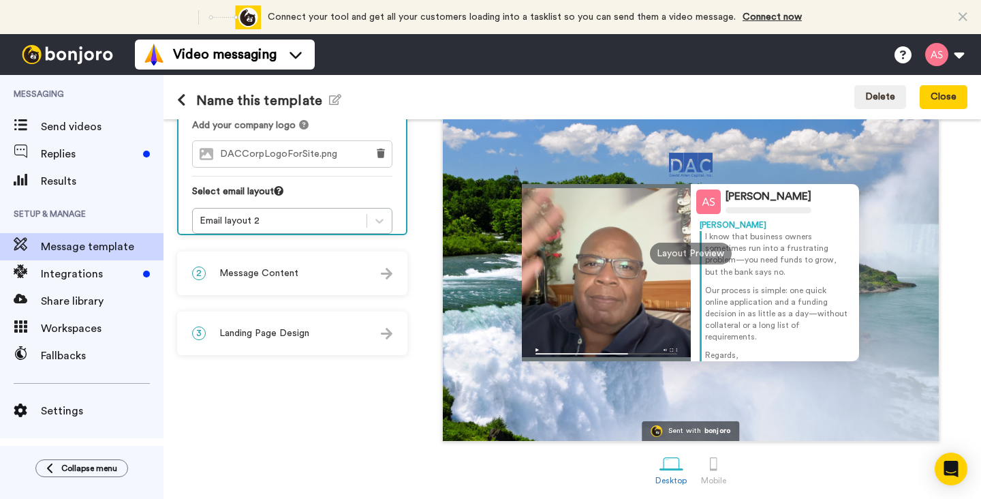
scroll to position [136, 0]
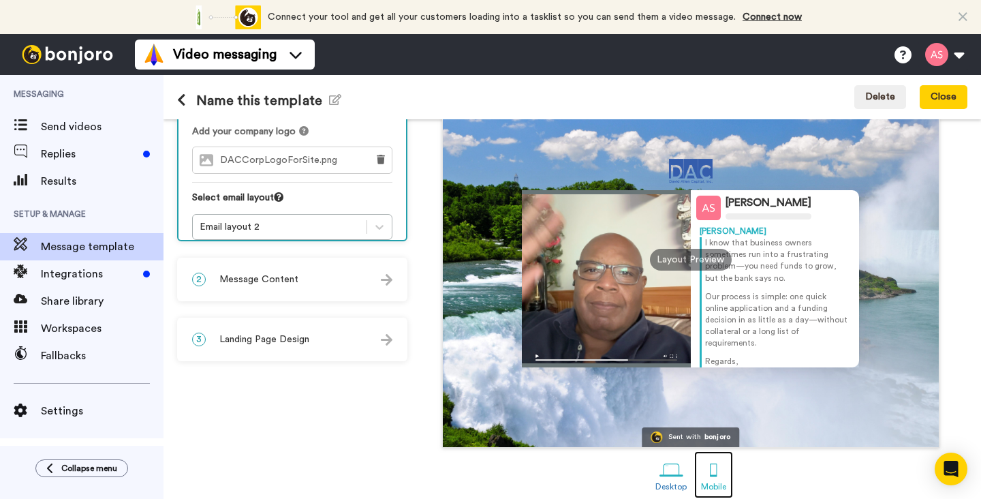
click at [710, 473] on div at bounding box center [714, 470] width 24 height 24
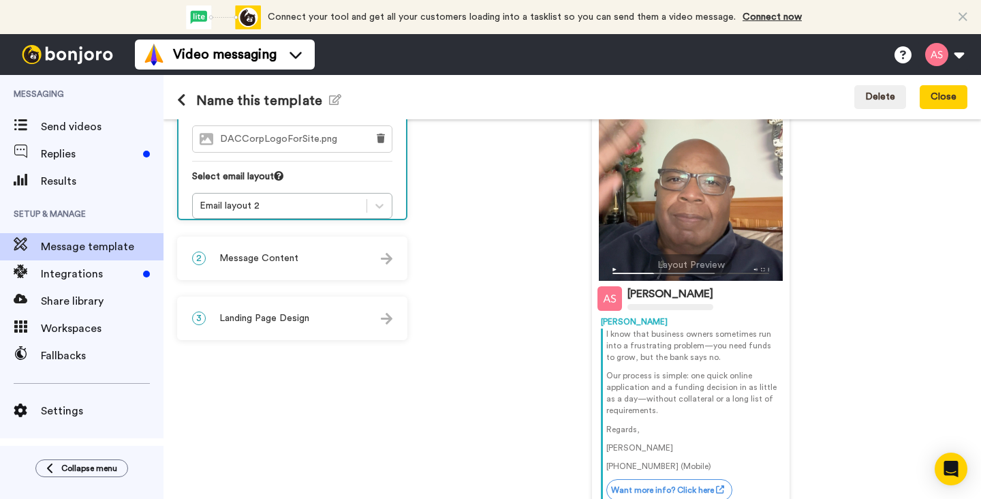
scroll to position [151, 0]
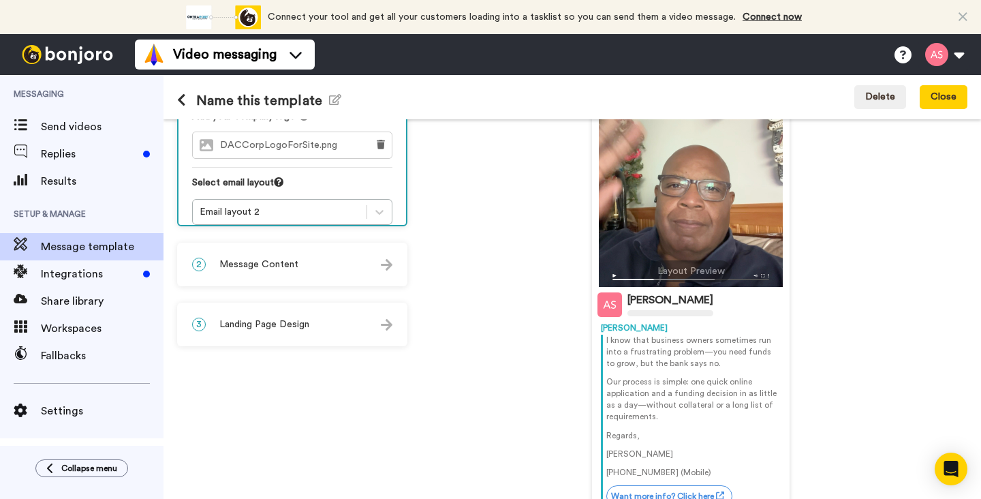
click at [384, 274] on div "2 Message Content" at bounding box center [292, 264] width 228 height 41
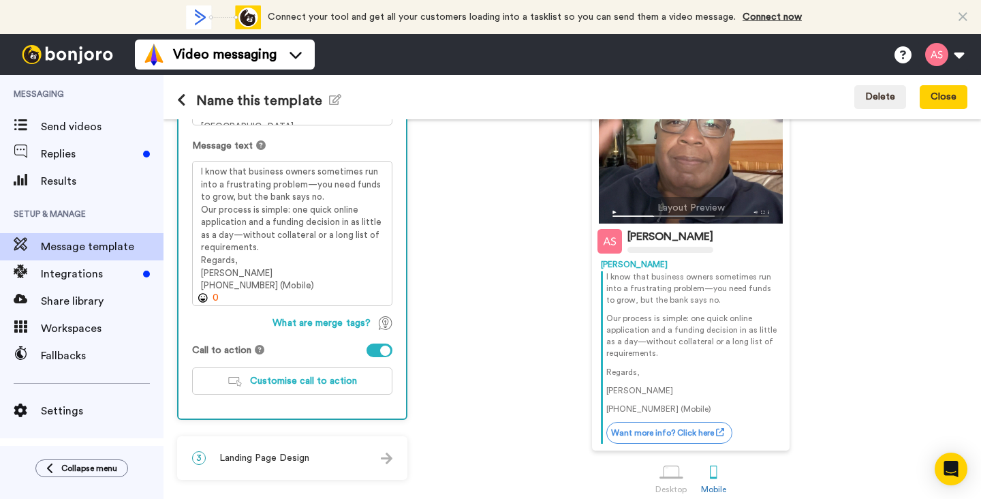
scroll to position [219, 0]
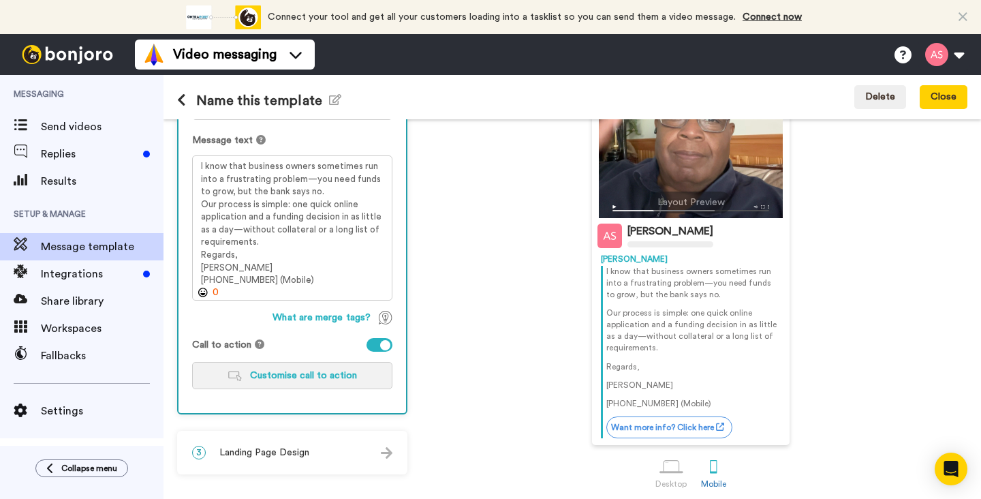
click at [279, 378] on span "Customise call to action" at bounding box center [303, 376] width 107 height 10
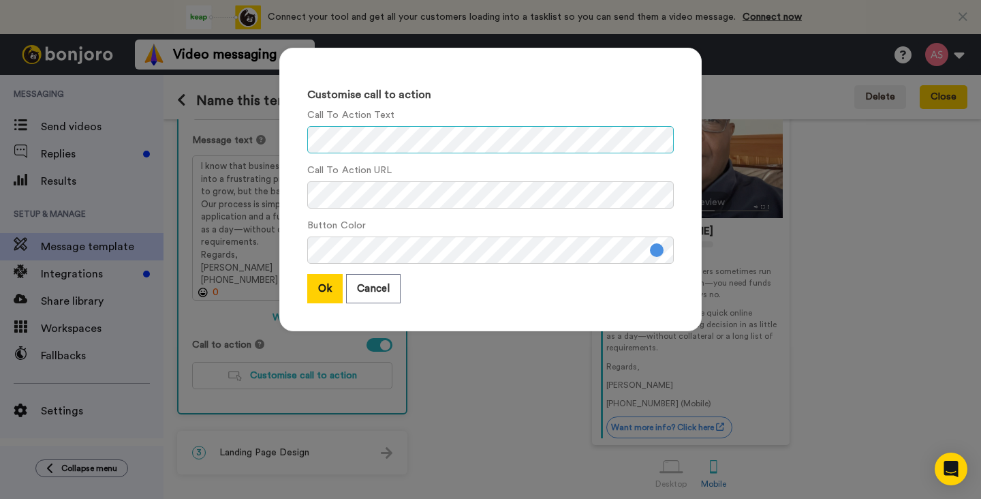
click at [305, 144] on div "Customise call to action Call To Action Text Call To Action URL Button Color Ok…" at bounding box center [490, 189] width 422 height 283
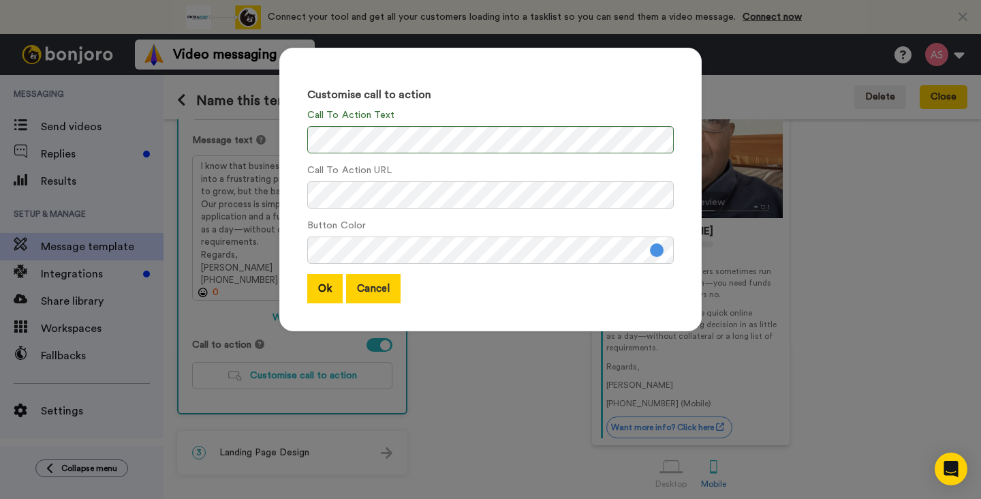
click at [377, 290] on button "Cancel" at bounding box center [373, 288] width 55 height 29
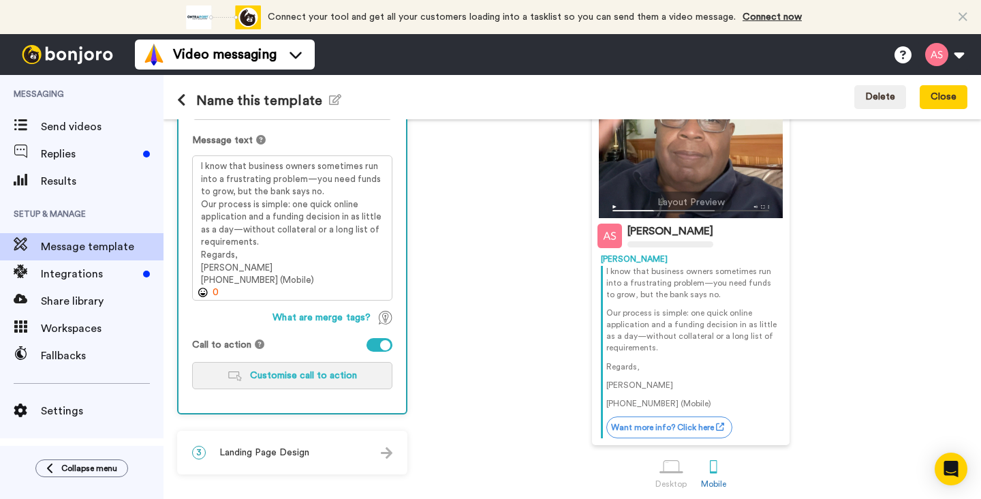
click at [308, 380] on span "Customise call to action" at bounding box center [303, 376] width 107 height 10
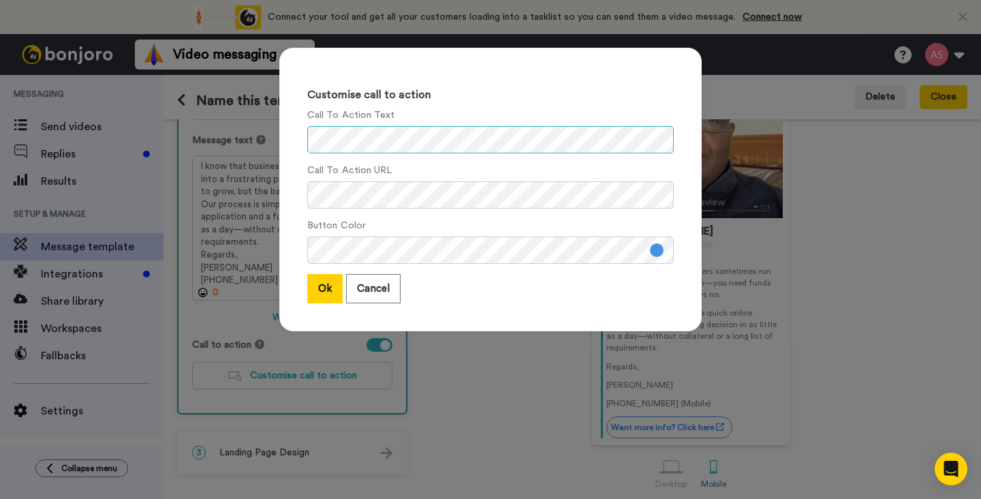
click at [294, 137] on div "Customise call to action Call To Action Text Call To Action URL Button Color Ok…" at bounding box center [490, 189] width 422 height 283
click at [325, 295] on button "Ok" at bounding box center [324, 288] width 35 height 29
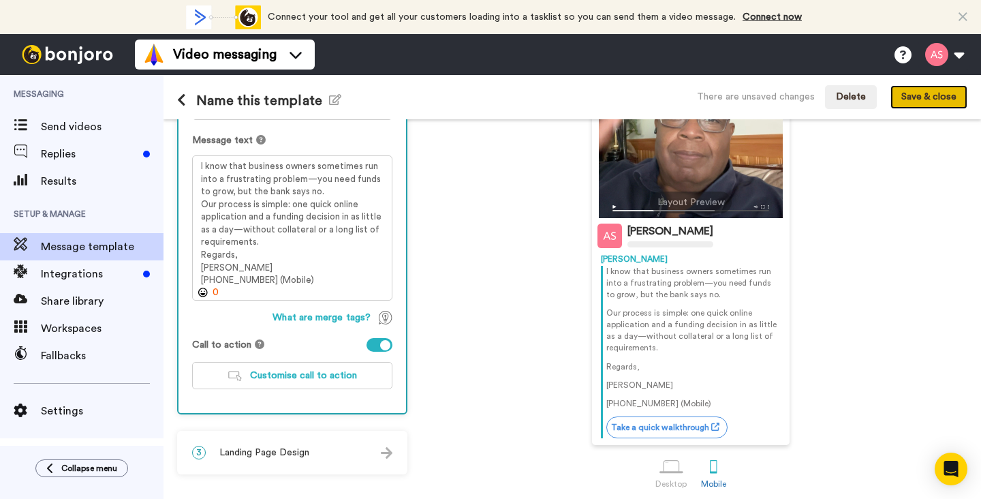
click at [936, 98] on button "Save & close" at bounding box center [928, 97] width 77 height 25
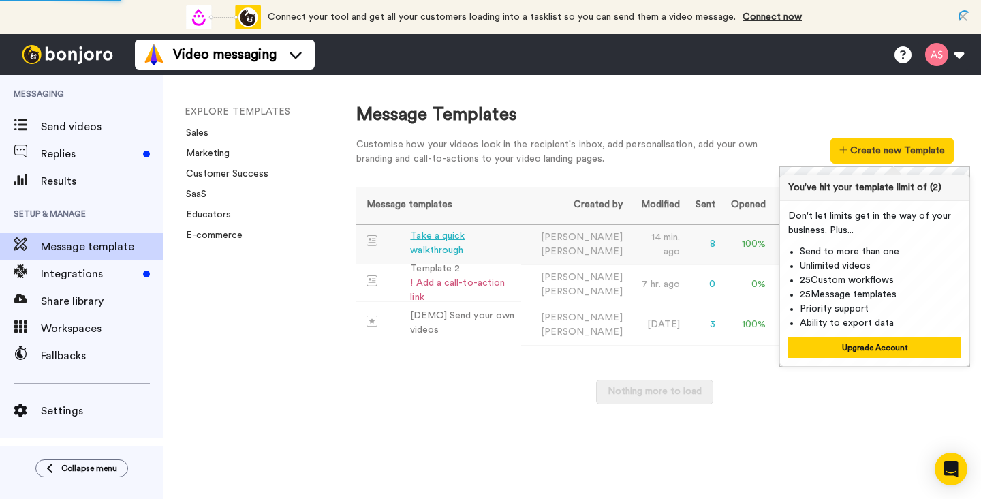
click at [433, 248] on div "Take a quick walkthrough" at bounding box center [463, 243] width 106 height 29
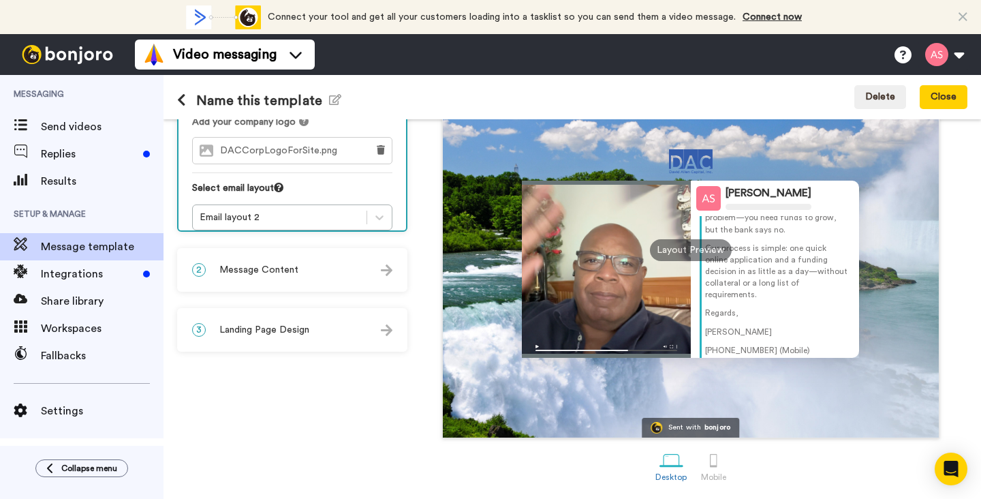
scroll to position [61, 0]
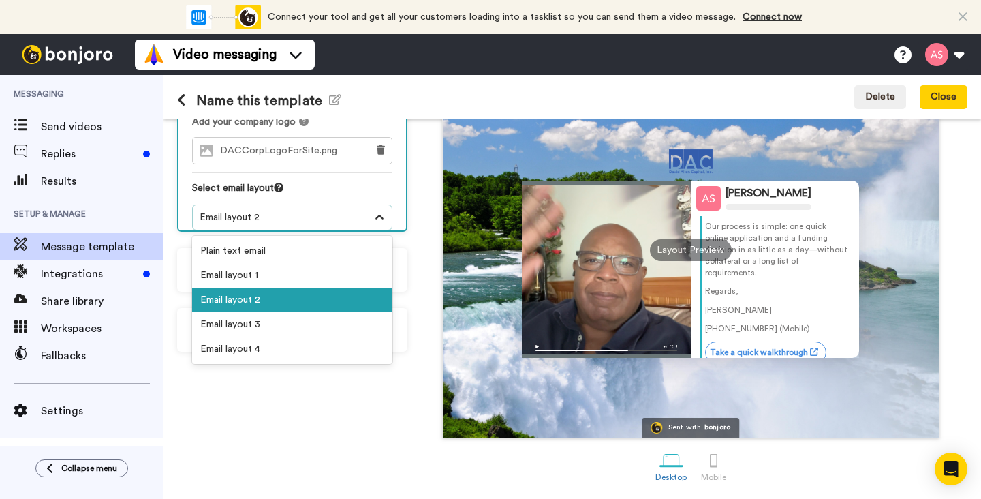
click at [384, 211] on icon at bounding box center [380, 218] width 14 height 14
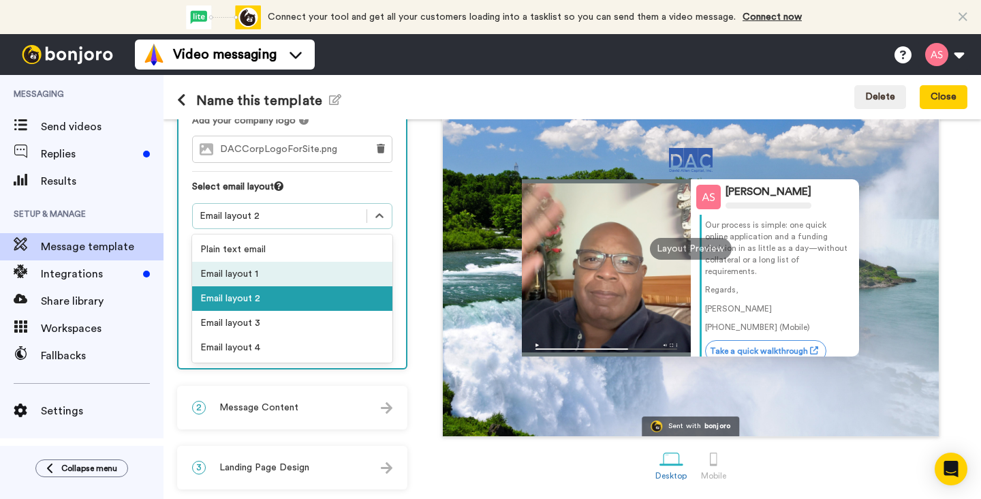
click at [305, 265] on div "Email layout 1" at bounding box center [292, 274] width 200 height 25
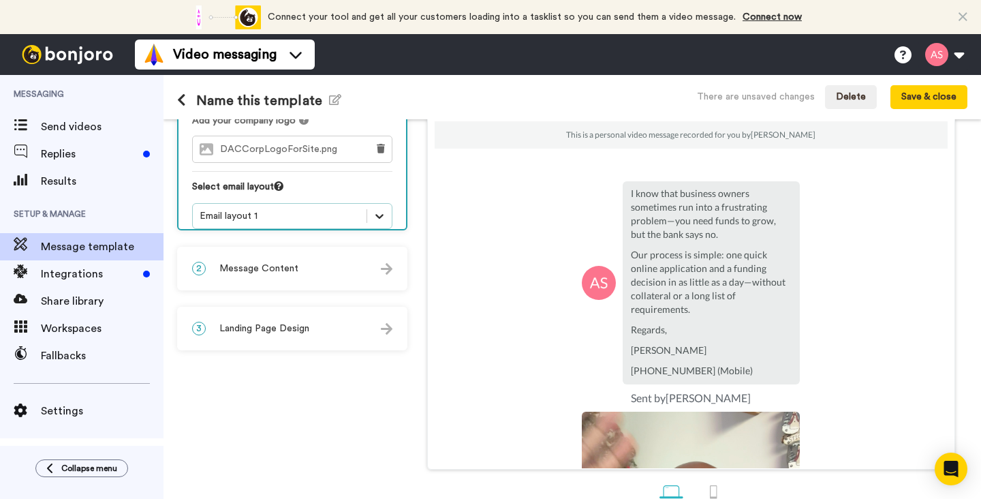
click at [382, 209] on icon at bounding box center [380, 216] width 14 height 14
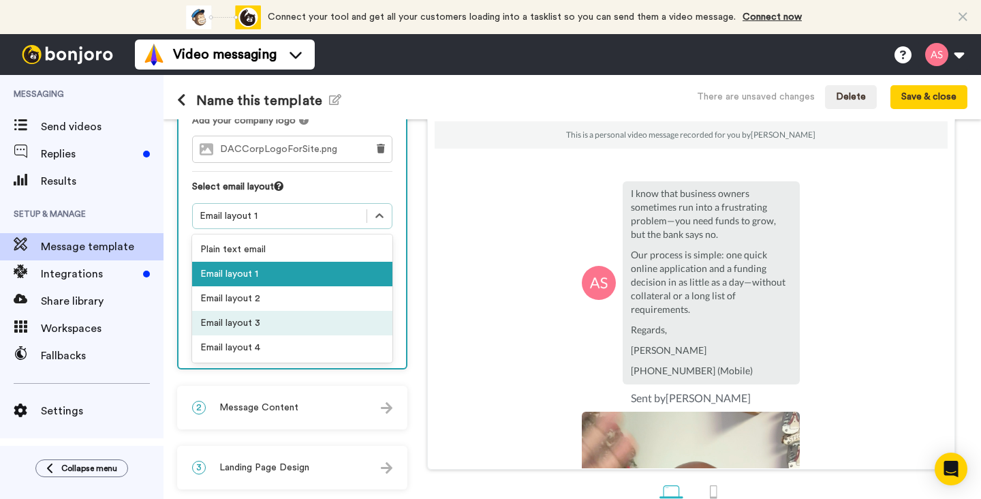
click at [313, 311] on div "Email layout 3" at bounding box center [292, 323] width 200 height 25
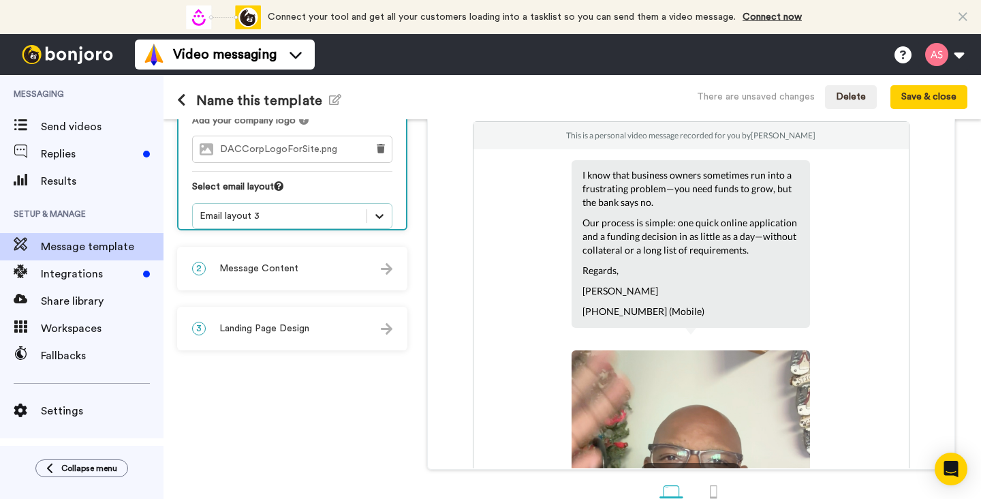
click at [379, 209] on icon at bounding box center [380, 216] width 14 height 14
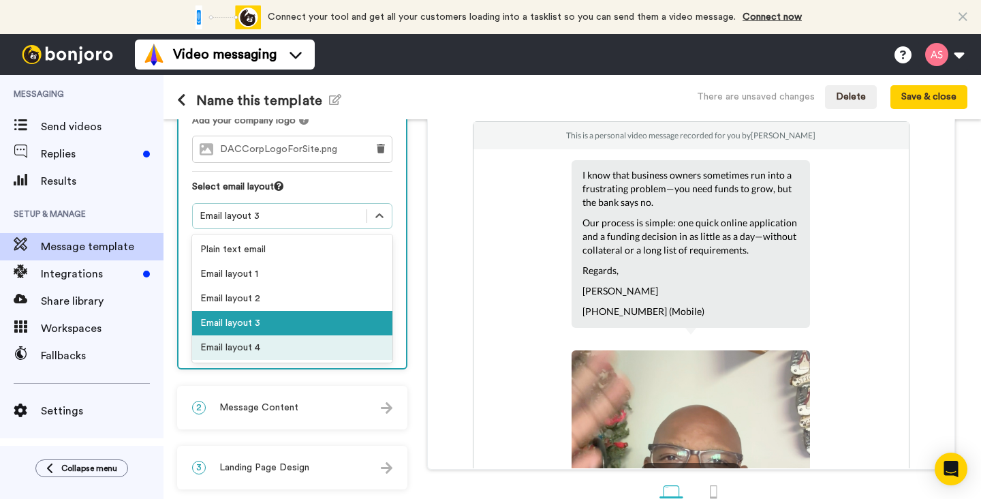
click at [322, 335] on div "Email layout 4" at bounding box center [292, 347] width 200 height 25
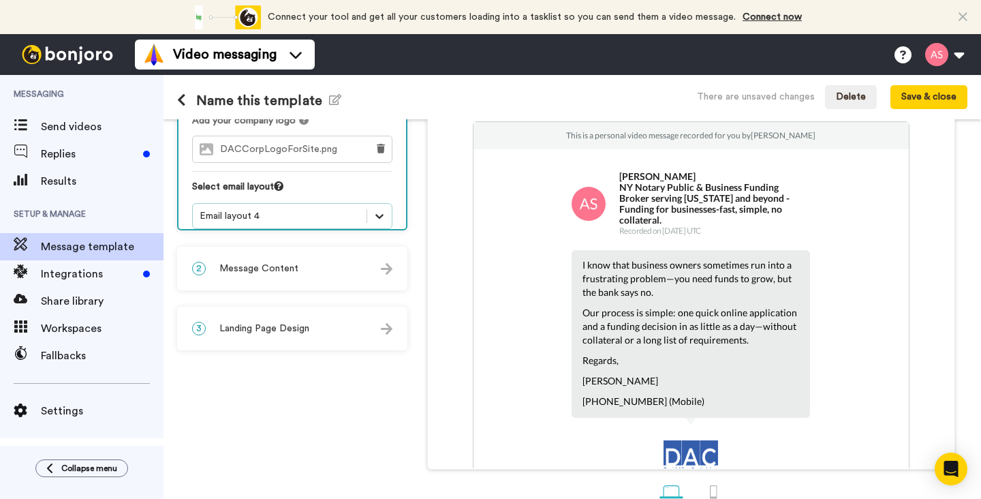
click at [382, 214] on icon at bounding box center [379, 216] width 8 height 5
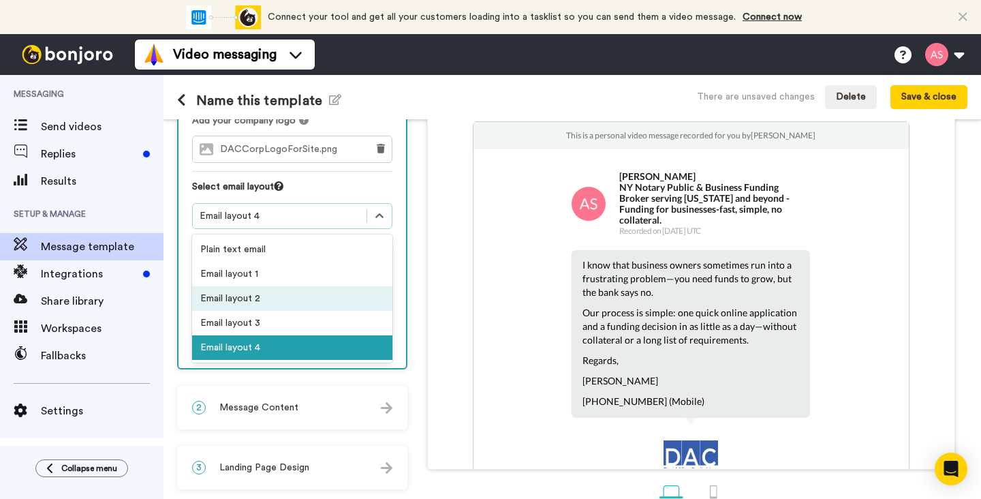
click at [307, 286] on div "Email layout 2" at bounding box center [292, 298] width 200 height 25
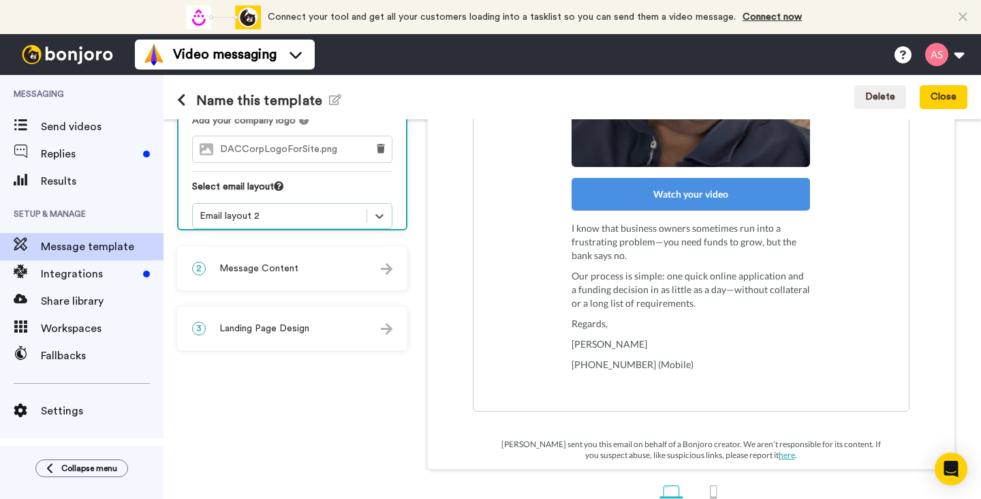
scroll to position [352, 0]
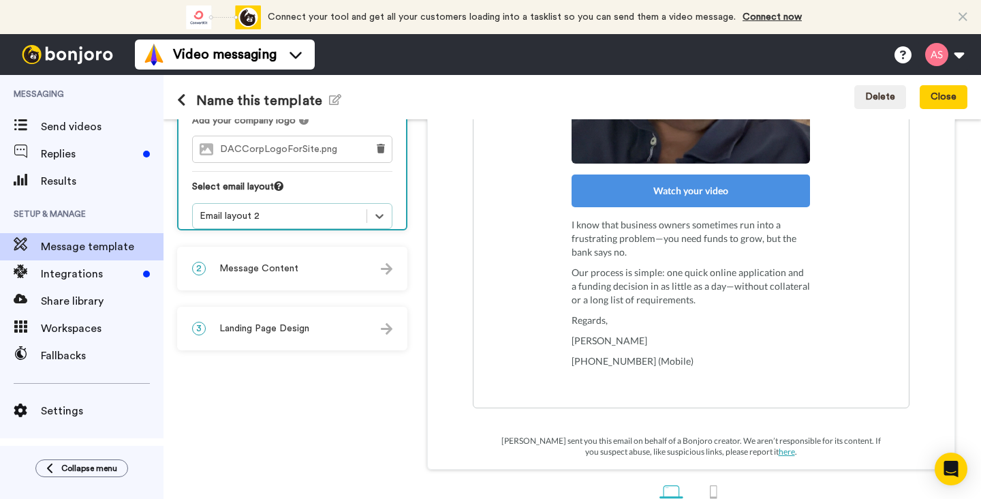
click at [388, 273] on img at bounding box center [387, 269] width 12 height 12
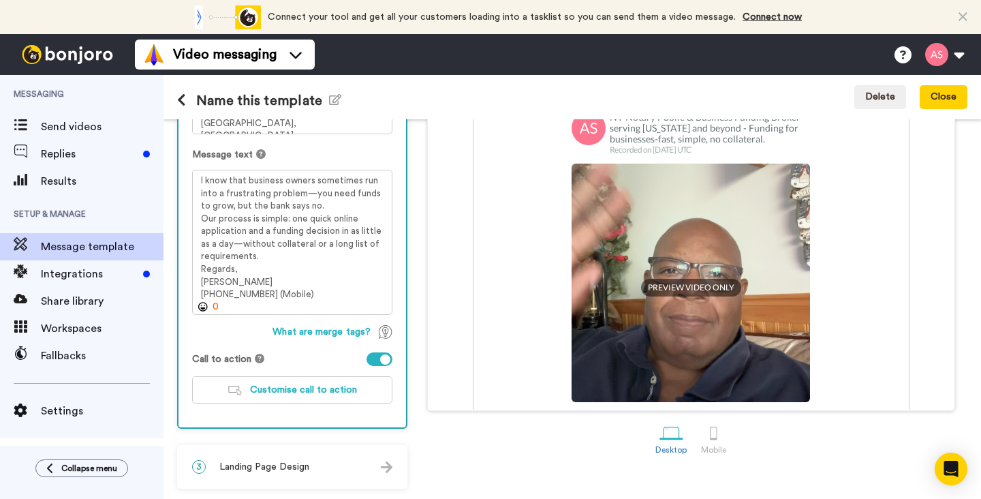
scroll to position [53, 0]
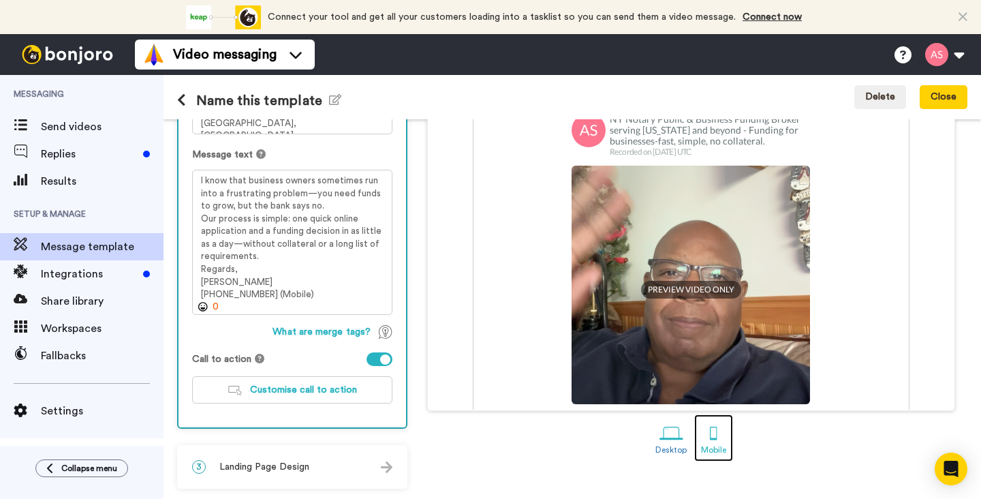
click at [711, 440] on div at bounding box center [714, 433] width 24 height 24
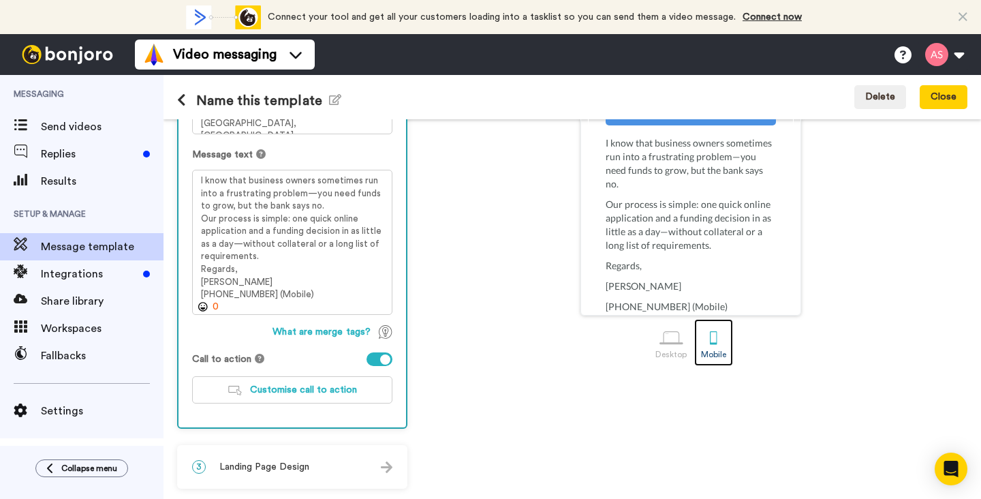
scroll to position [275, 0]
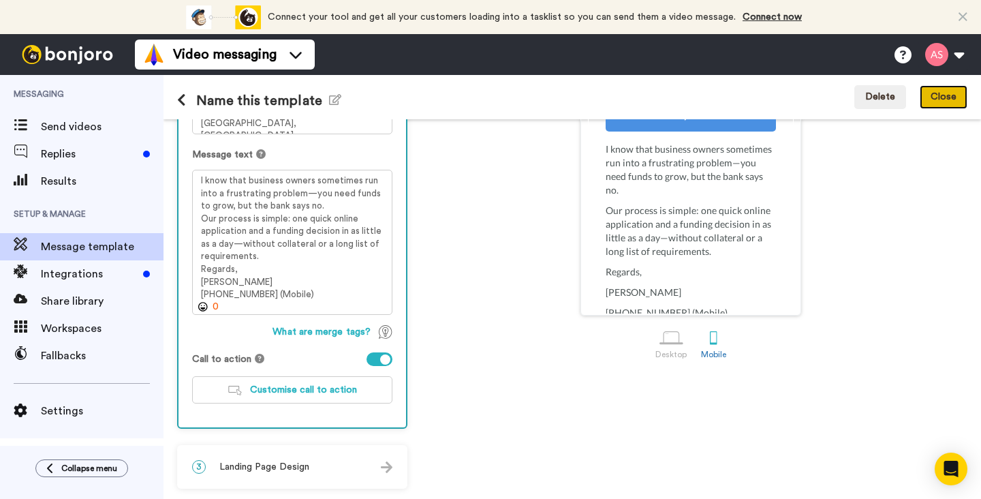
click at [954, 99] on button "Close" at bounding box center [944, 97] width 48 height 25
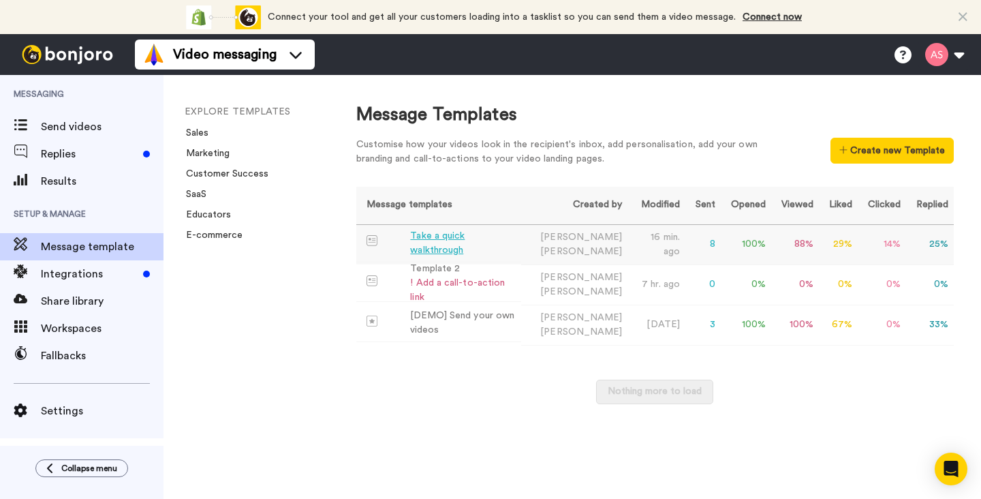
click at [501, 240] on div "Take a quick walkthrough" at bounding box center [463, 243] width 106 height 29
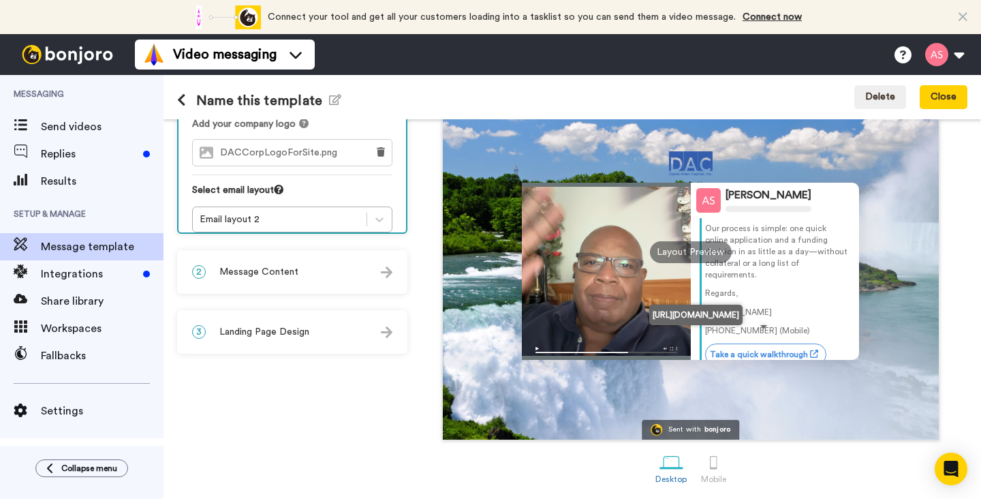
scroll to position [146, 0]
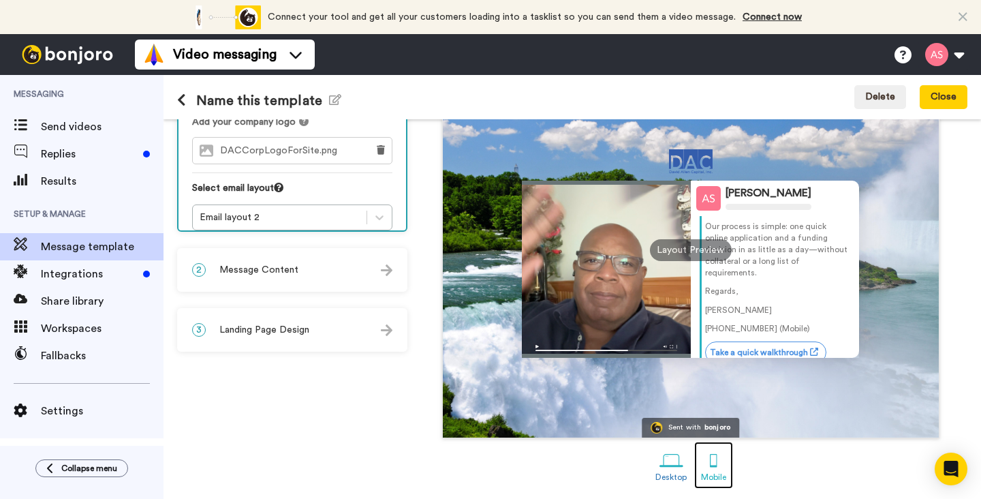
click at [714, 460] on div at bounding box center [714, 460] width 24 height 24
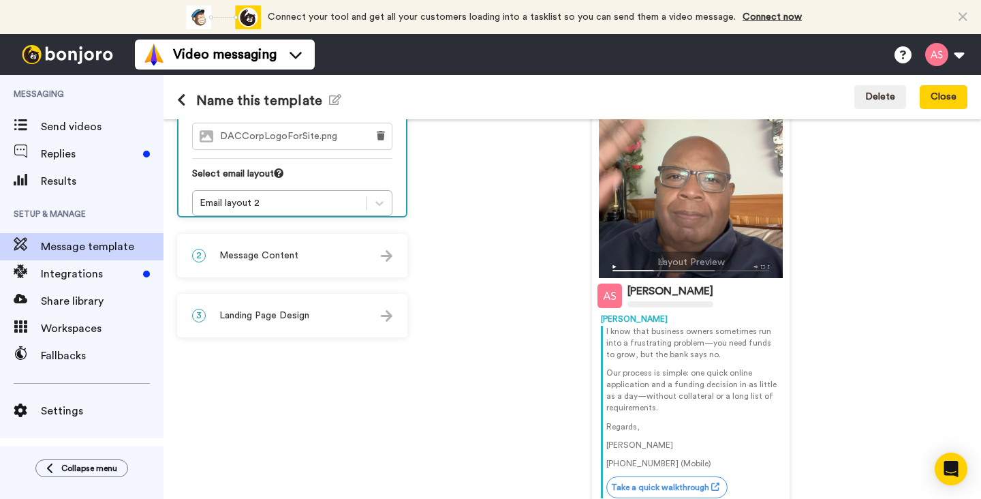
scroll to position [228, 0]
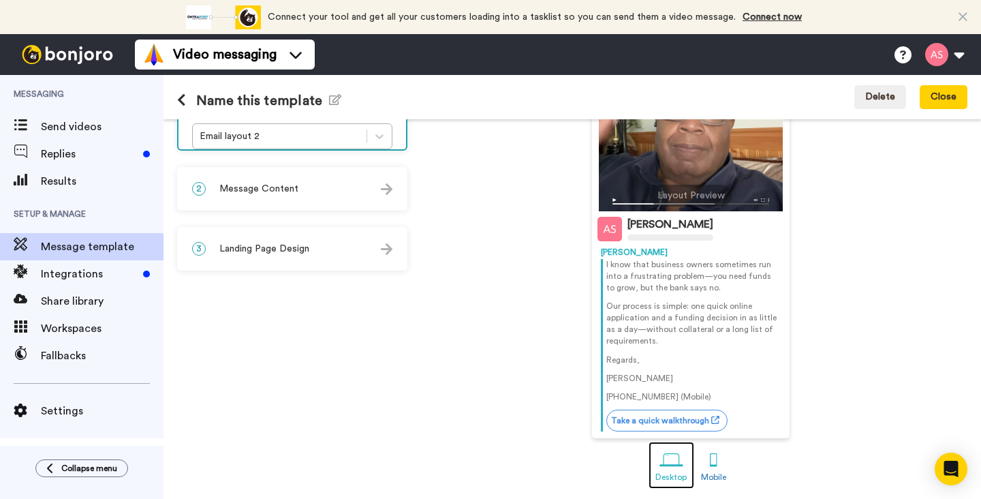
click at [664, 461] on div at bounding box center [671, 460] width 24 height 24
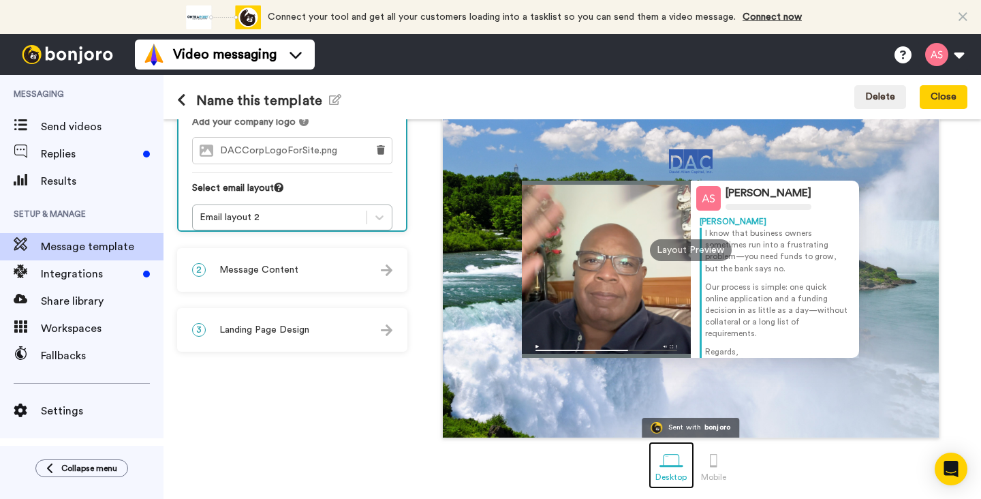
scroll to position [146, 0]
click at [371, 266] on div "2 Message Content" at bounding box center [292, 269] width 228 height 41
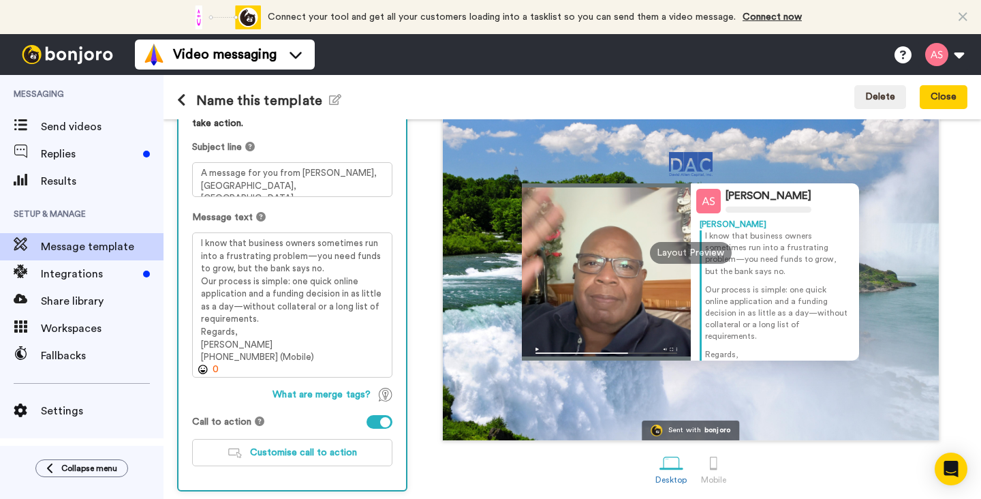
scroll to position [205, 0]
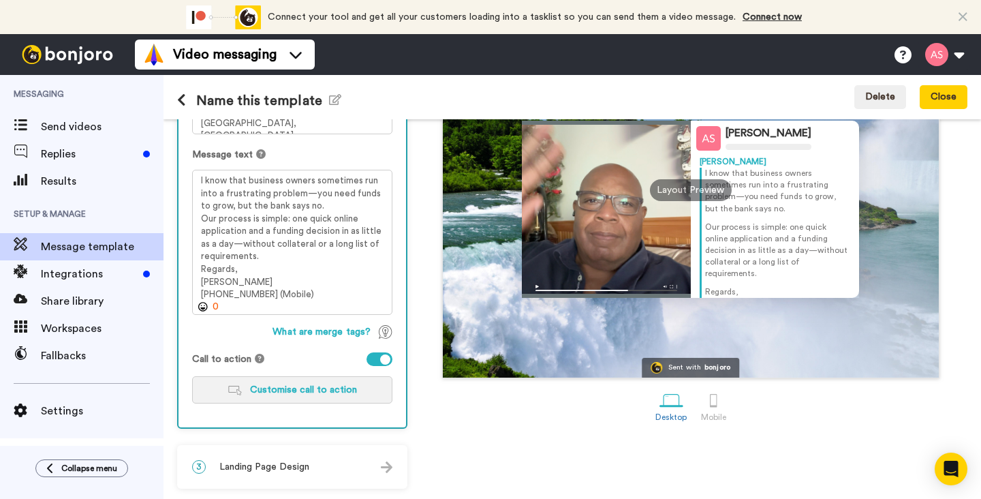
click at [312, 388] on span "Customise call to action" at bounding box center [303, 390] width 107 height 10
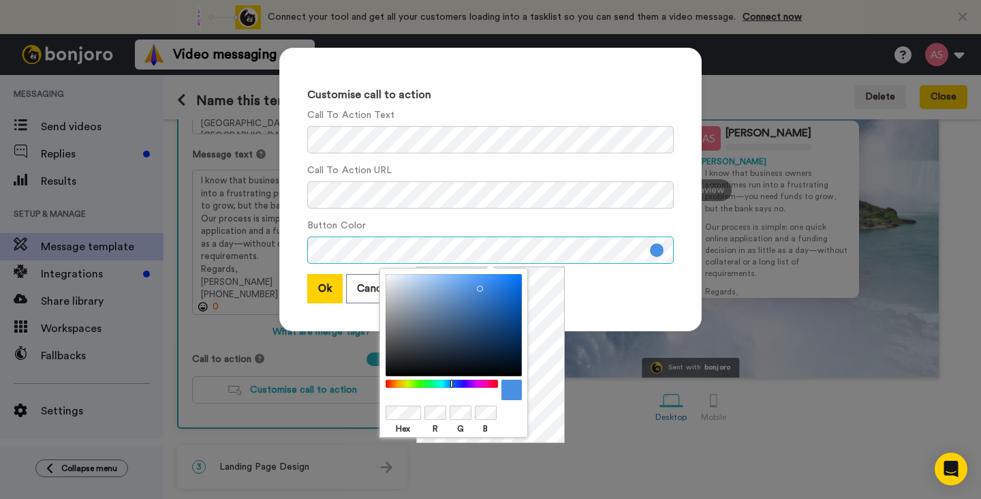
click at [294, 253] on div "Customise call to action Call To Action Text Call To Action URL Button Color Ok…" at bounding box center [490, 189] width 422 height 283
click at [505, 296] on div at bounding box center [454, 325] width 136 height 102
click at [589, 285] on div "Ok Cancel" at bounding box center [490, 288] width 367 height 29
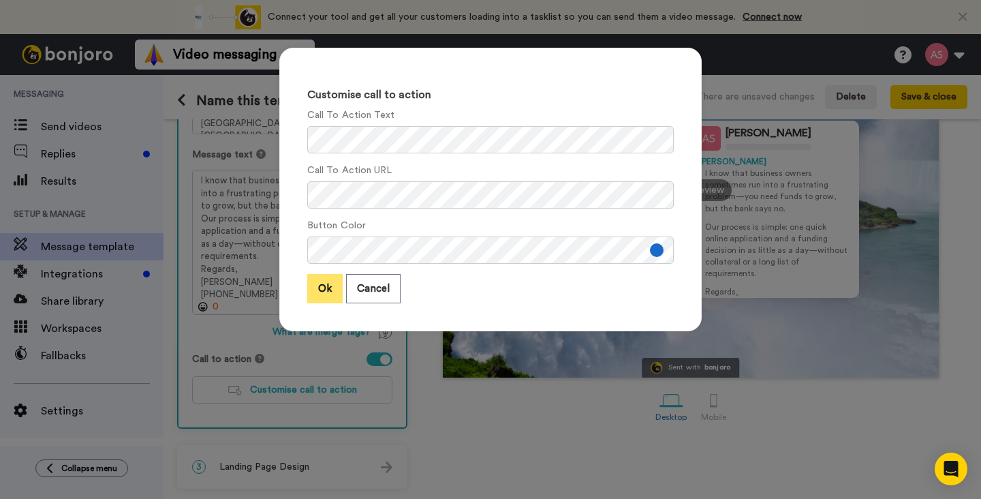
click at [332, 294] on button "Ok" at bounding box center [324, 288] width 35 height 29
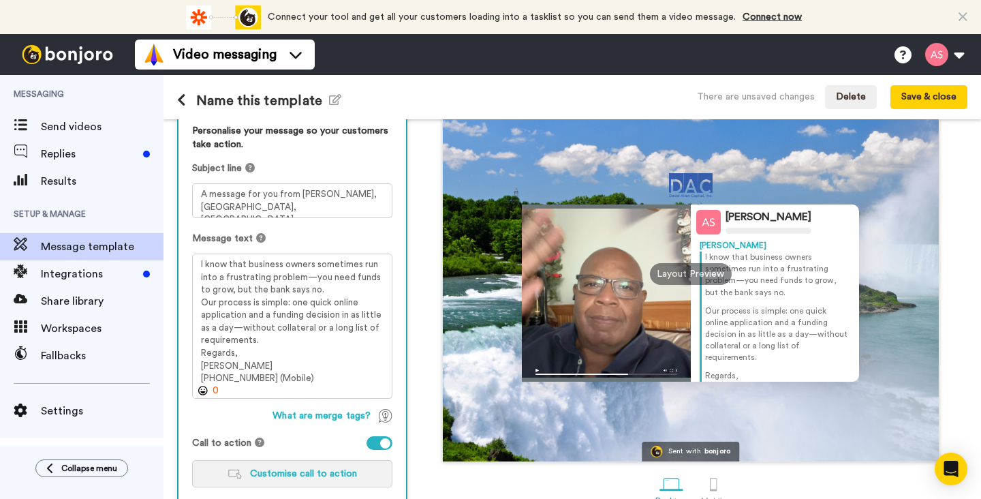
scroll to position [118, 0]
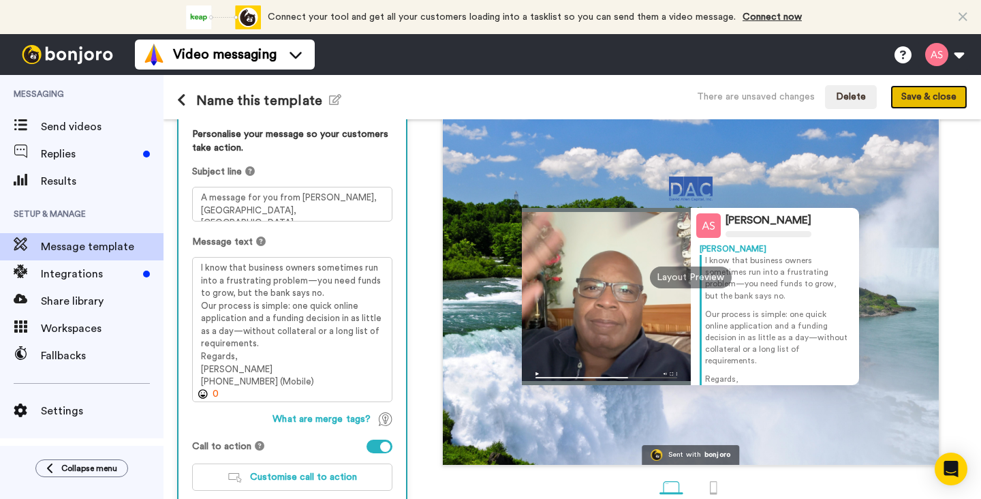
click at [922, 99] on button "Save & close" at bounding box center [928, 97] width 77 height 25
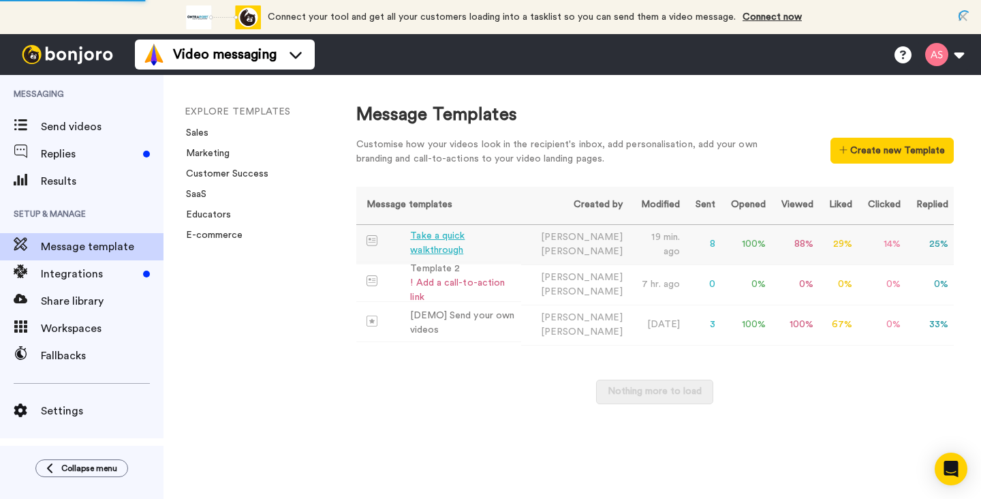
click at [456, 245] on div "Take a quick walkthrough" at bounding box center [463, 243] width 106 height 29
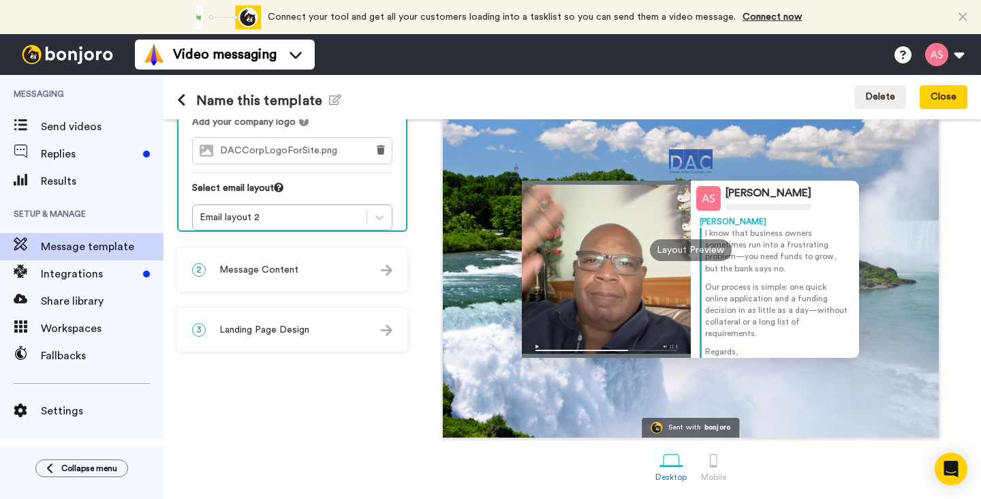
scroll to position [61, 0]
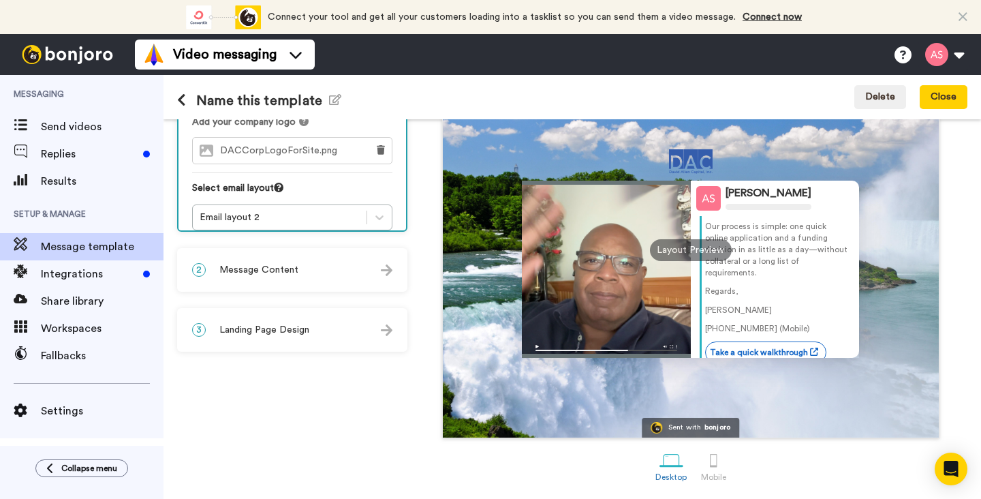
click at [382, 326] on img at bounding box center [387, 330] width 12 height 12
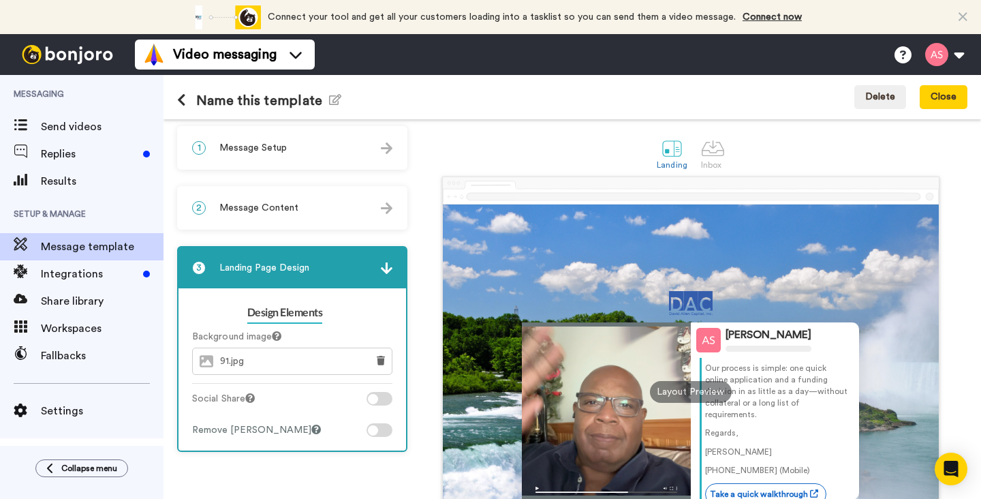
scroll to position [0, 0]
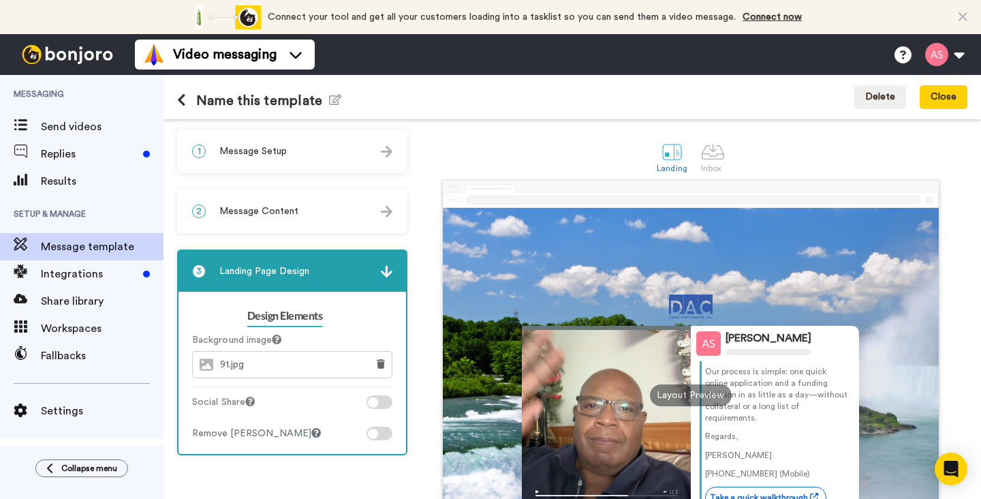
click at [382, 213] on img at bounding box center [387, 212] width 12 height 12
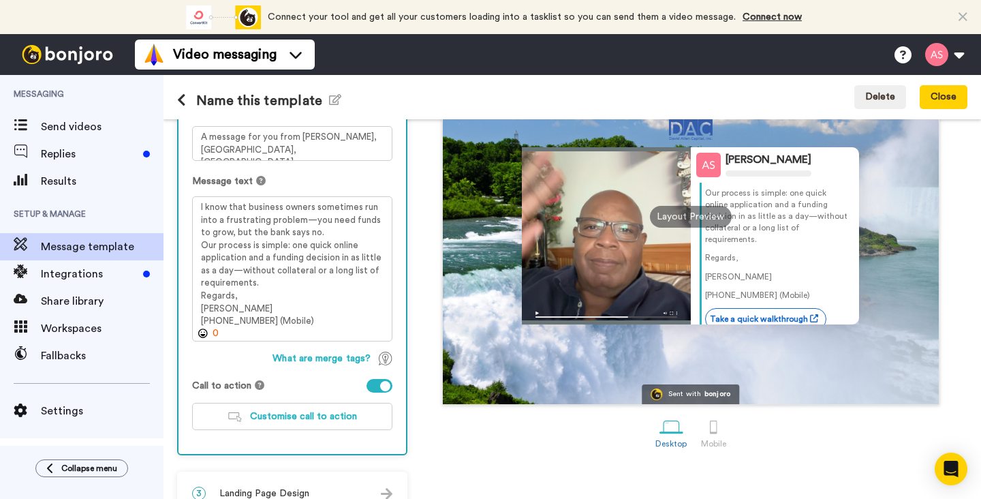
scroll to position [205, 0]
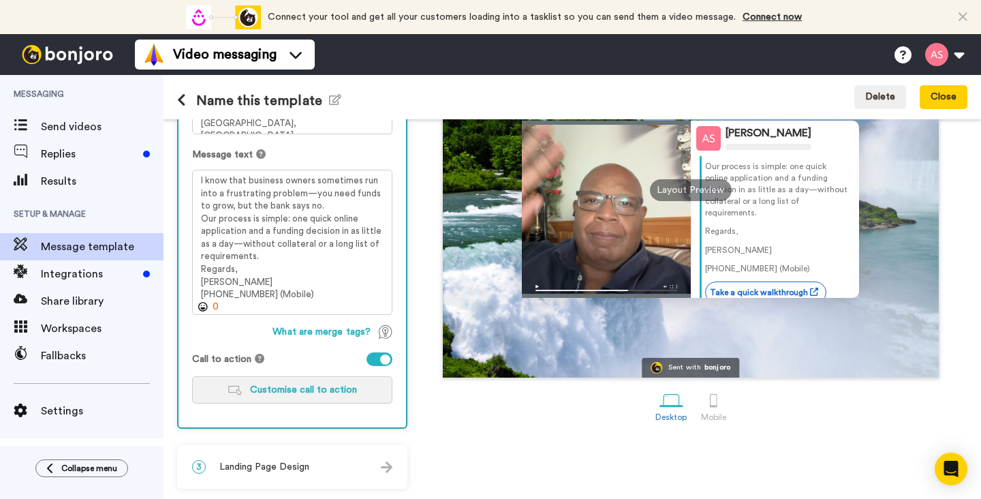
click at [315, 387] on span "Customise call to action" at bounding box center [303, 390] width 107 height 10
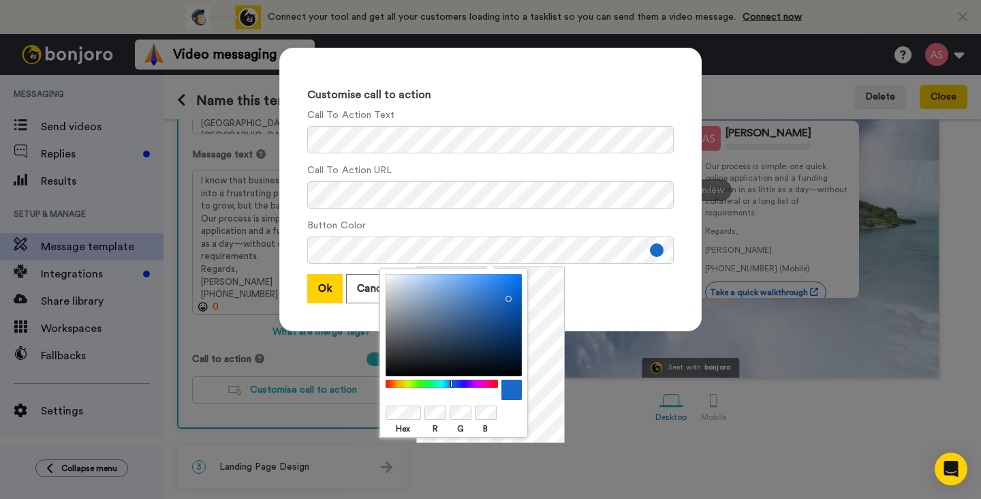
click at [567, 364] on div "Customise call to action Call To Action Text Call To Action URL Button Color Ok…" at bounding box center [490, 249] width 981 height 499
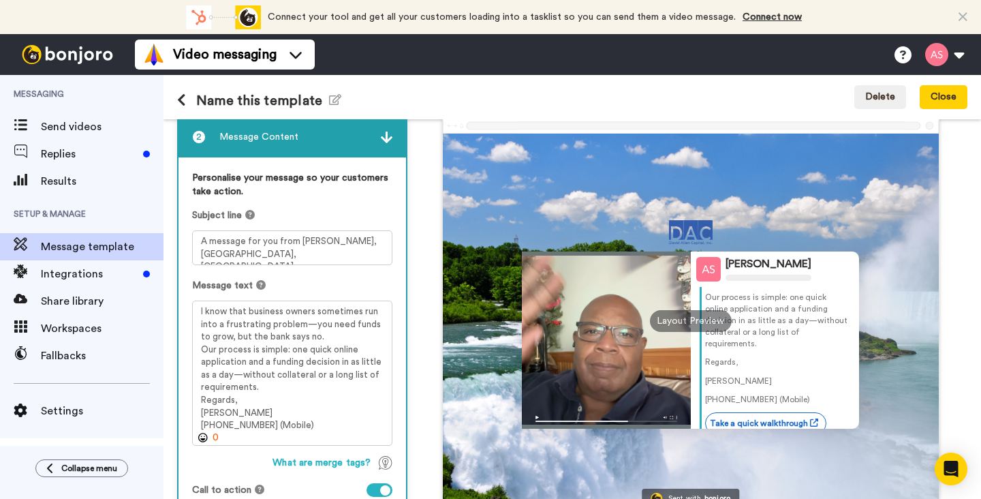
scroll to position [196, 0]
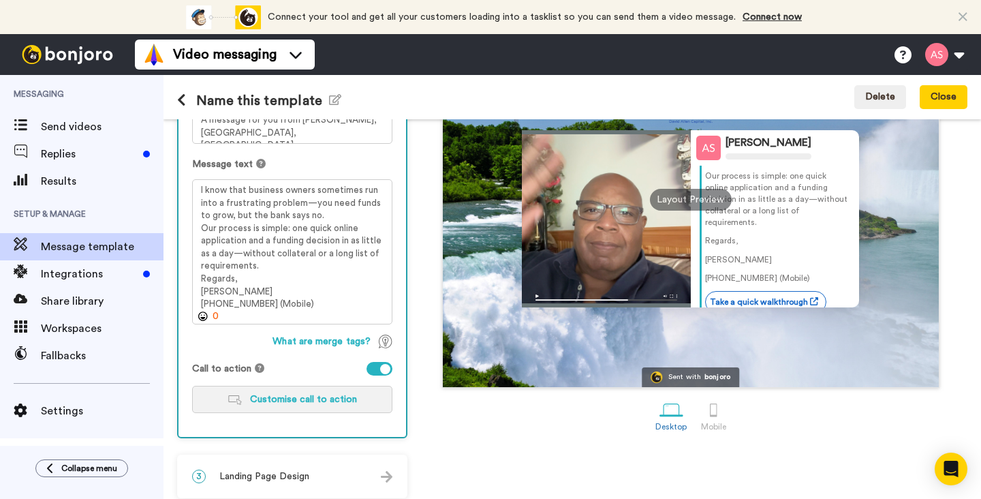
click at [339, 399] on span "Customise call to action" at bounding box center [303, 399] width 107 height 10
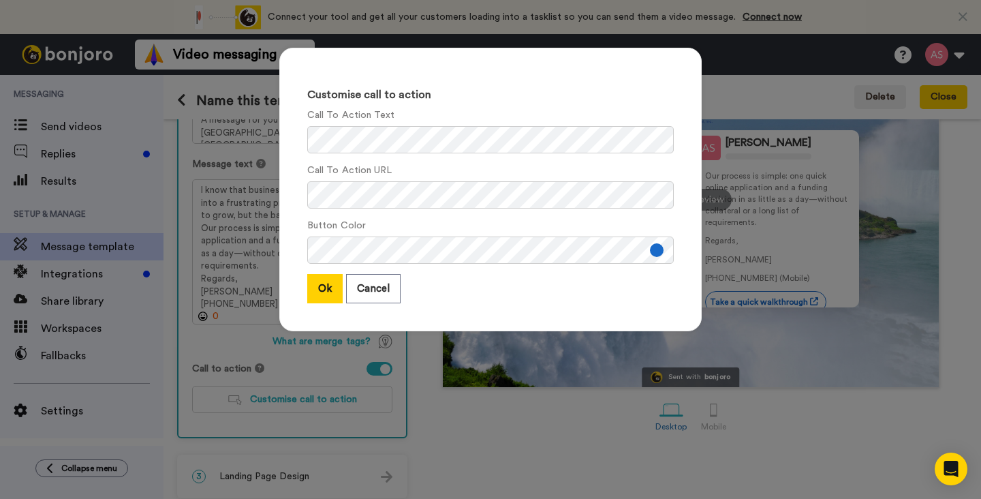
click at [653, 253] on button at bounding box center [657, 250] width 14 height 14
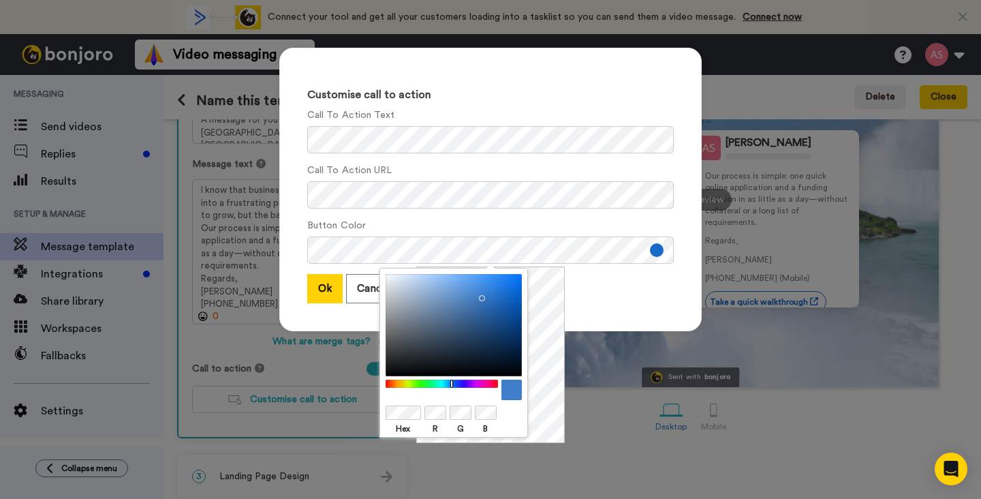
click at [479, 295] on div at bounding box center [454, 325] width 136 height 102
click at [485, 290] on div at bounding box center [454, 325] width 136 height 102
click at [486, 306] on div at bounding box center [454, 325] width 136 height 102
click at [476, 302] on div at bounding box center [454, 325] width 136 height 102
click at [474, 296] on div at bounding box center [454, 325] width 136 height 102
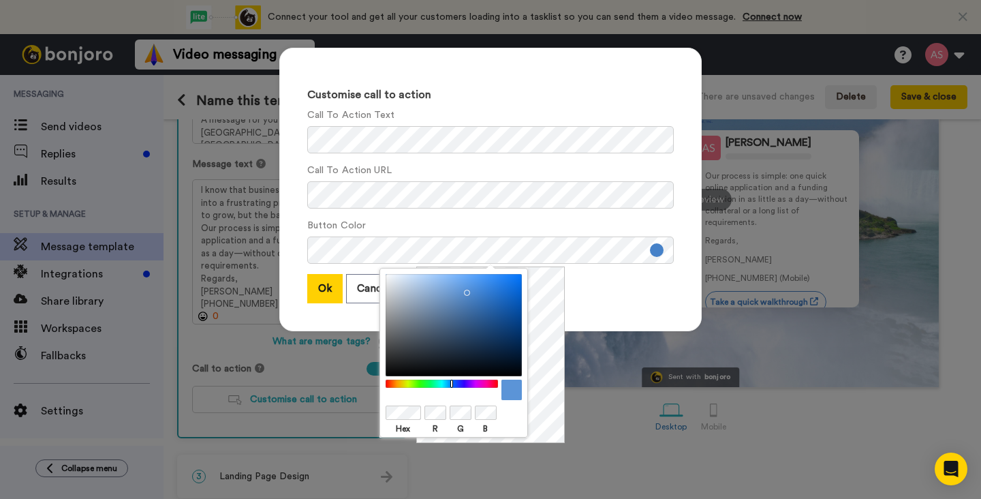
click at [464, 290] on div at bounding box center [454, 325] width 136 height 102
click at [473, 289] on div at bounding box center [454, 325] width 136 height 102
click at [510, 369] on div at bounding box center [454, 325] width 136 height 102
click at [326, 294] on button "Ok" at bounding box center [324, 288] width 35 height 29
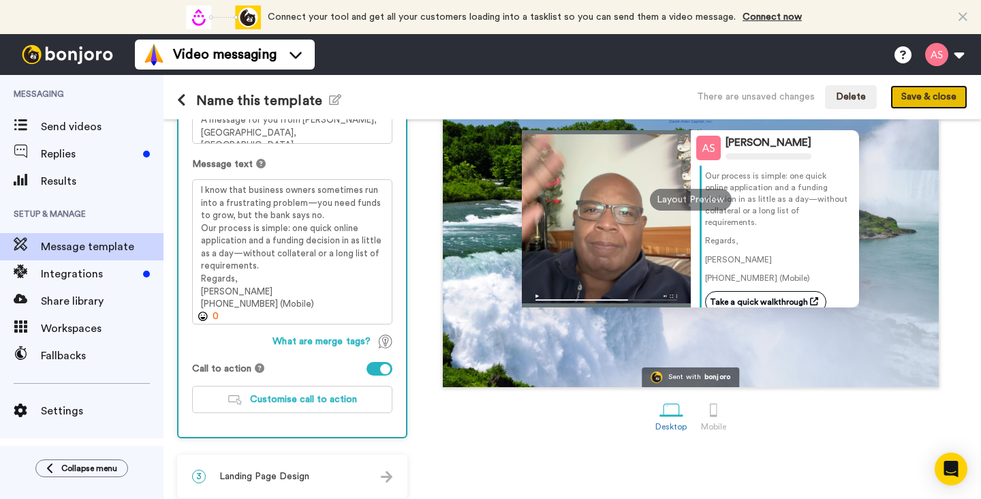
click at [918, 95] on button "Save & close" at bounding box center [928, 97] width 77 height 25
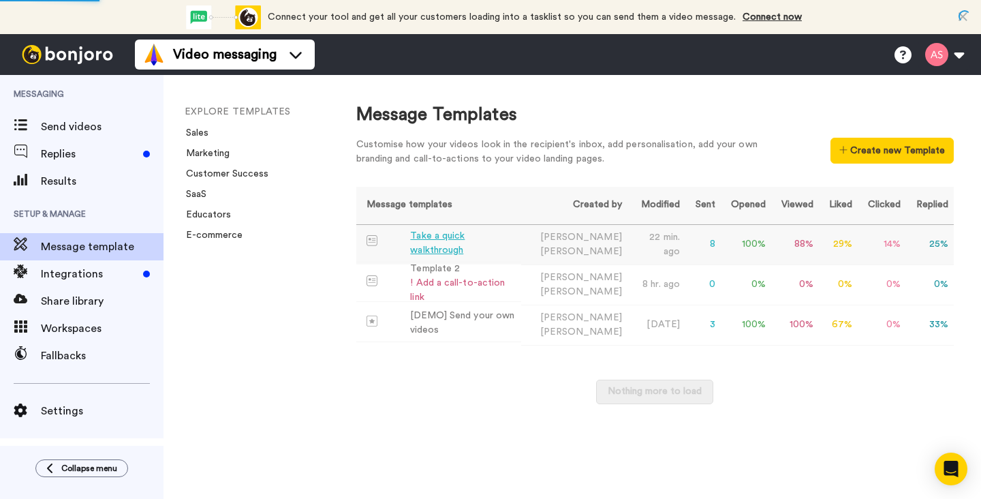
click at [488, 239] on div "Take a quick walkthrough" at bounding box center [463, 243] width 106 height 29
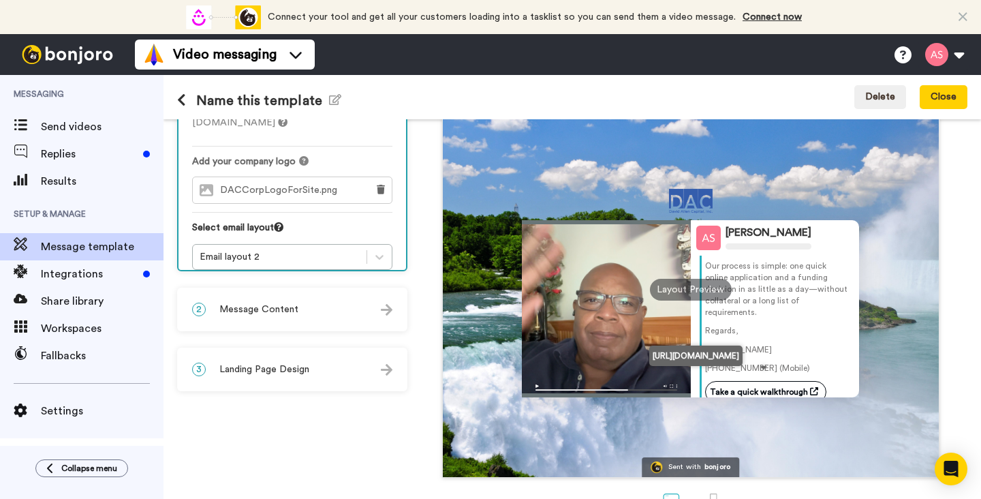
scroll to position [146, 0]
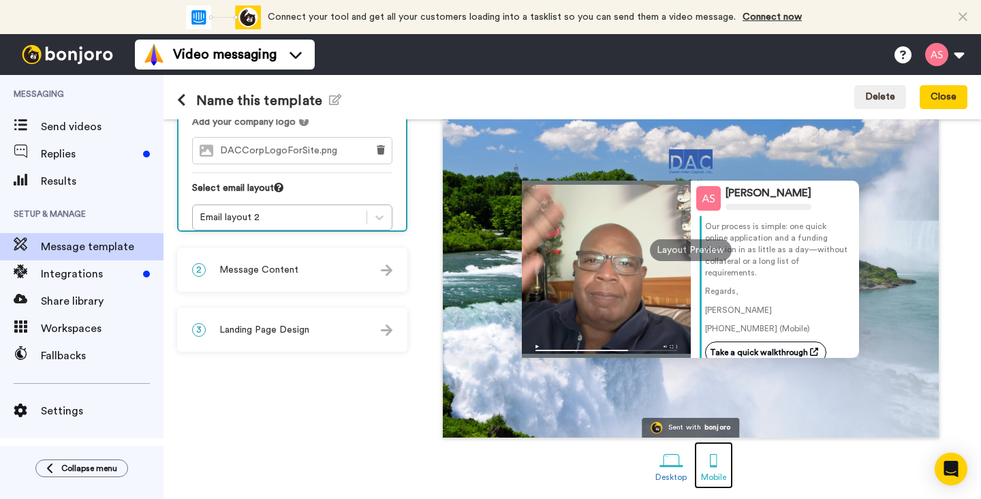
click at [715, 462] on div at bounding box center [714, 460] width 24 height 24
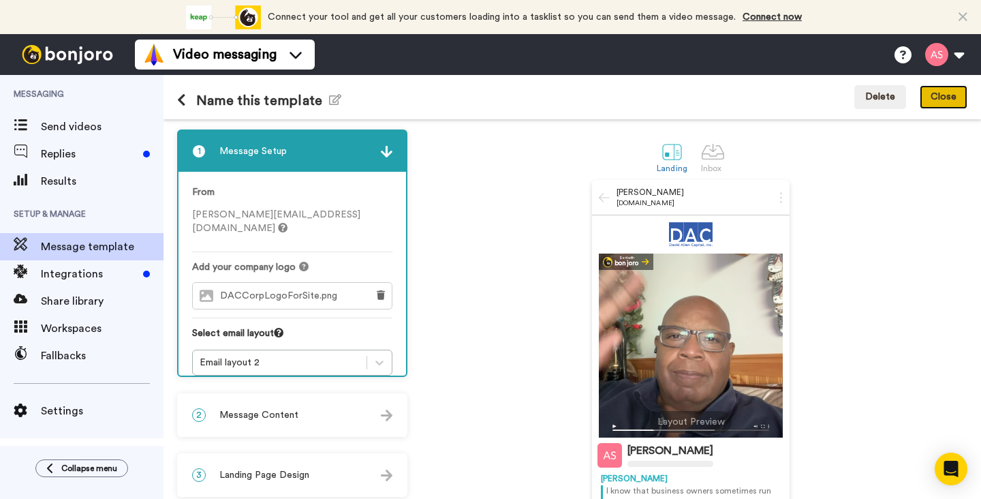
click at [942, 103] on button "Close" at bounding box center [944, 97] width 48 height 25
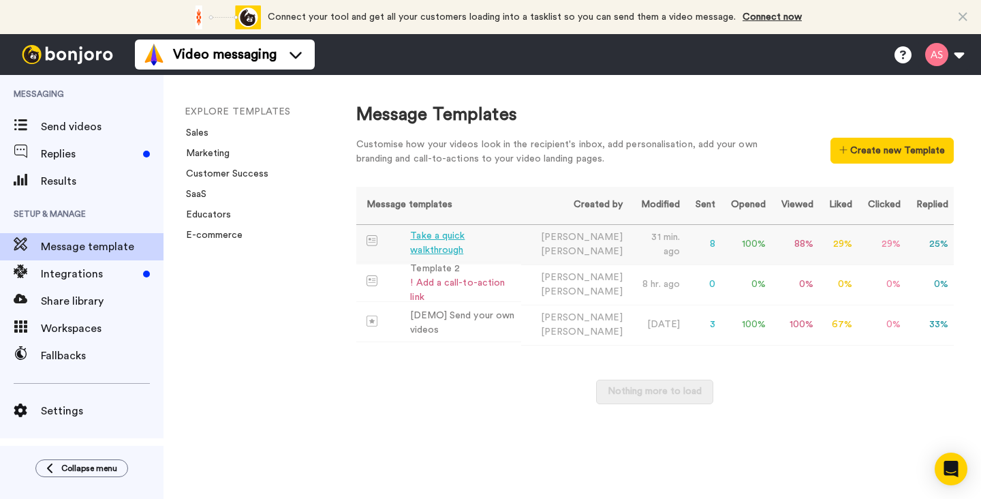
click at [460, 248] on div "Take a quick walkthrough" at bounding box center [463, 243] width 106 height 29
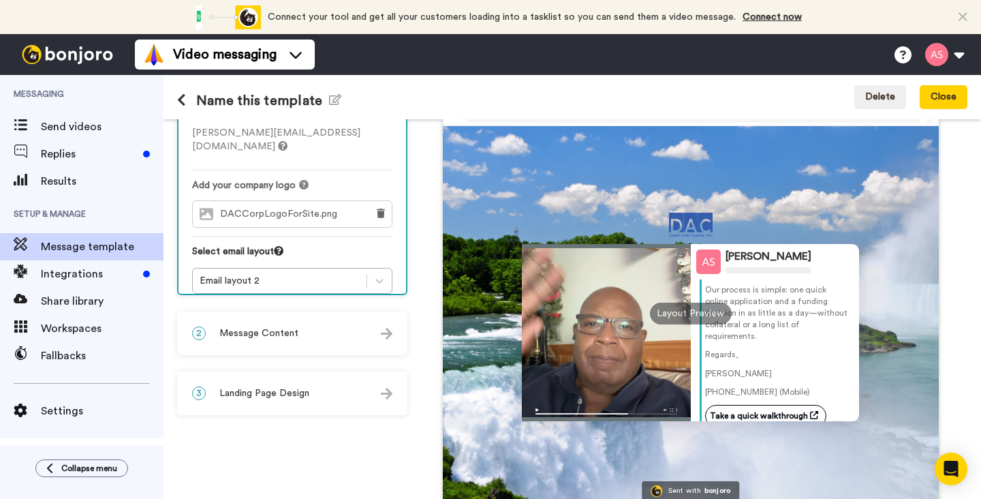
scroll to position [89, 0]
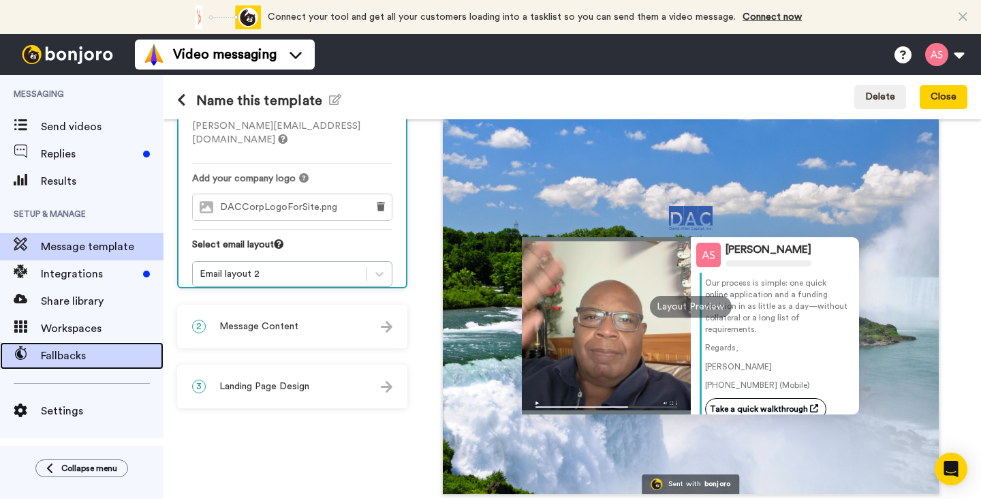
click at [79, 360] on span "Fallbacks" at bounding box center [102, 355] width 123 height 16
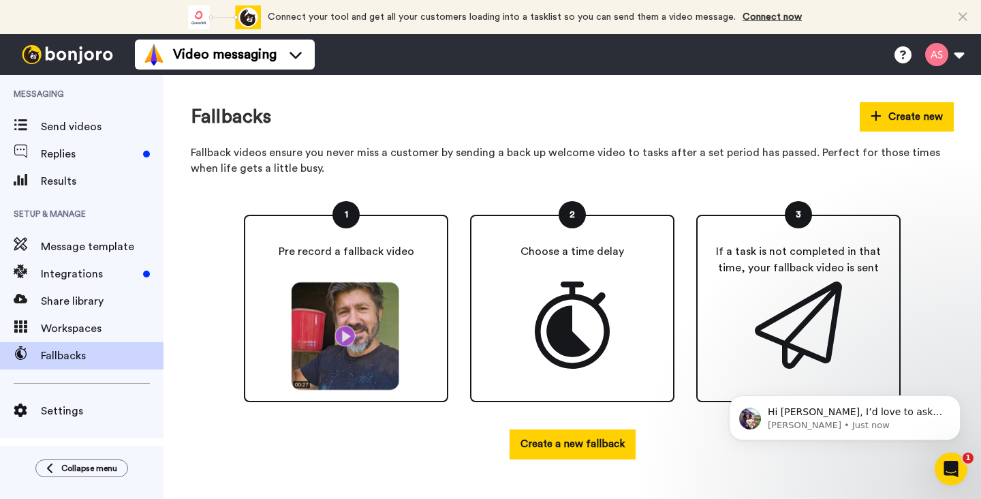
click at [947, 467] on icon "Open Intercom Messenger" at bounding box center [951, 469] width 22 height 22
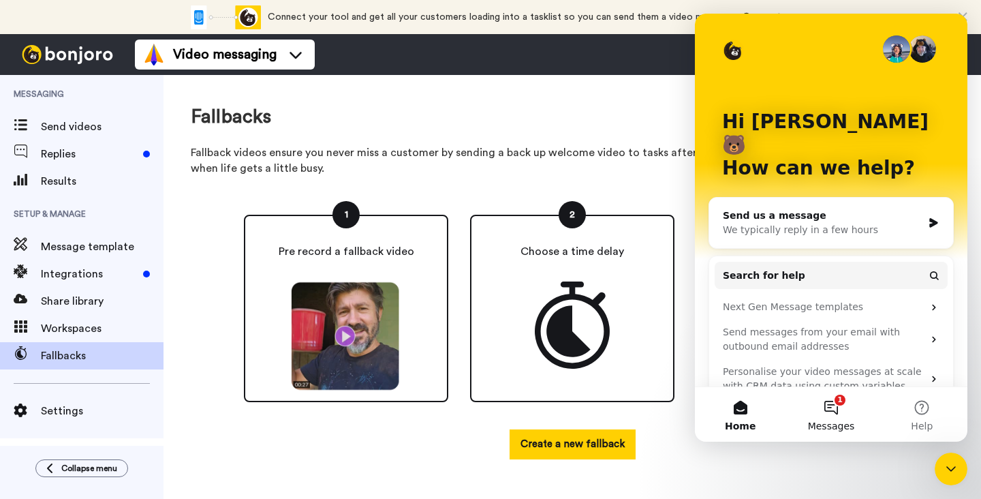
click at [833, 412] on button "1 Messages" at bounding box center [831, 414] width 91 height 55
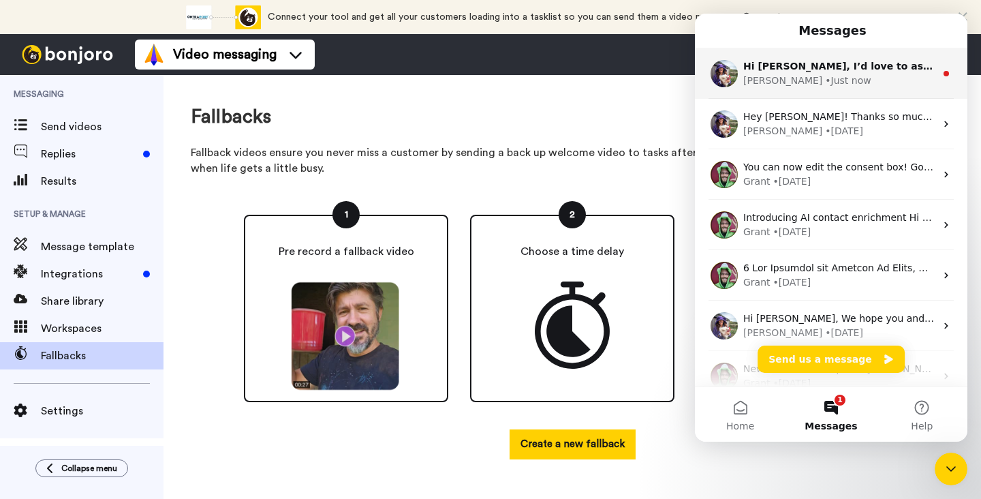
click at [825, 83] on div "• Just now" at bounding box center [848, 81] width 46 height 14
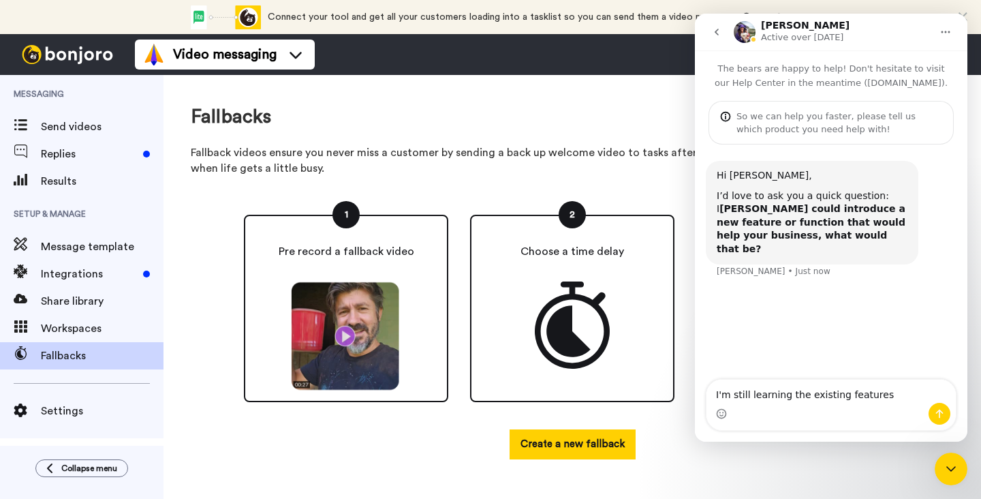
click at [715, 395] on textarea "I'm still learning the existing features" at bounding box center [830, 390] width 249 height 23
click at [790, 397] on textarea "I'm just getting started so I'm still learning the existing features" at bounding box center [830, 384] width 249 height 37
type textarea "I'm just getting started so I'm still learning the existing features. So far, s…"
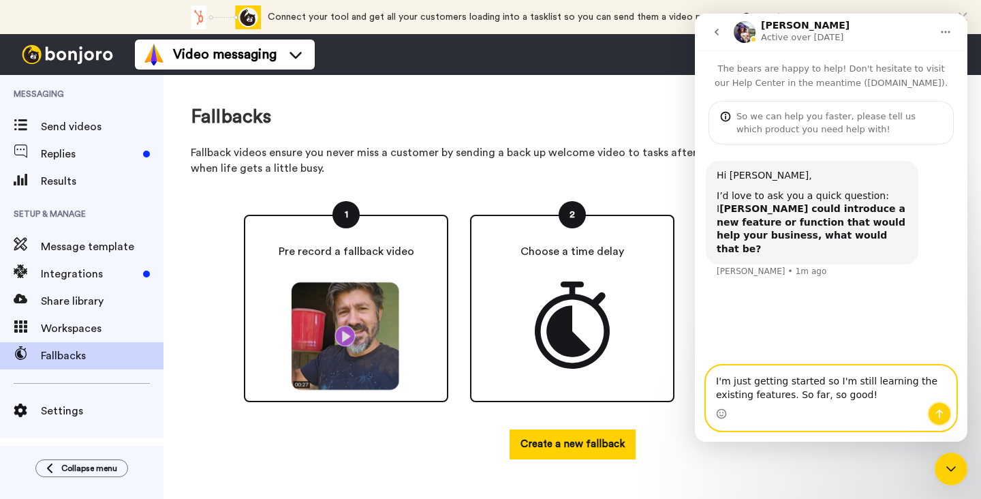
click at [942, 416] on icon "Send a message…" at bounding box center [939, 413] width 11 height 11
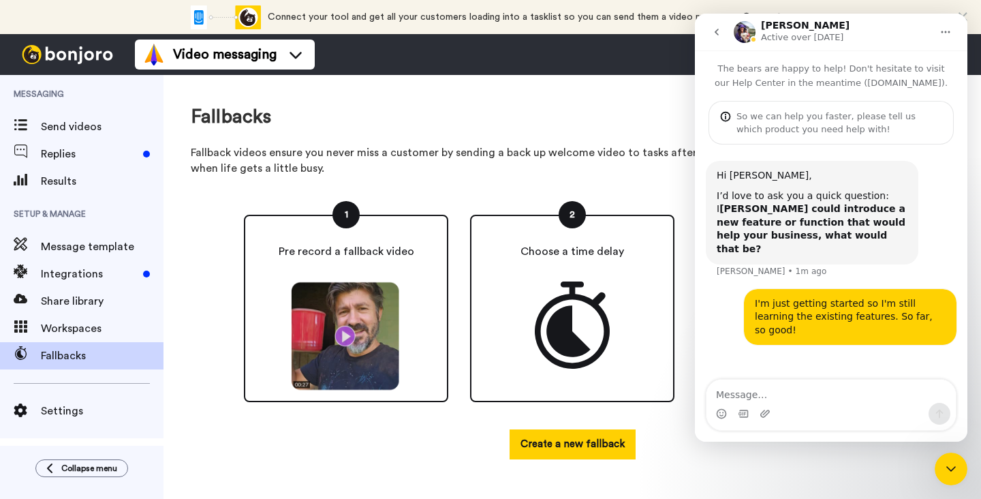
click at [948, 473] on icon "Close Intercom Messenger" at bounding box center [951, 469] width 16 height 16
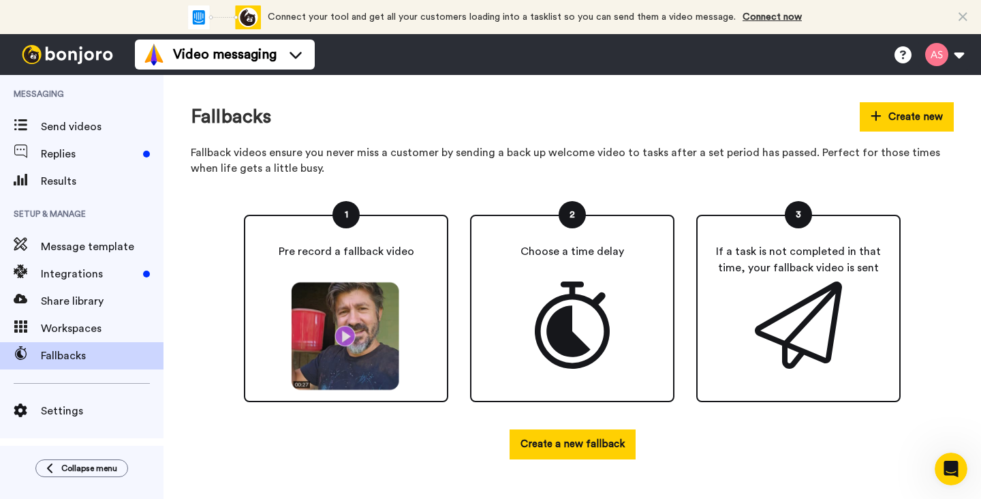
click at [948, 473] on icon "Open Intercom Messenger" at bounding box center [951, 469] width 22 height 22
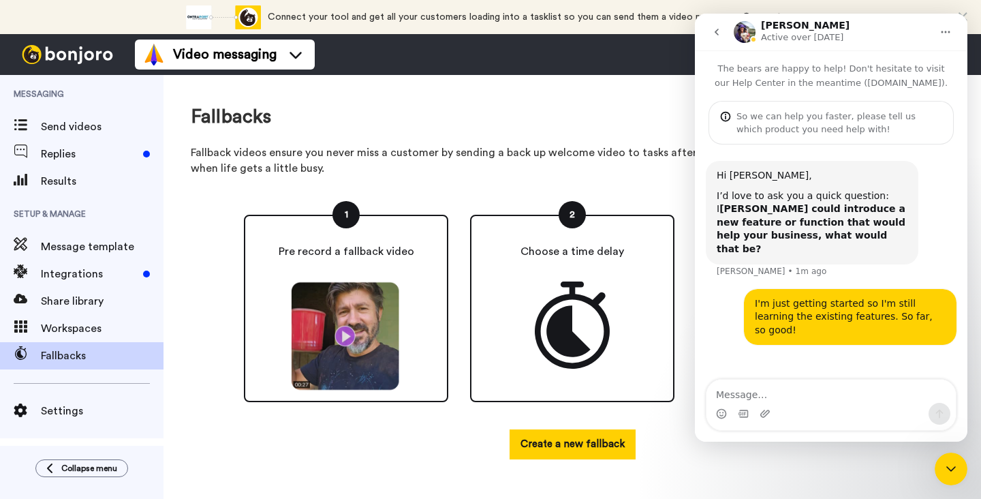
click at [948, 473] on icon "Close Intercom Messenger" at bounding box center [951, 469] width 16 height 16
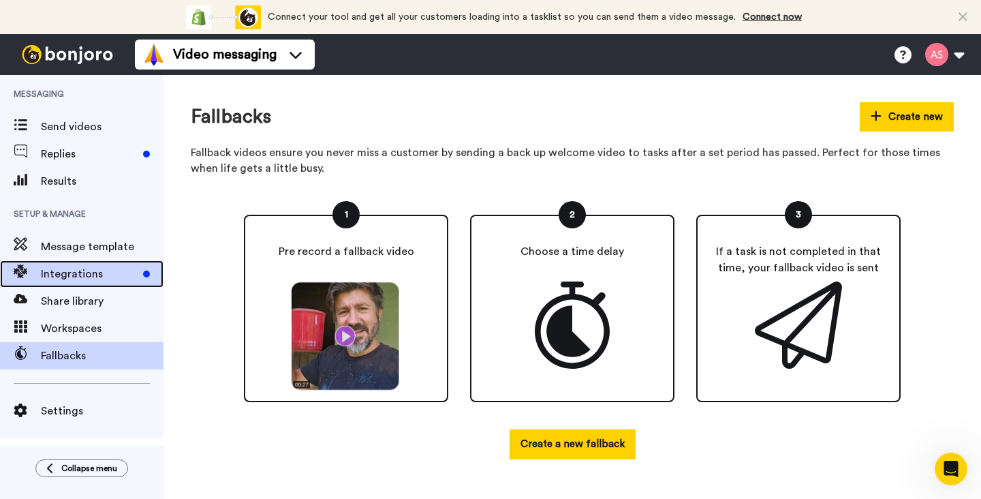
click at [83, 274] on span "Integrations" at bounding box center [89, 274] width 97 height 16
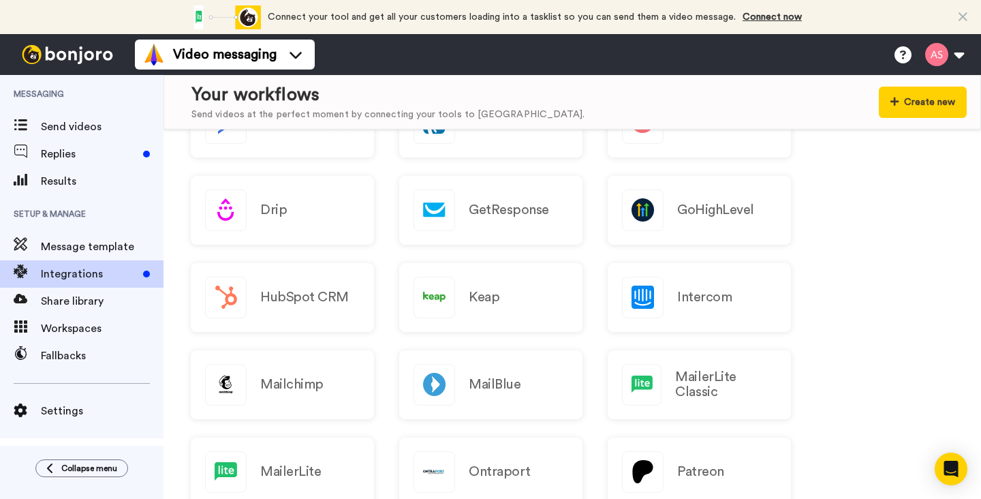
scroll to position [233, 0]
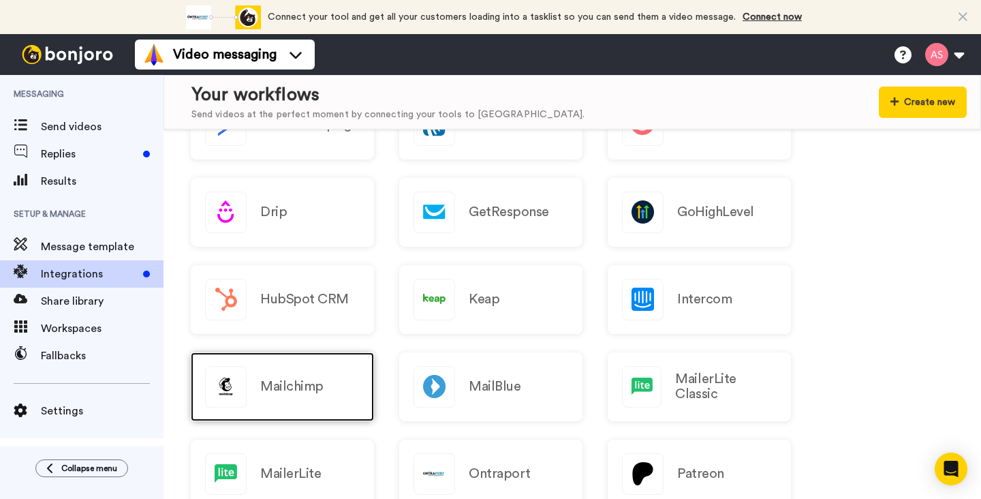
click at [299, 386] on h2 "Mailchimp" at bounding box center [291, 386] width 63 height 15
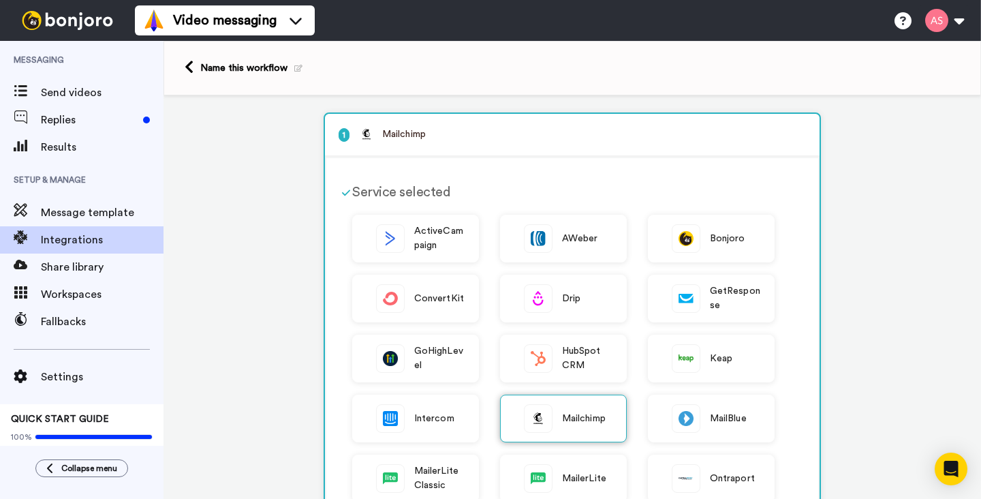
click at [570, 424] on span "Mailchimp" at bounding box center [584, 418] width 44 height 14
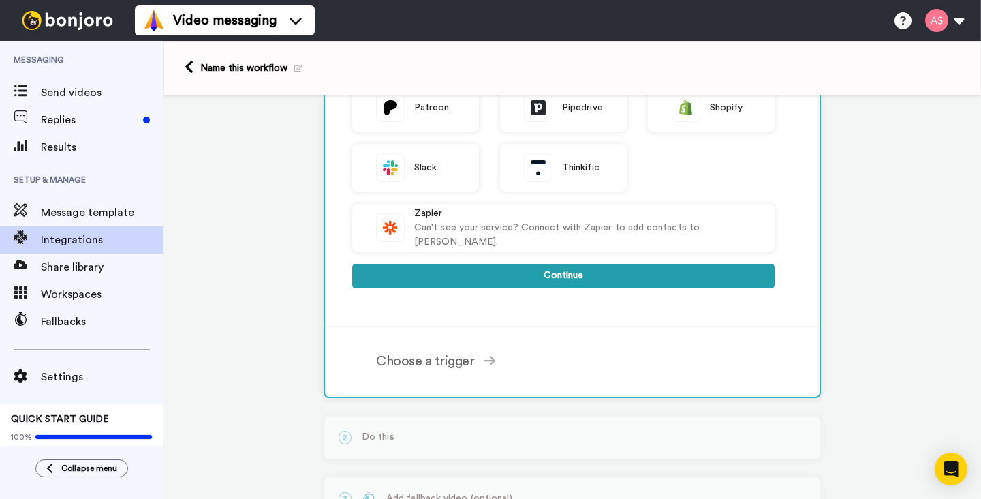
scroll to position [432, 0]
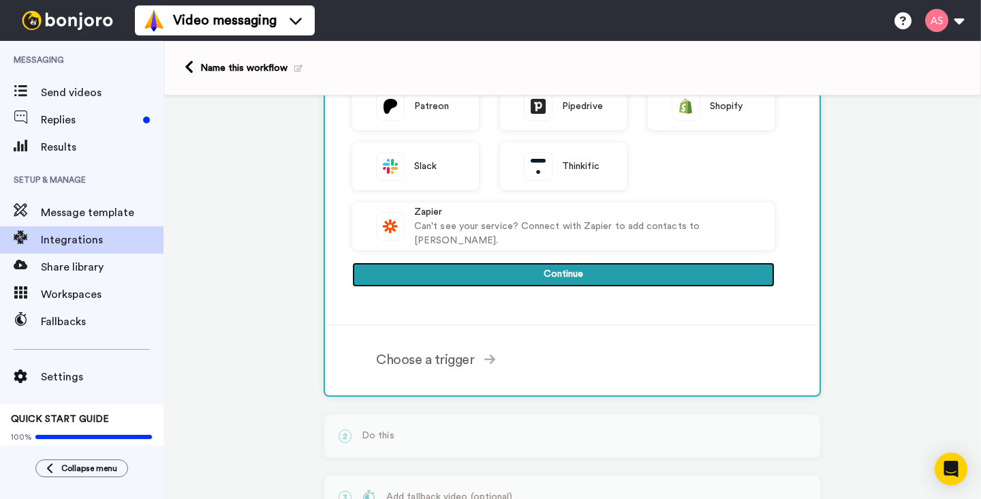
click at [557, 279] on button "Continue" at bounding box center [563, 274] width 422 height 25
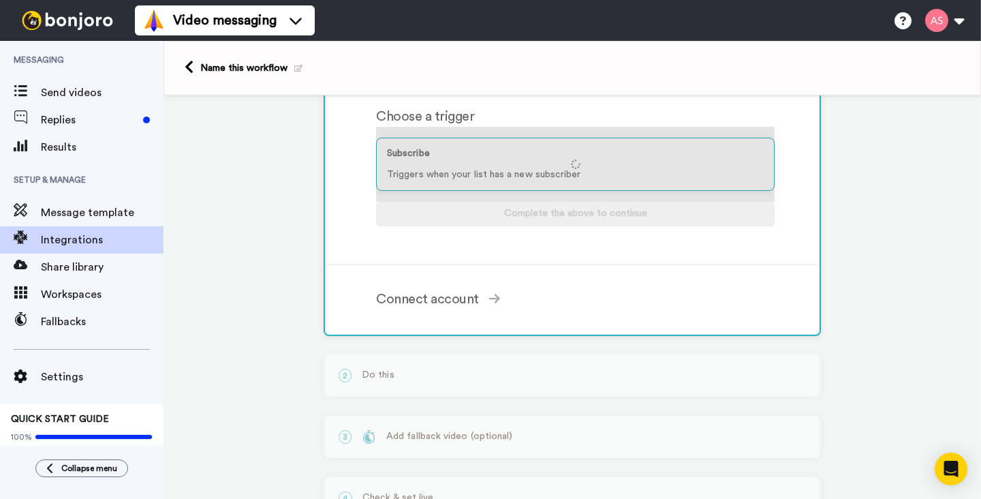
scroll to position [145, 0]
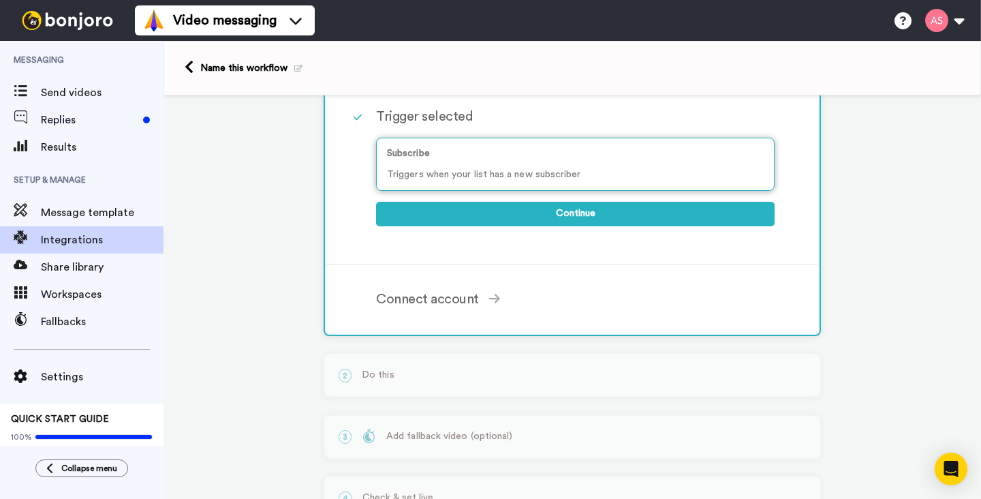
click at [556, 175] on p "Triggers when your list has a new subscriber" at bounding box center [575, 175] width 377 height 14
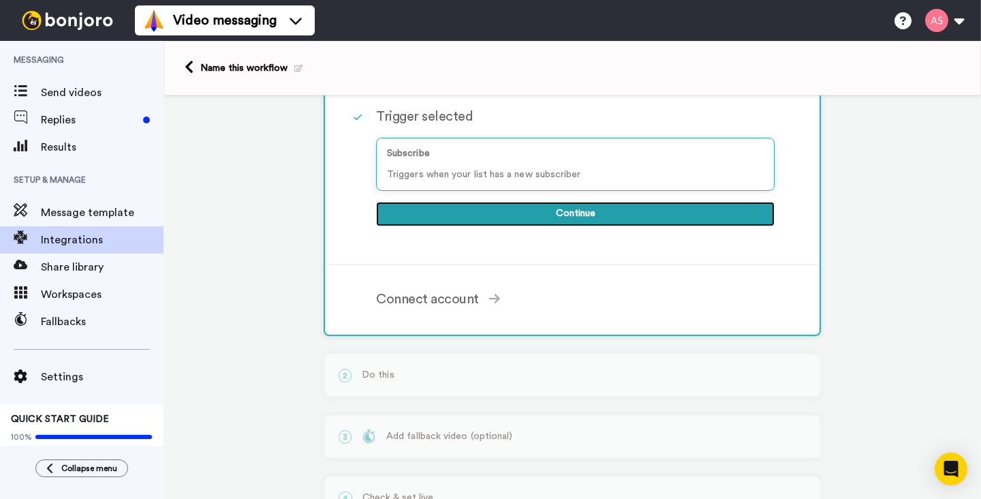
click at [557, 211] on button "Continue" at bounding box center [575, 214] width 399 height 25
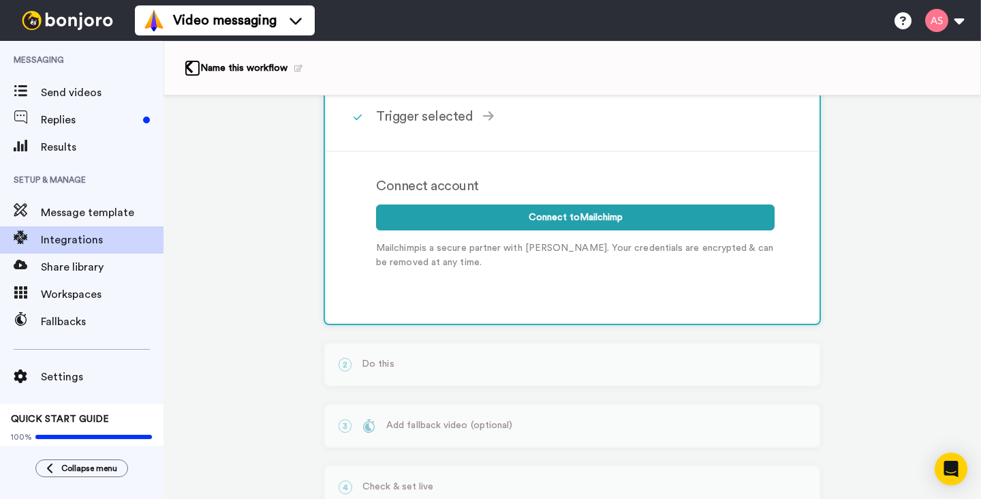
click at [187, 67] on icon at bounding box center [189, 67] width 9 height 14
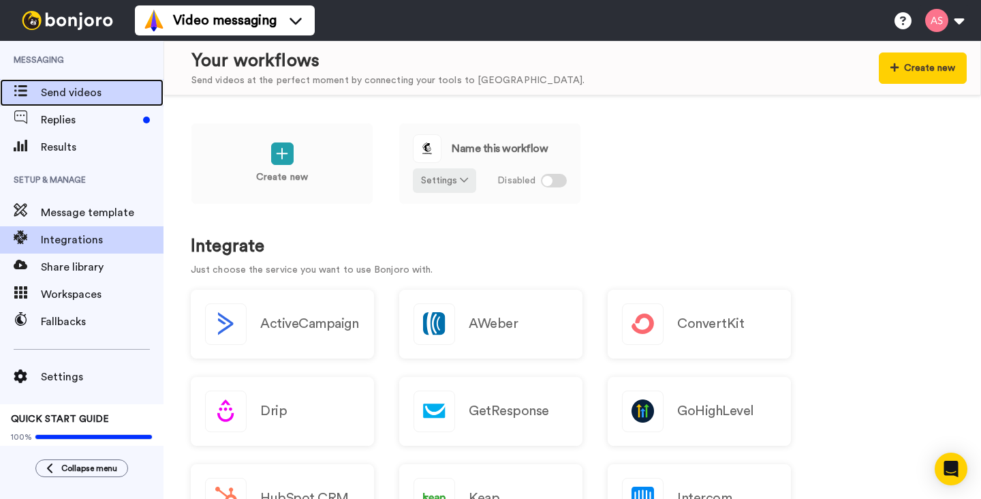
click at [106, 96] on span "Send videos" at bounding box center [102, 92] width 123 height 16
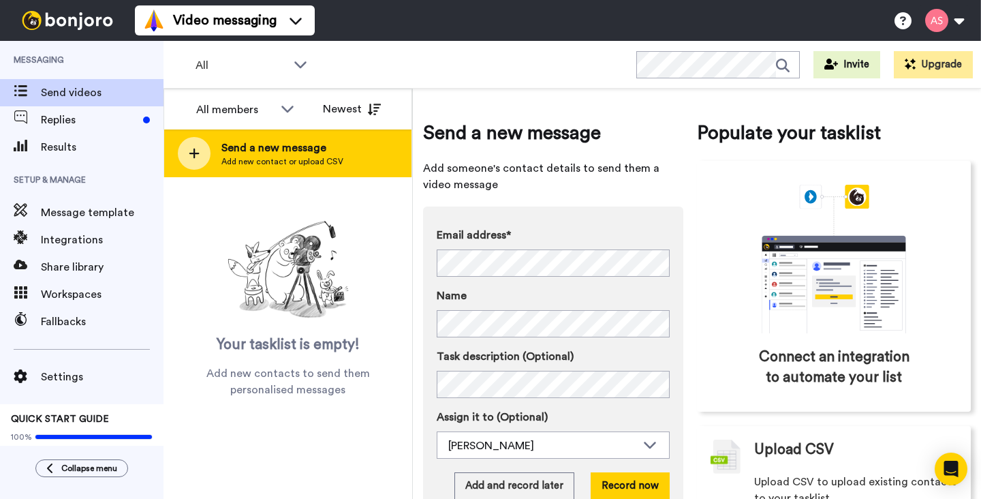
click at [251, 160] on span "Add new contact or upload CSV" at bounding box center [282, 161] width 122 height 11
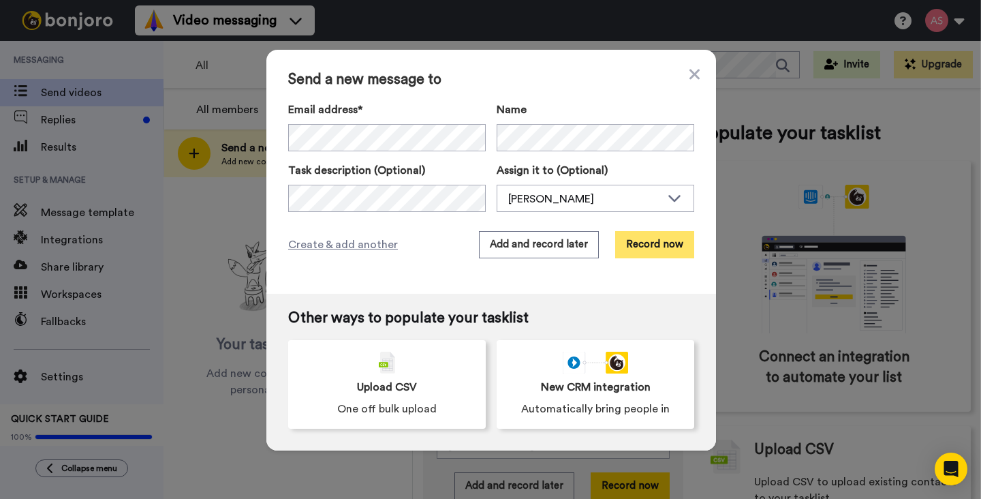
click at [640, 247] on button "Record now" at bounding box center [654, 244] width 79 height 27
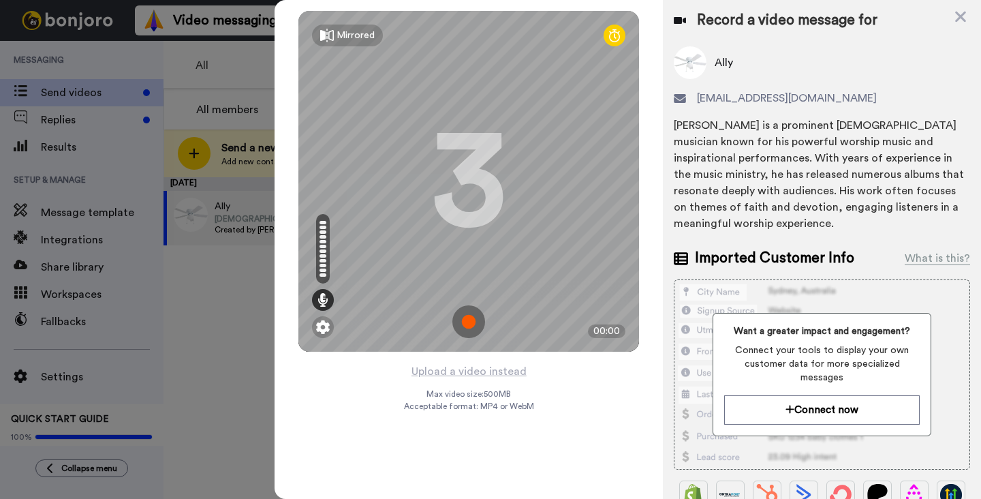
click at [457, 328] on img at bounding box center [468, 321] width 33 height 33
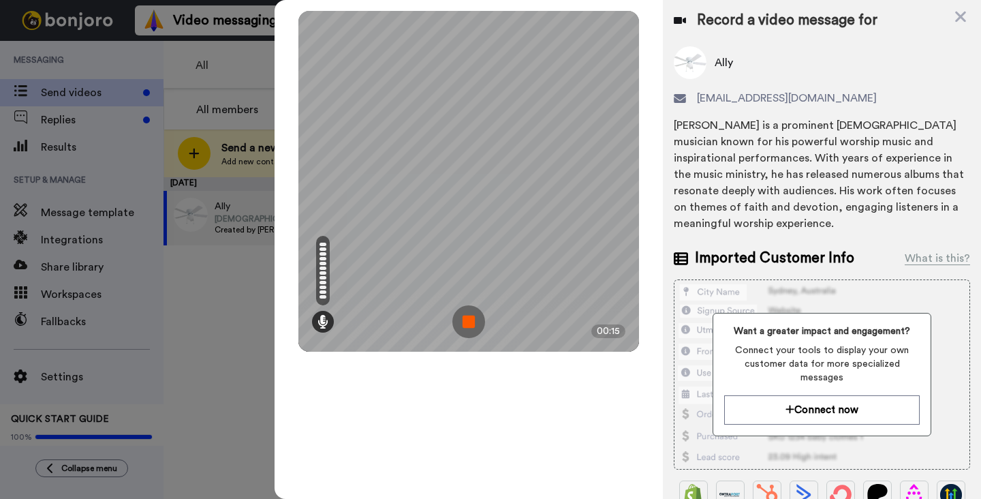
click at [474, 325] on img at bounding box center [468, 321] width 33 height 33
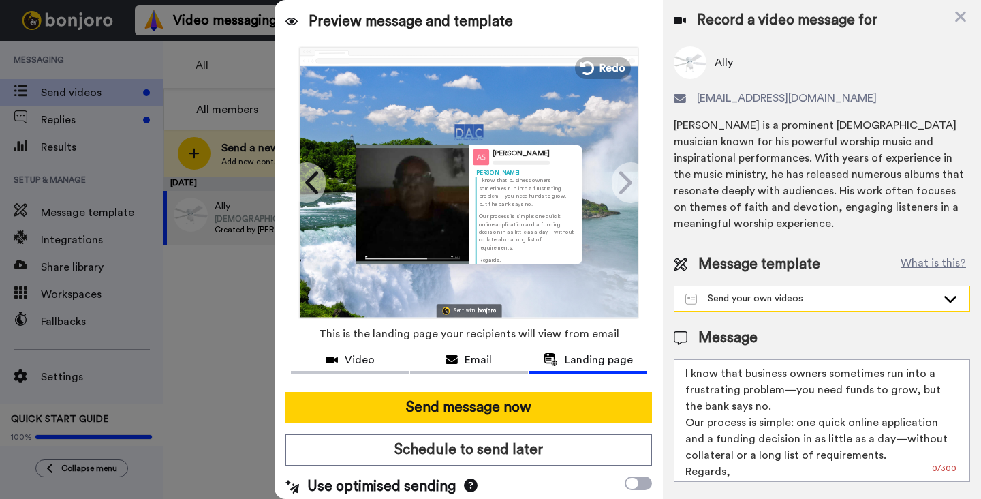
click at [954, 299] on icon at bounding box center [950, 299] width 16 height 14
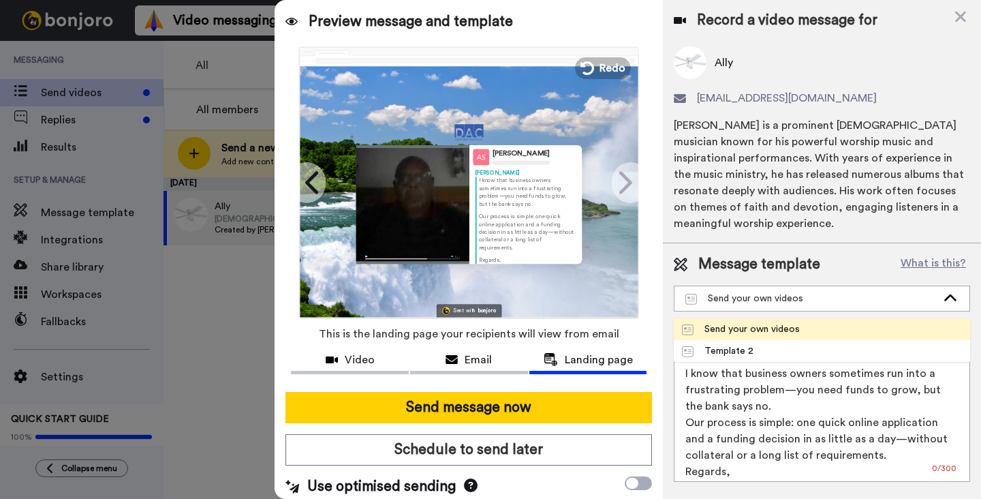
click at [828, 323] on li "Send your own videos" at bounding box center [822, 329] width 296 height 22
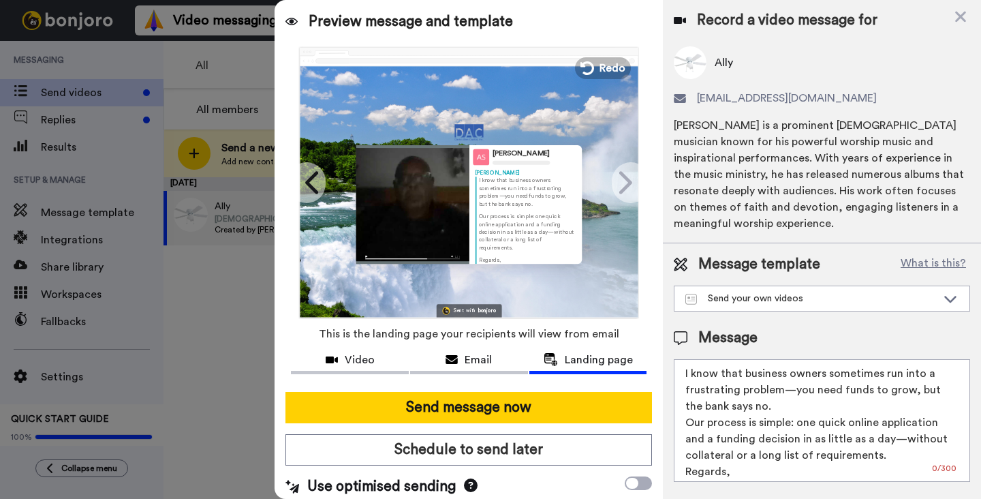
scroll to position [8, 0]
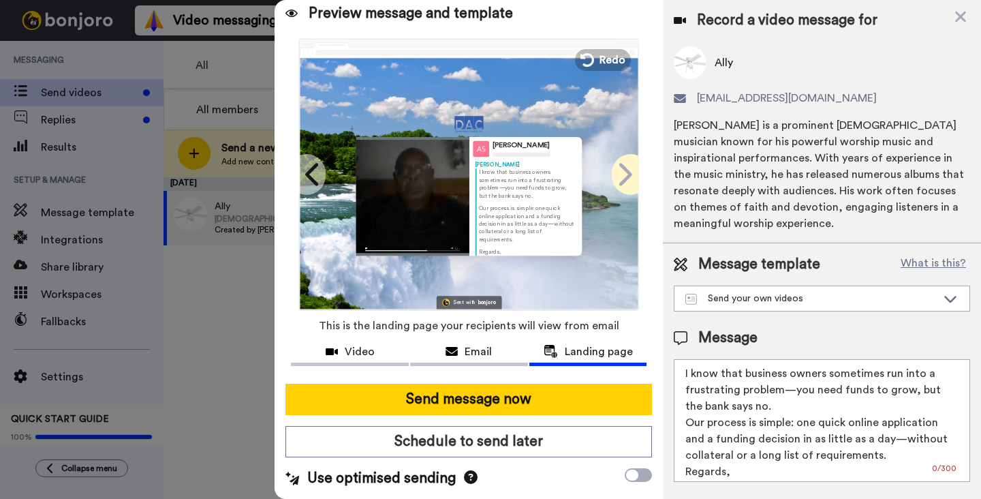
click at [624, 178] on icon at bounding box center [625, 174] width 13 height 22
click at [963, 16] on icon at bounding box center [961, 16] width 14 height 17
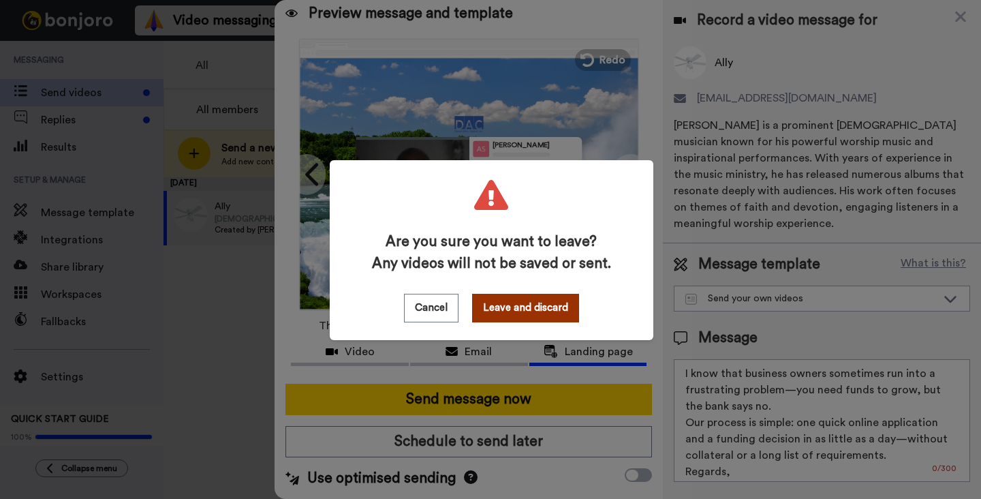
click at [537, 308] on button "Leave and discard" at bounding box center [525, 308] width 107 height 29
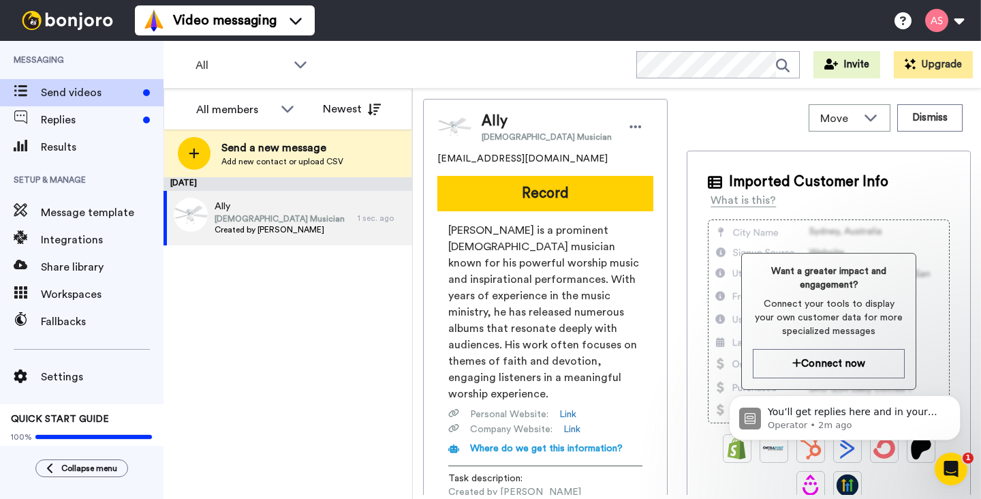
scroll to position [0, 0]
click at [106, 294] on span "Workspaces" at bounding box center [102, 294] width 123 height 16
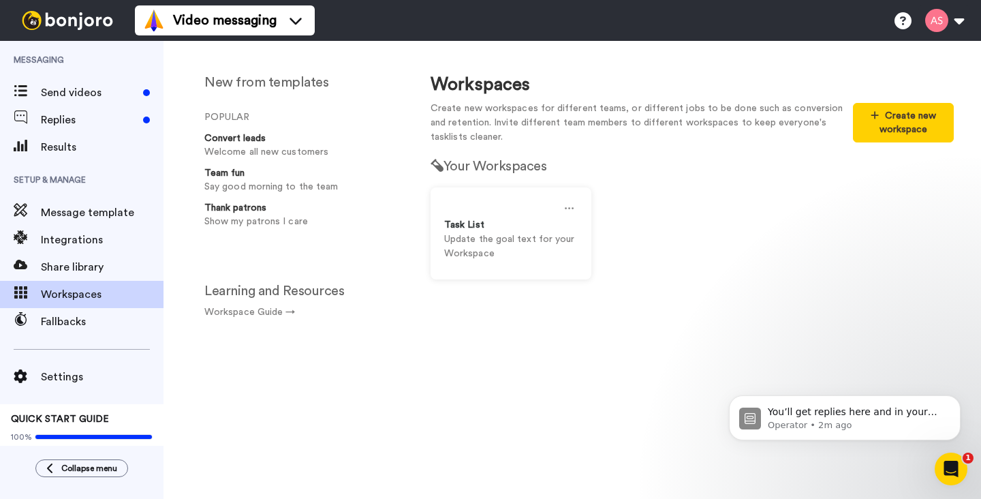
click at [961, 465] on icon "Open Intercom Messenger" at bounding box center [951, 469] width 22 height 22
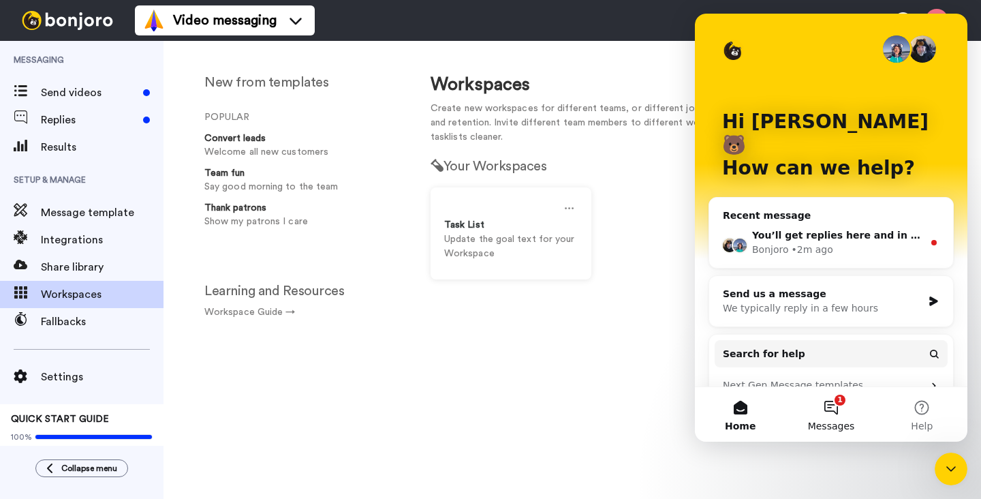
click at [831, 405] on button "1 Messages" at bounding box center [831, 414] width 91 height 55
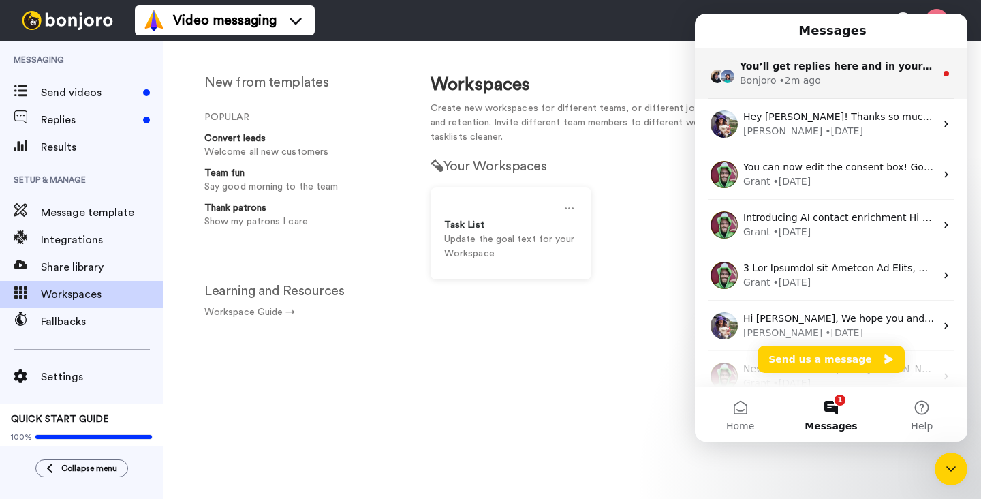
click at [795, 74] on div "• 2m ago" at bounding box center [800, 81] width 42 height 14
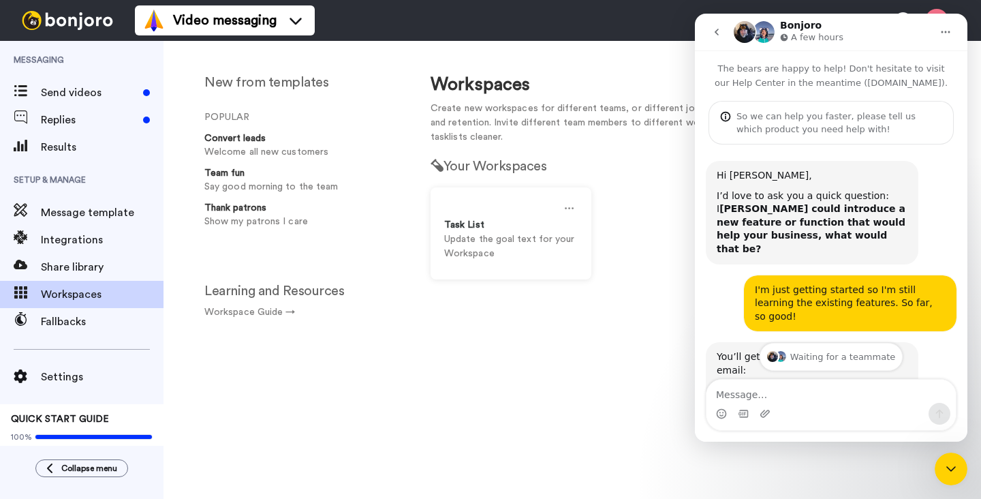
click at [715, 33] on icon "go back" at bounding box center [716, 32] width 11 height 11
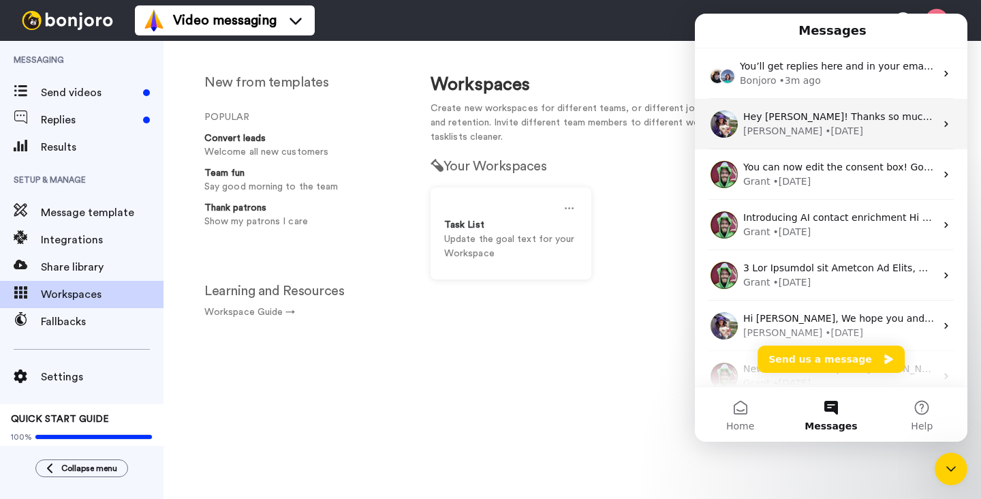
click at [825, 125] on div "• 2d ago" at bounding box center [844, 131] width 38 height 14
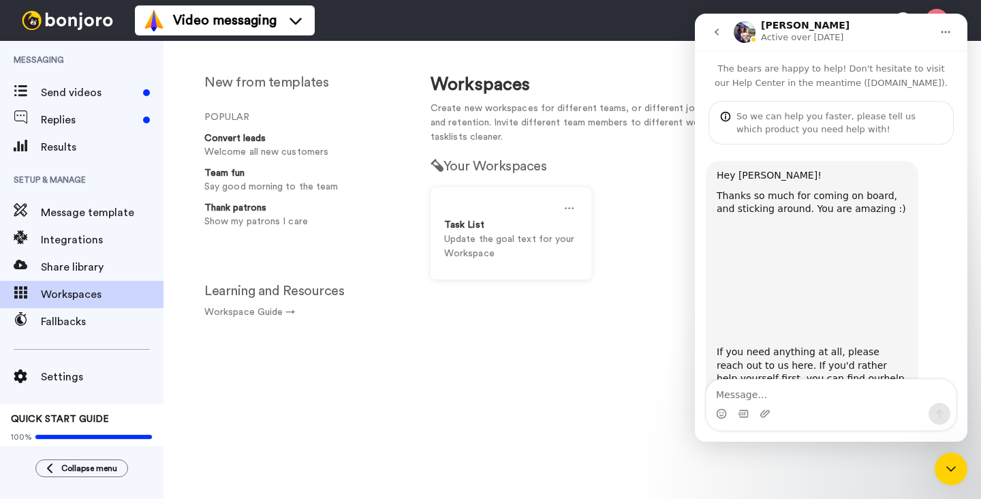
scroll to position [43, 0]
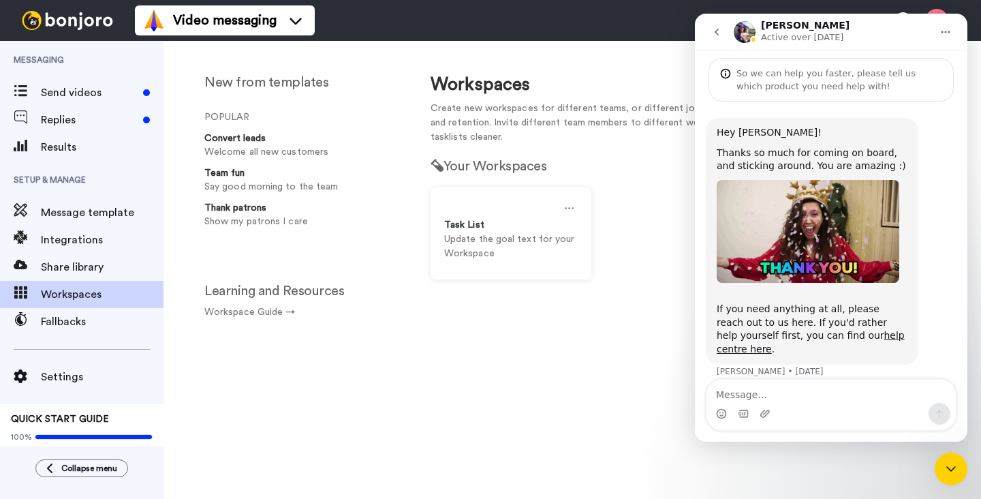
click at [716, 31] on icon "go back" at bounding box center [717, 32] width 4 height 7
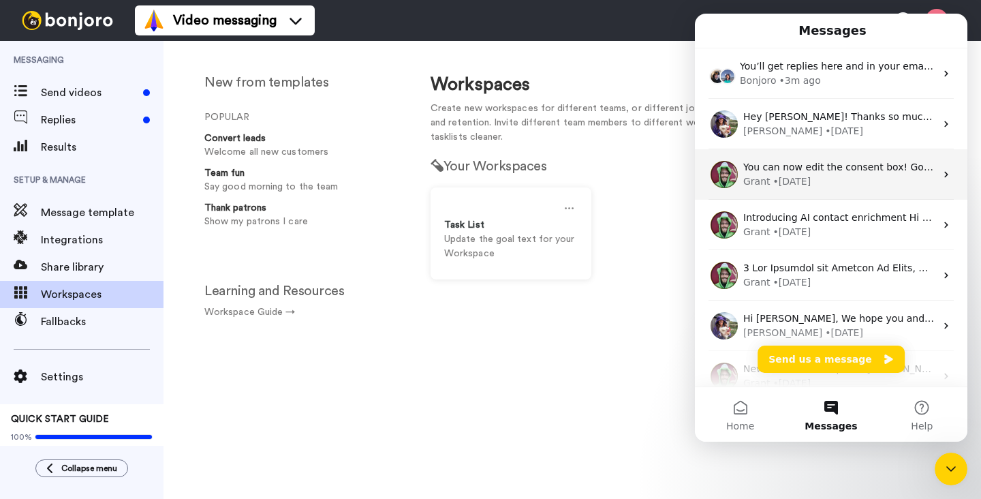
click at [779, 176] on div "• 2d ago" at bounding box center [792, 181] width 38 height 14
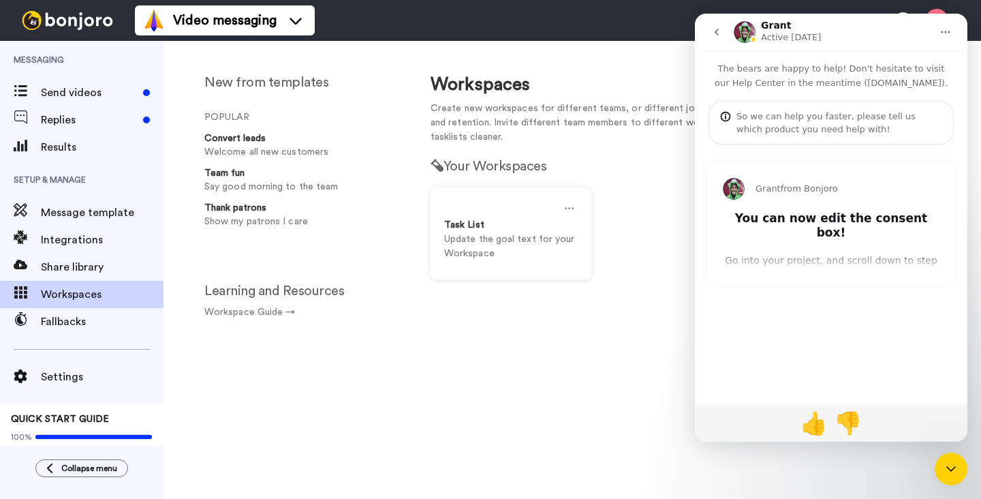
click at [715, 31] on icon "go back" at bounding box center [717, 32] width 4 height 7
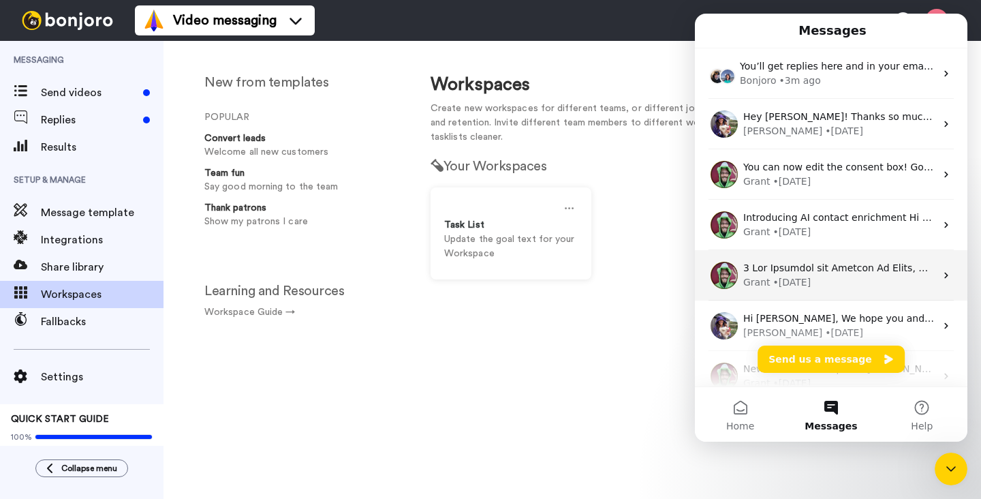
click at [787, 277] on div "• 3d ago" at bounding box center [792, 282] width 38 height 14
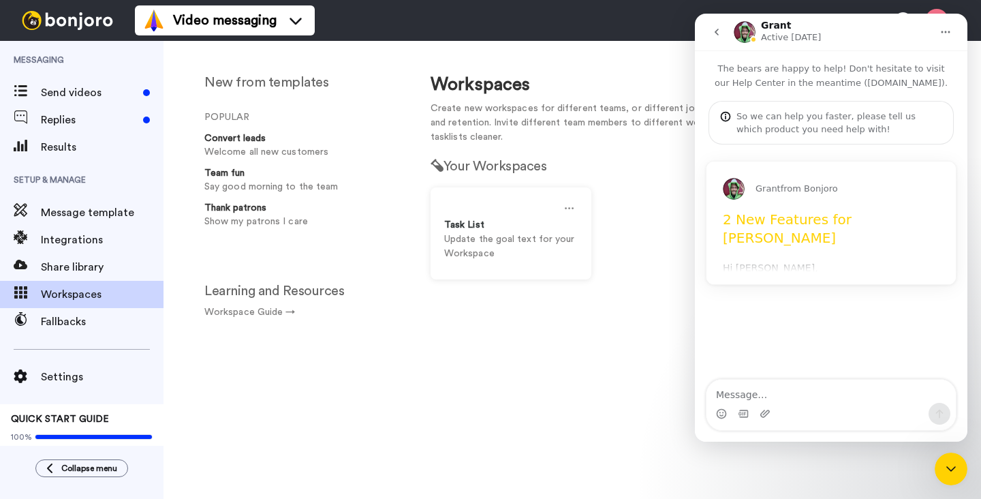
click at [781, 262] on div "Grant from Bonjoro 2 New Features for Bonjoro Hi Alvin, We're excited to let yo…" at bounding box center [830, 222] width 249 height 123
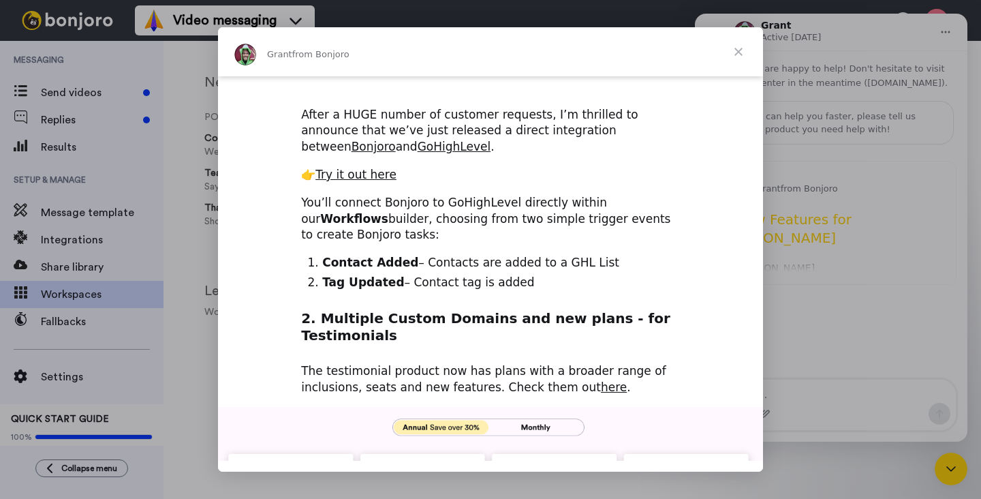
scroll to position [183, 0]
click at [738, 48] on span "Close" at bounding box center [738, 51] width 49 height 49
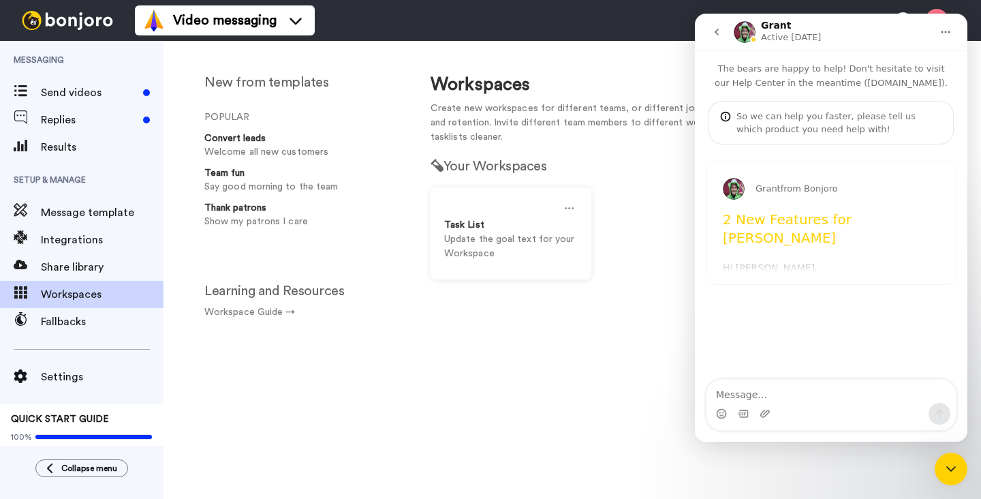
click at [718, 28] on icon "go back" at bounding box center [716, 32] width 11 height 11
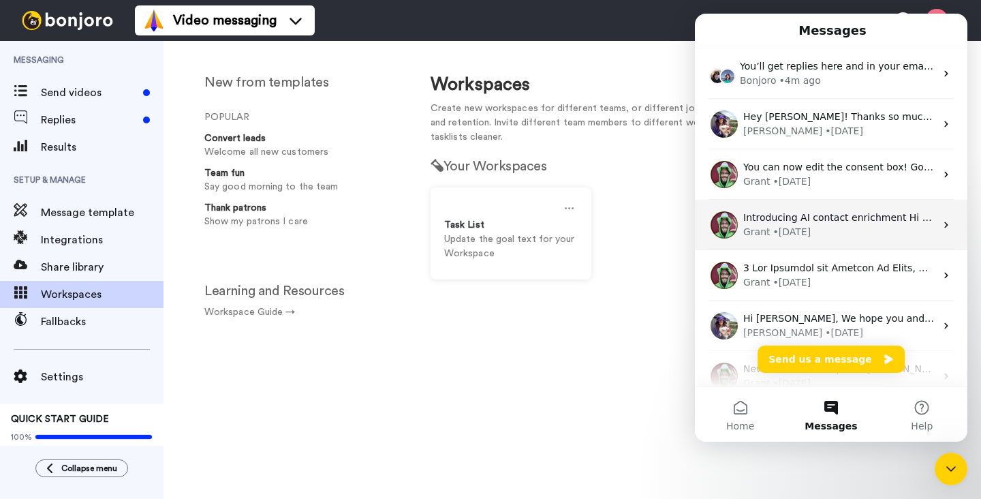
scroll to position [69, 0]
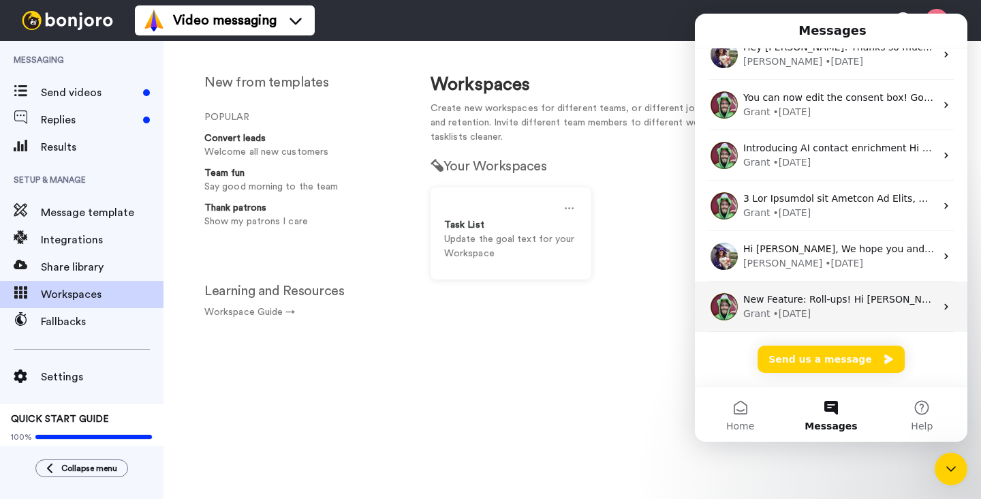
click at [775, 316] on div "• 305w ago" at bounding box center [792, 314] width 38 height 14
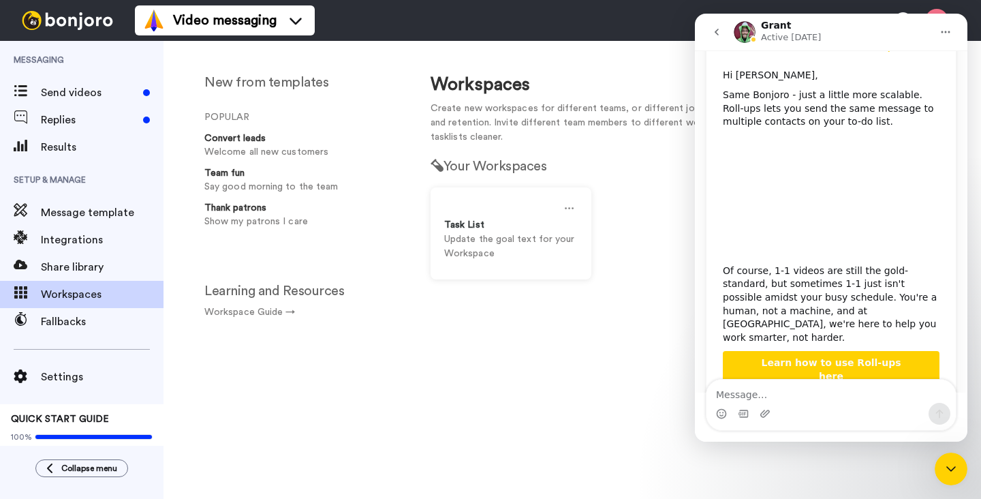
scroll to position [196, 0]
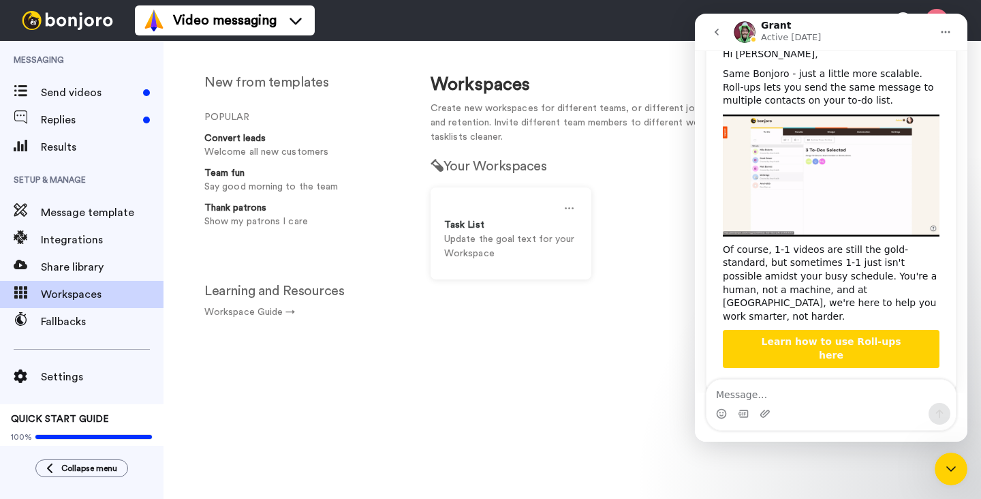
click at [839, 336] on span "Learn how to use Roll-ups here" at bounding box center [832, 348] width 140 height 25
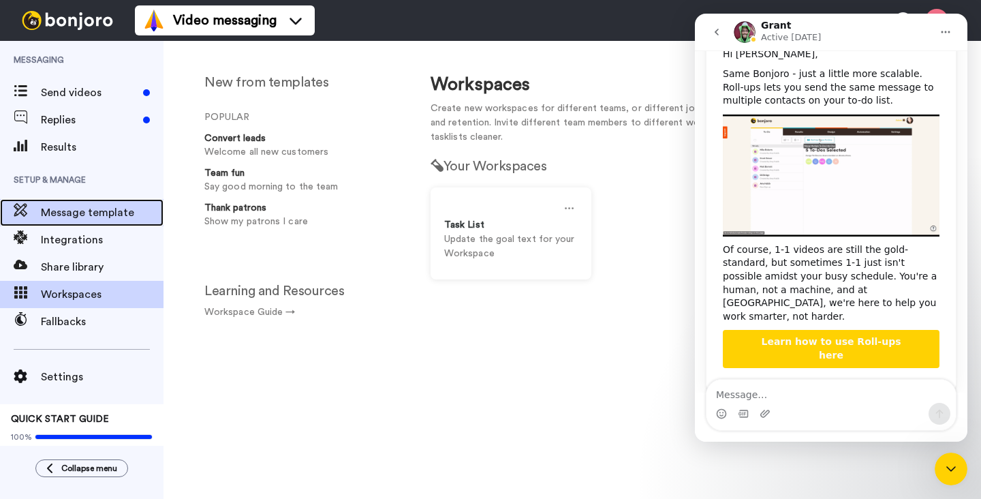
click at [94, 215] on span "Message template" at bounding box center [102, 212] width 123 height 16
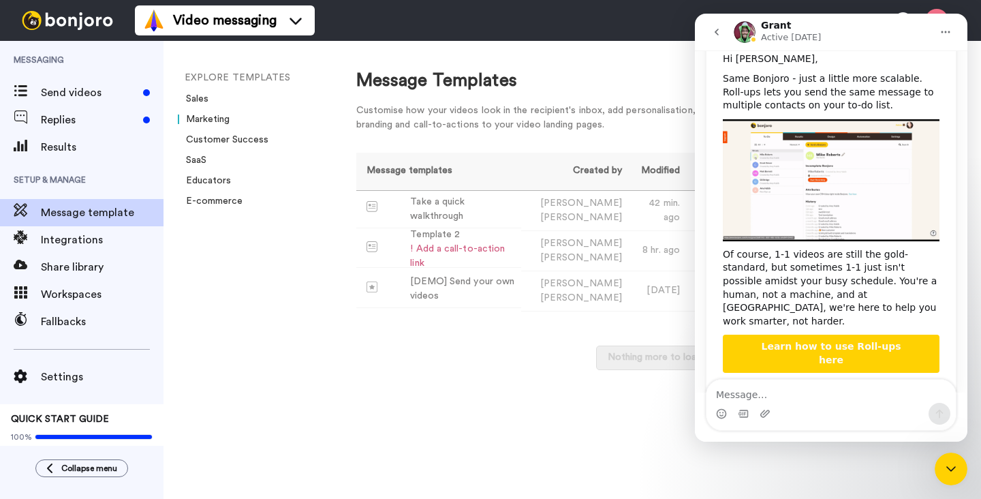
scroll to position [196, 0]
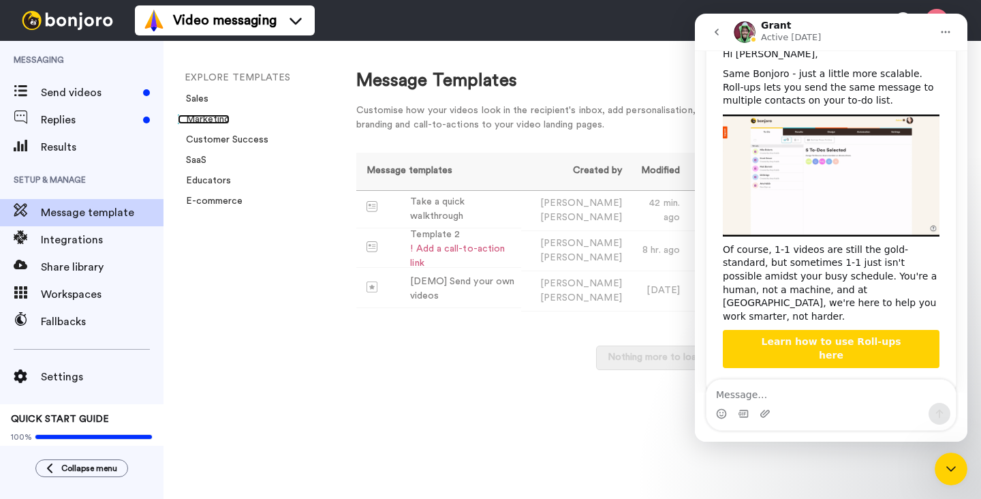
click at [214, 121] on link "Marketing" at bounding box center [204, 119] width 52 height 10
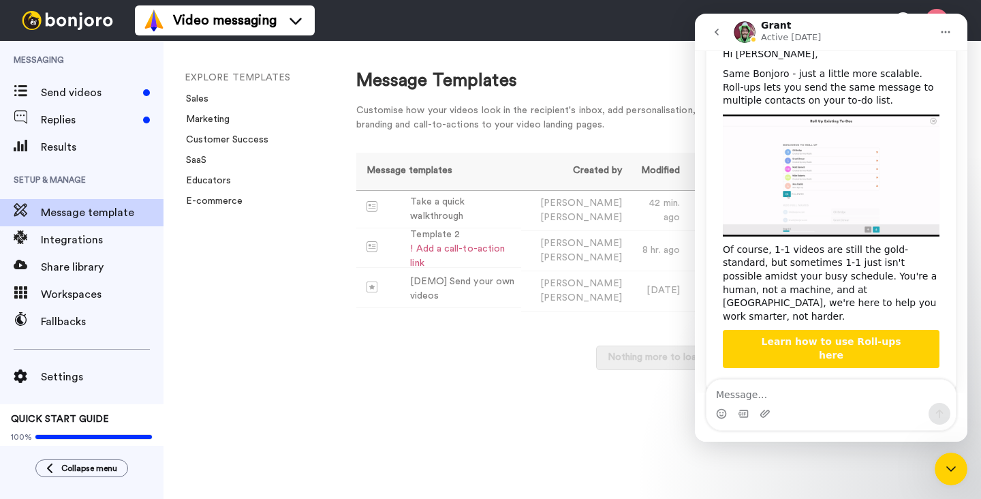
click at [717, 36] on icon "go back" at bounding box center [716, 32] width 11 height 11
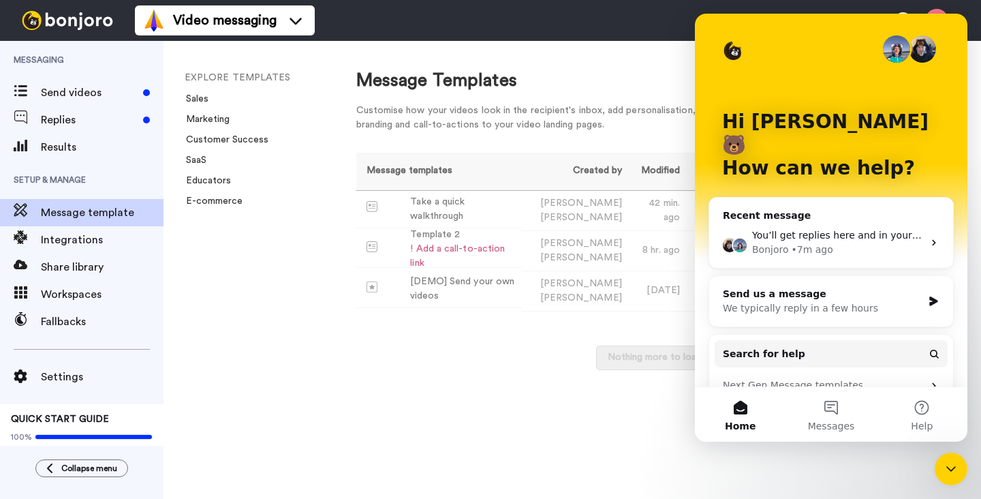
scroll to position [0, 0]
click at [946, 467] on icon "Close Intercom Messenger" at bounding box center [951, 469] width 16 height 16
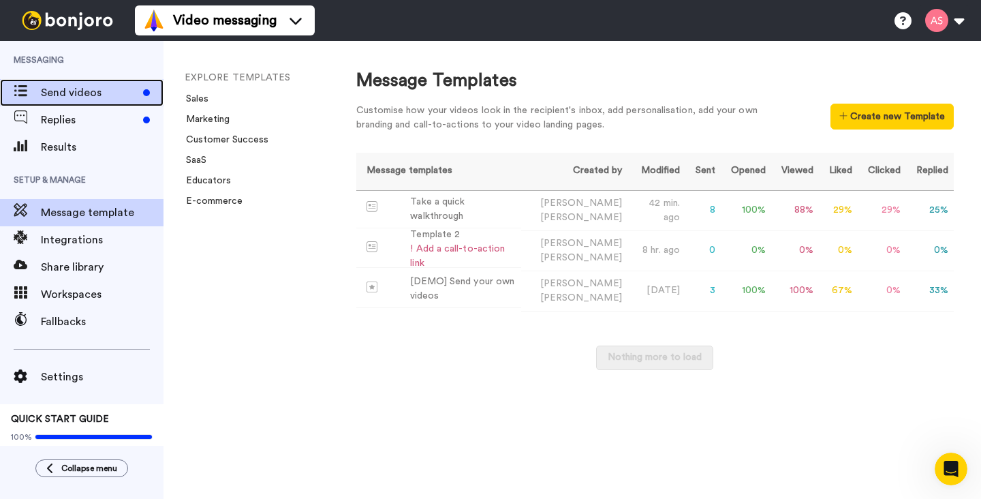
click at [87, 95] on span "Send videos" at bounding box center [89, 92] width 97 height 16
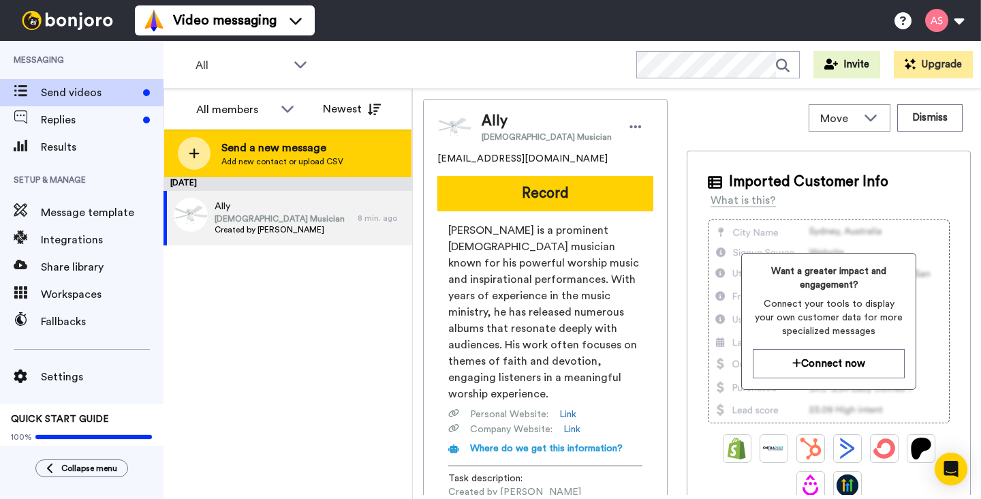
click at [202, 156] on div at bounding box center [194, 153] width 33 height 33
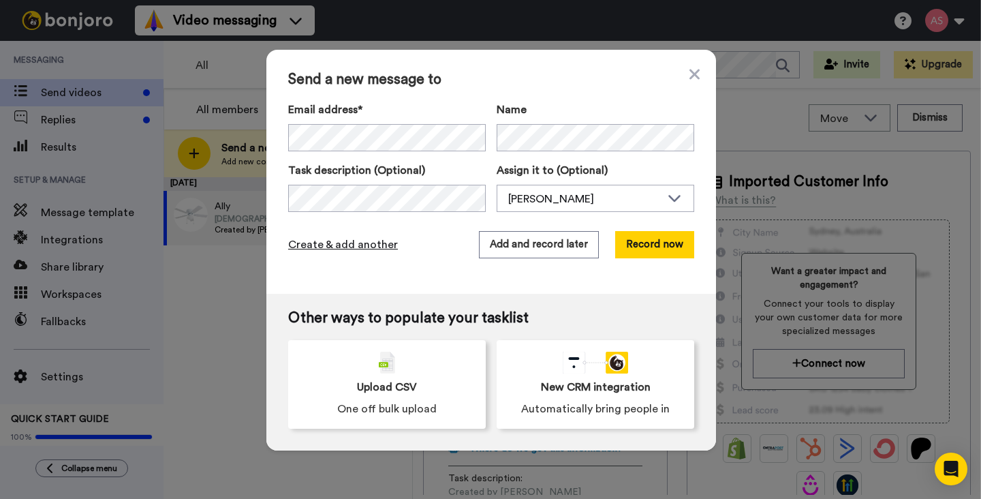
click at [301, 242] on span "Create & add another" at bounding box center [343, 244] width 110 height 16
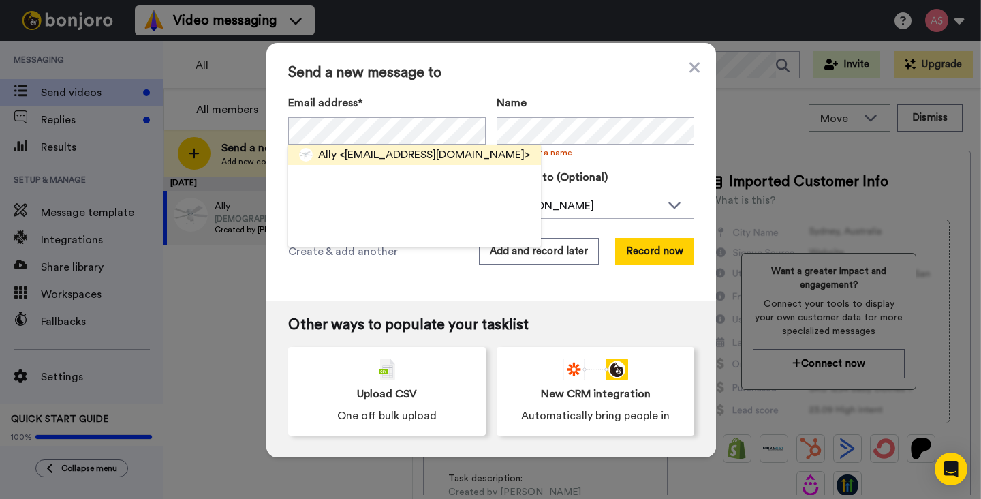
click at [407, 156] on span "<[EMAIL_ADDRESS][DOMAIN_NAME]>" at bounding box center [434, 154] width 191 height 16
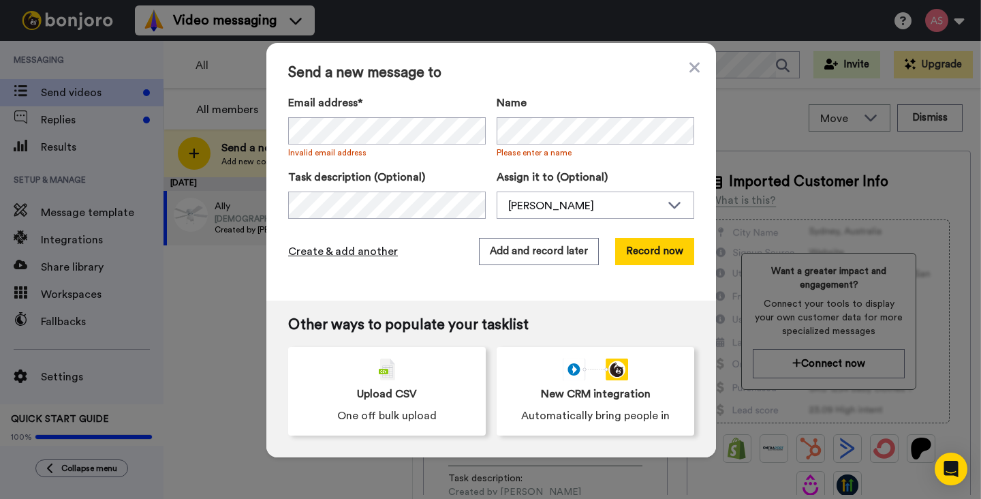
click at [358, 249] on span "Create & add another" at bounding box center [343, 251] width 110 height 16
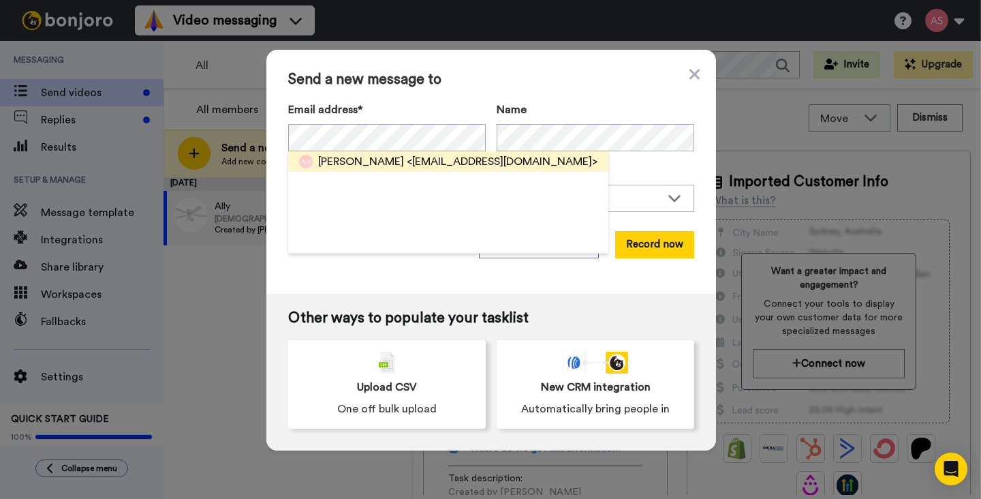
click at [355, 157] on span "[PERSON_NAME]" at bounding box center [361, 161] width 86 height 16
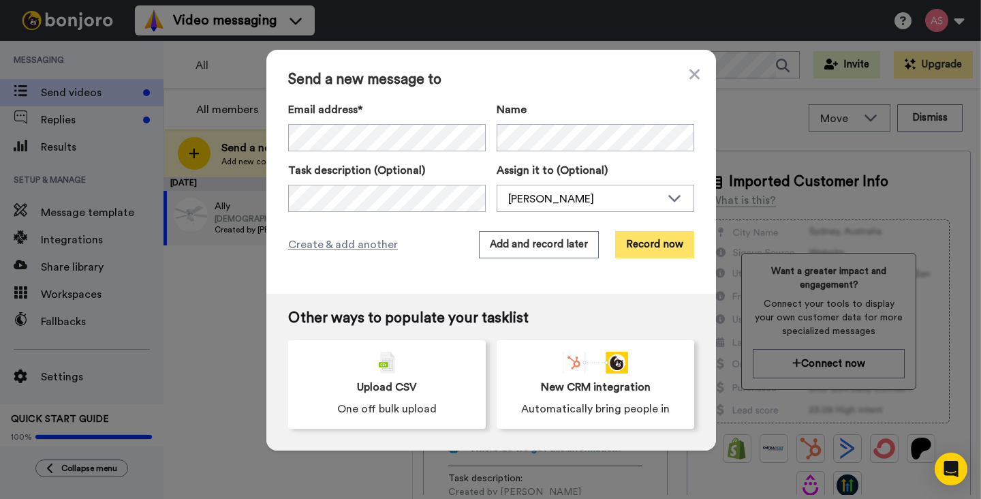
click at [655, 247] on button "Record now" at bounding box center [654, 244] width 79 height 27
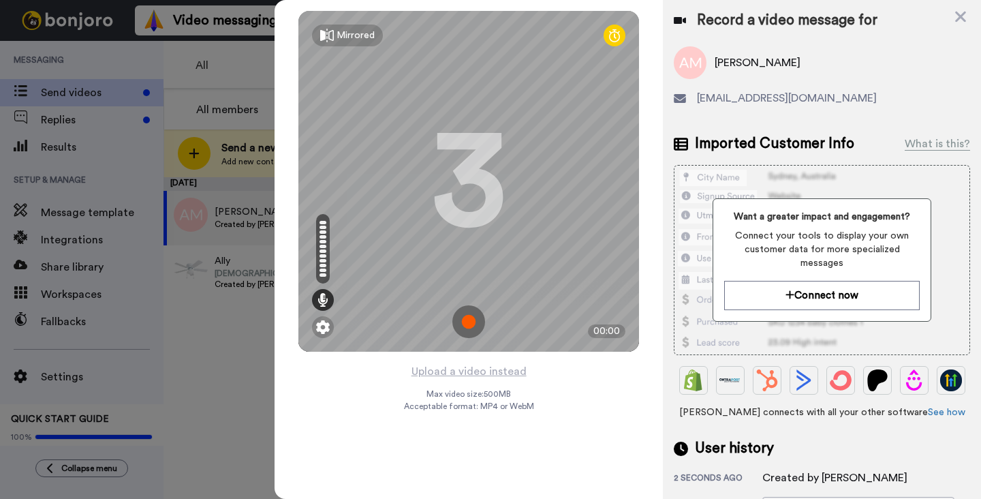
click at [471, 321] on img at bounding box center [468, 321] width 33 height 33
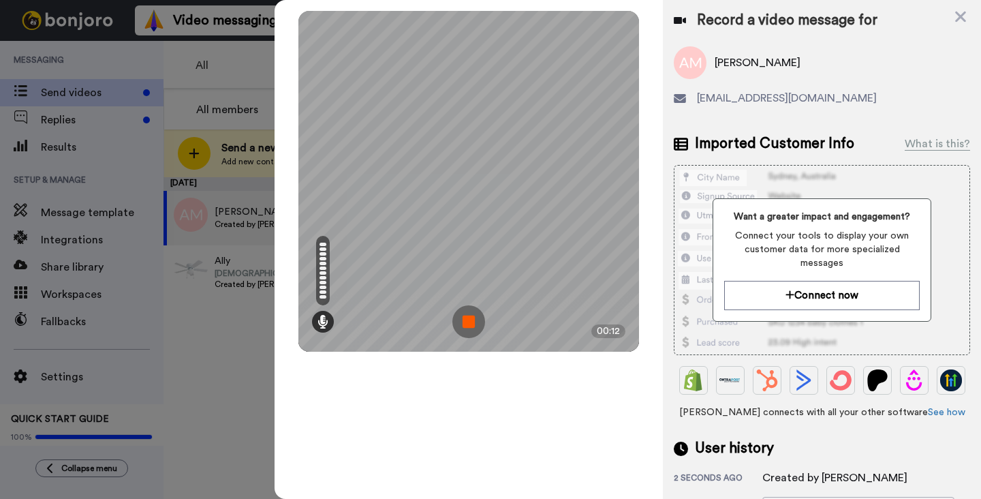
click at [471, 321] on img at bounding box center [468, 321] width 33 height 33
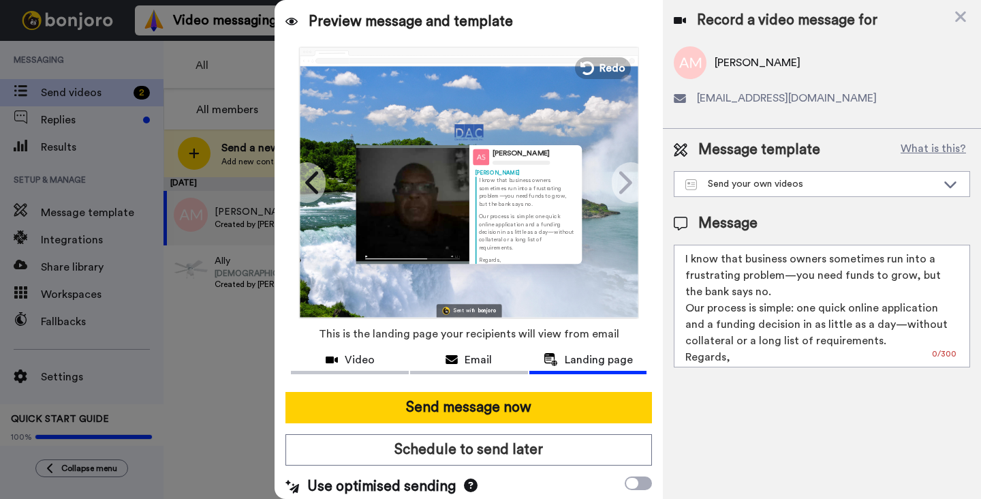
scroll to position [8, 0]
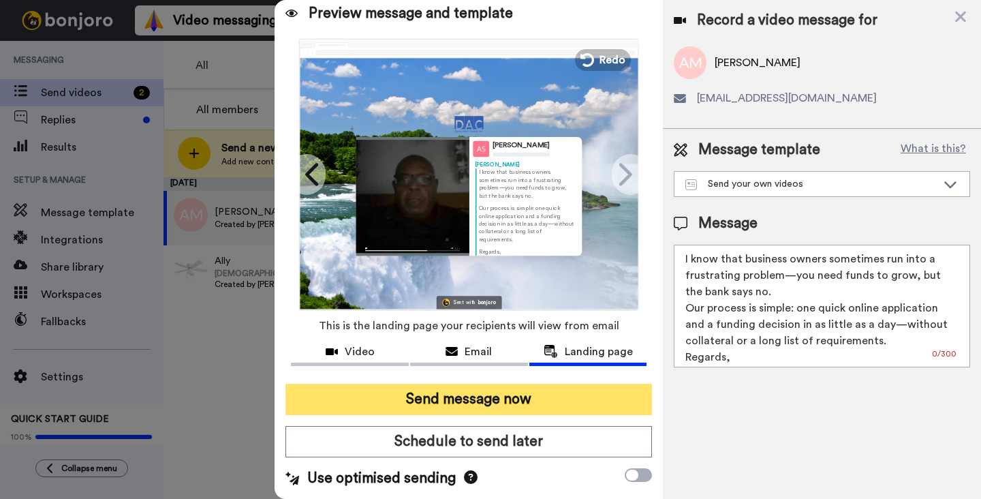
click at [469, 397] on button "Send message now" at bounding box center [468, 399] width 367 height 31
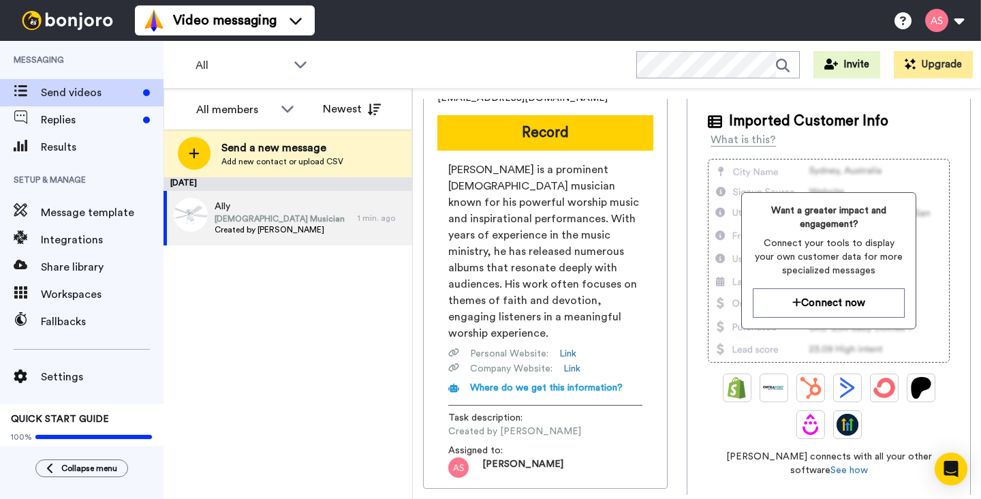
scroll to position [62, 0]
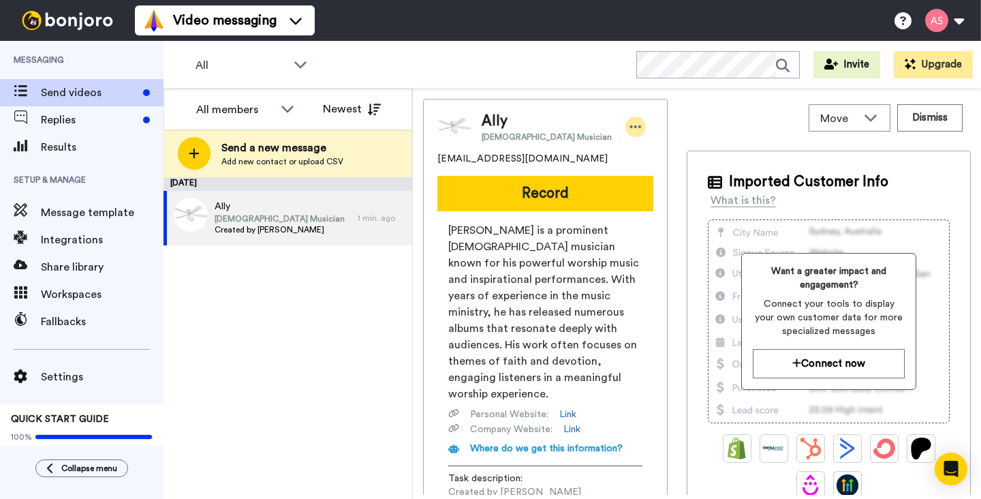
click at [629, 129] on icon at bounding box center [635, 127] width 12 height 14
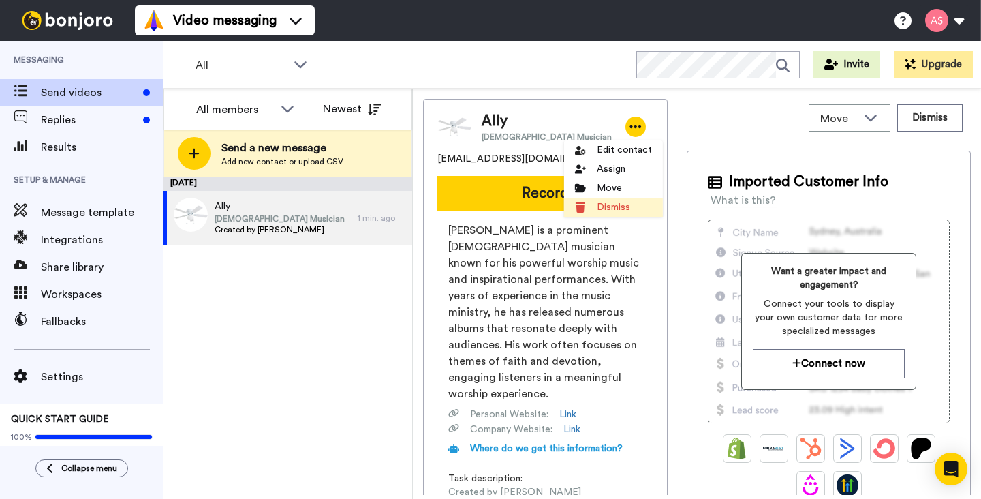
click at [612, 208] on li "Dismiss" at bounding box center [613, 207] width 99 height 19
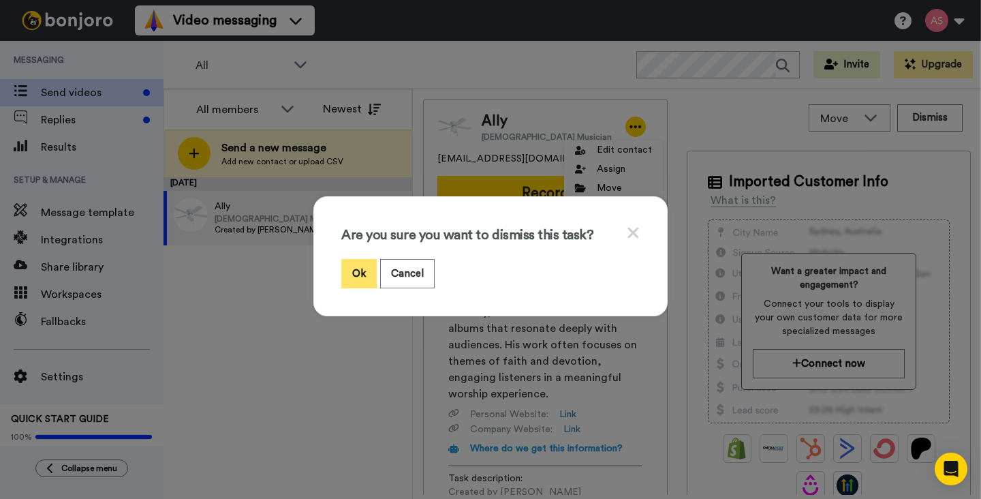
click at [360, 277] on button "Ok" at bounding box center [358, 273] width 35 height 29
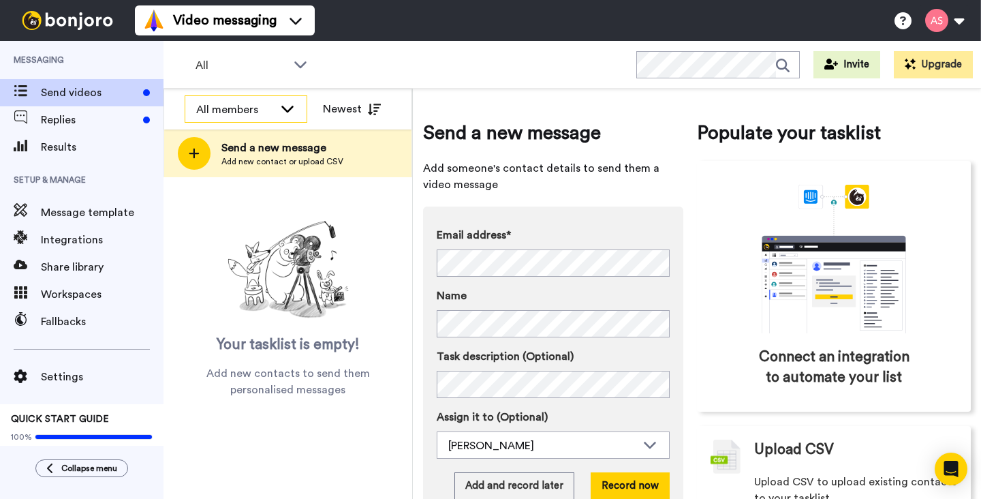
click at [291, 111] on icon at bounding box center [287, 109] width 16 height 14
click at [403, 74] on div "All WORKSPACES View all All Default Task List + Add a new workspace Invite Upgr…" at bounding box center [573, 65] width 818 height 48
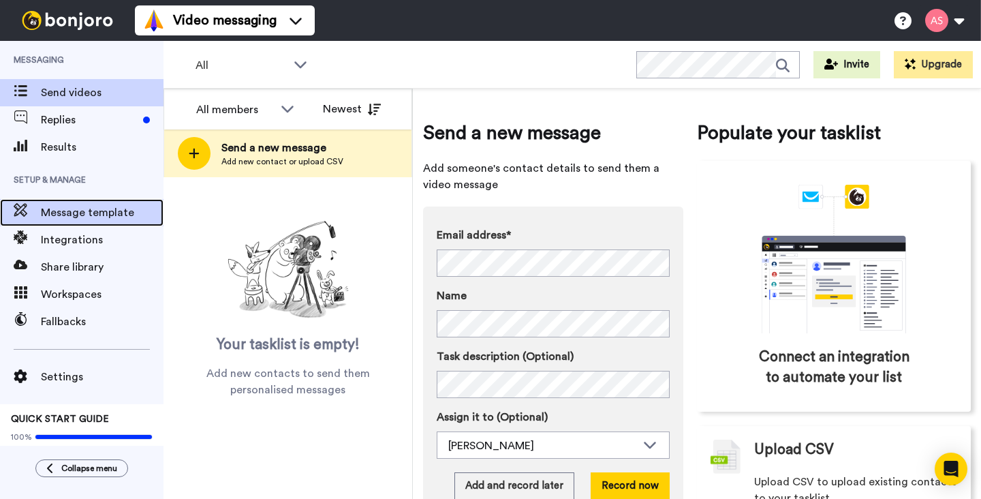
click at [109, 211] on span "Message template" at bounding box center [102, 212] width 123 height 16
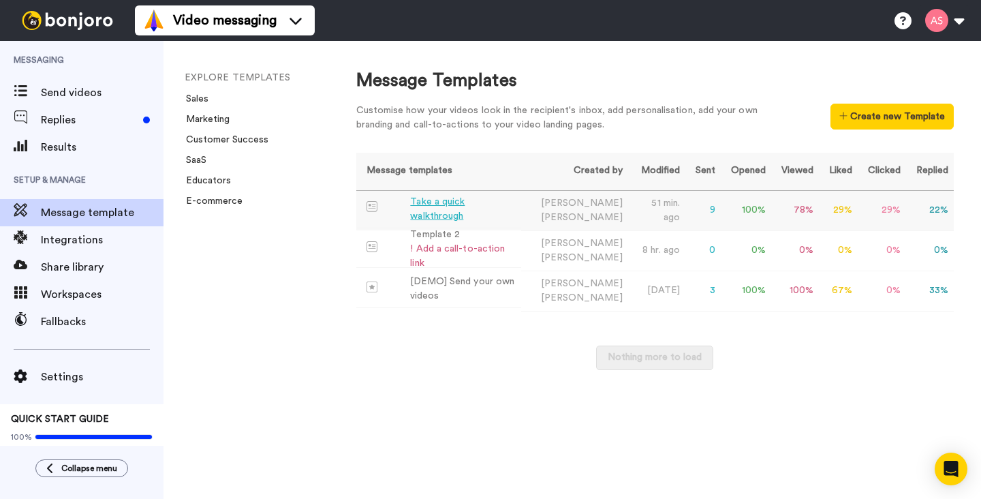
click at [501, 212] on div "Take a quick walkthrough" at bounding box center [463, 209] width 106 height 29
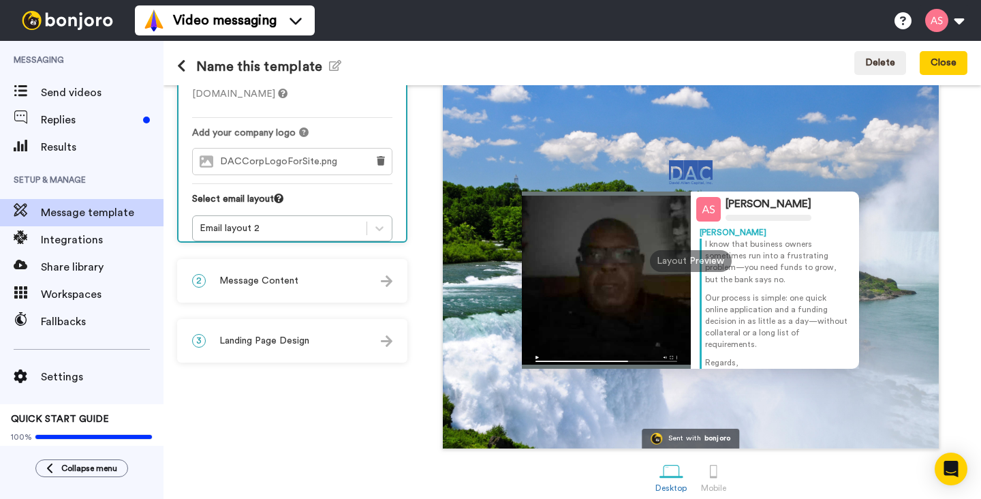
scroll to position [112, 0]
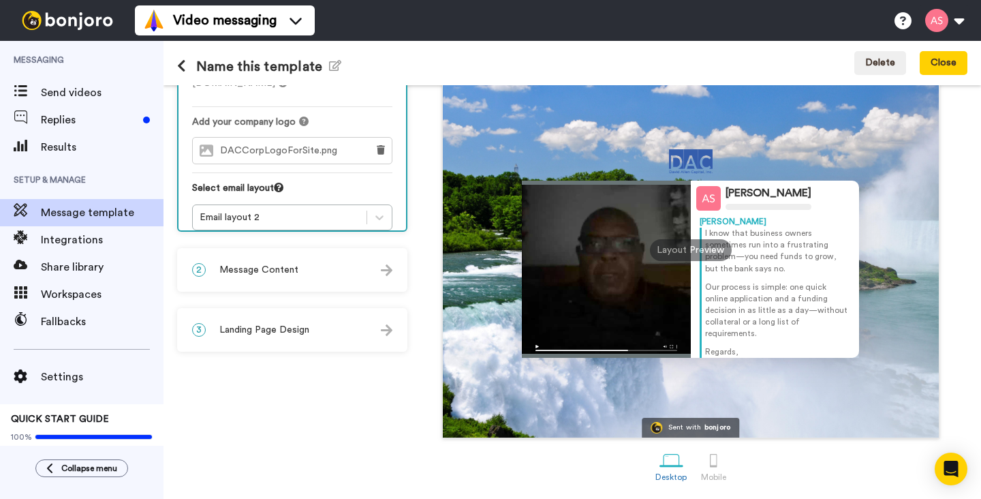
click at [387, 269] on img at bounding box center [387, 270] width 12 height 12
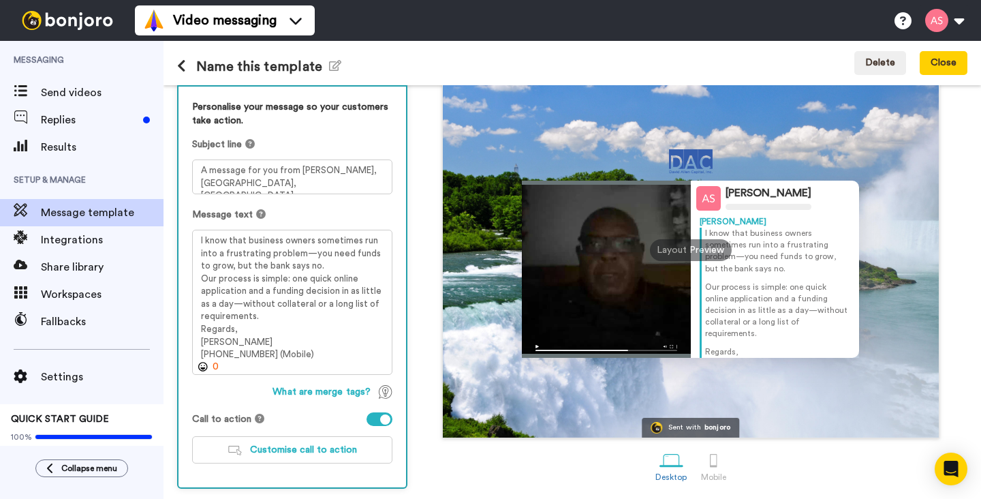
scroll to position [171, 0]
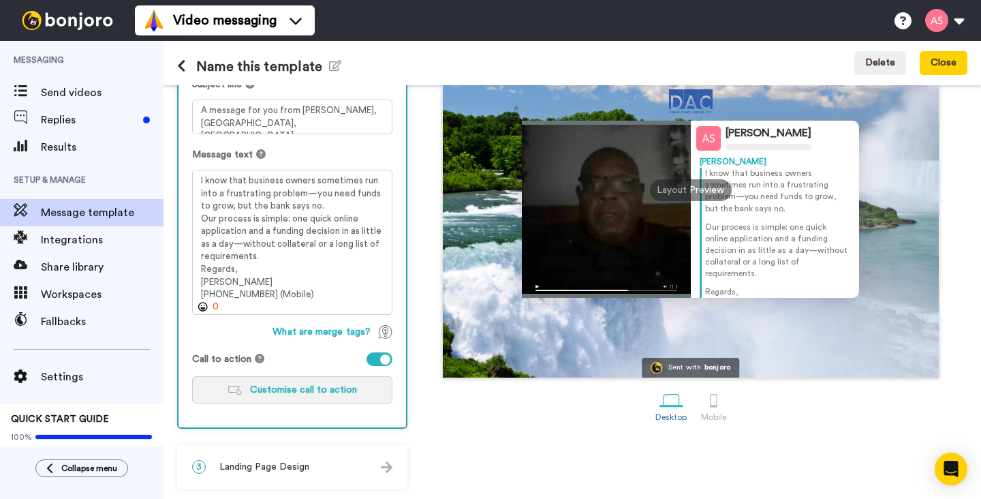
click at [327, 385] on span "Customise call to action" at bounding box center [303, 390] width 107 height 10
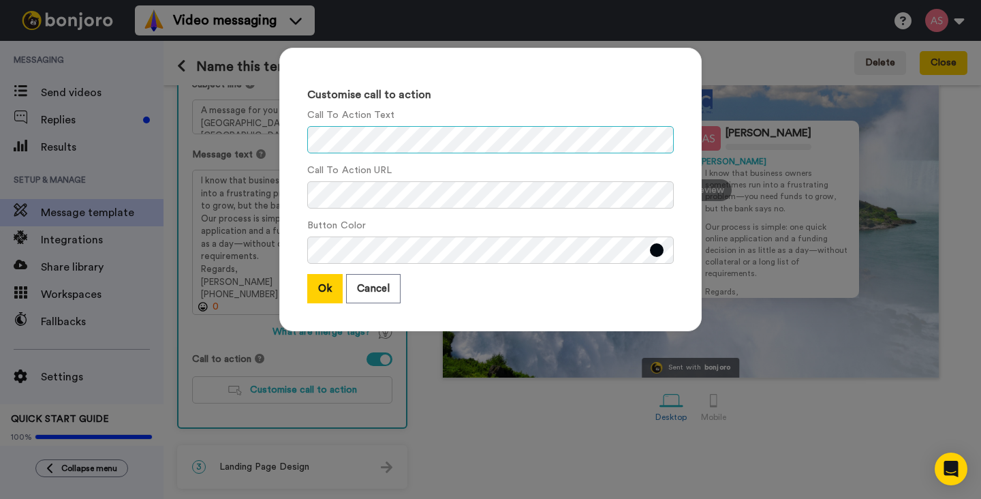
click at [288, 137] on div "Customise call to action Call To Action Text Call To Action URL Button Color Ok…" at bounding box center [490, 189] width 422 height 283
click at [319, 286] on button "Ok" at bounding box center [324, 288] width 35 height 29
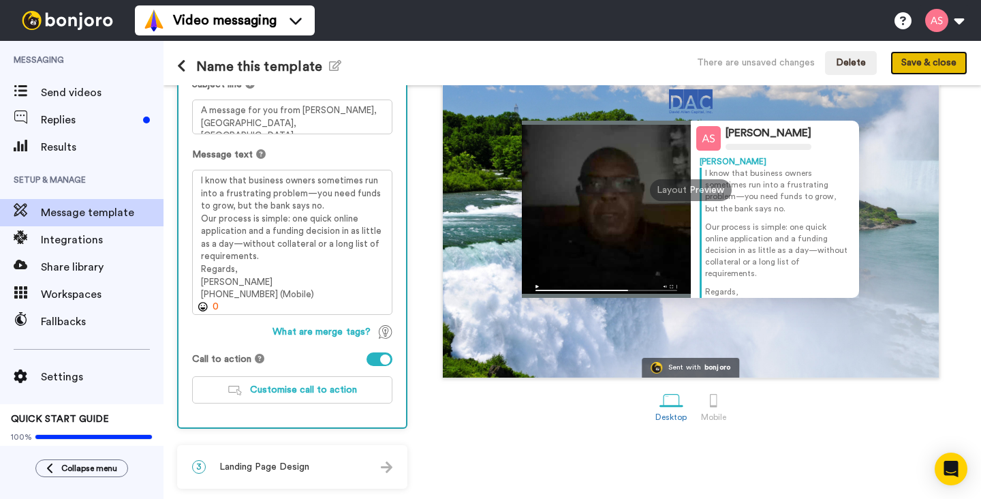
click at [918, 60] on button "Save & close" at bounding box center [928, 63] width 77 height 25
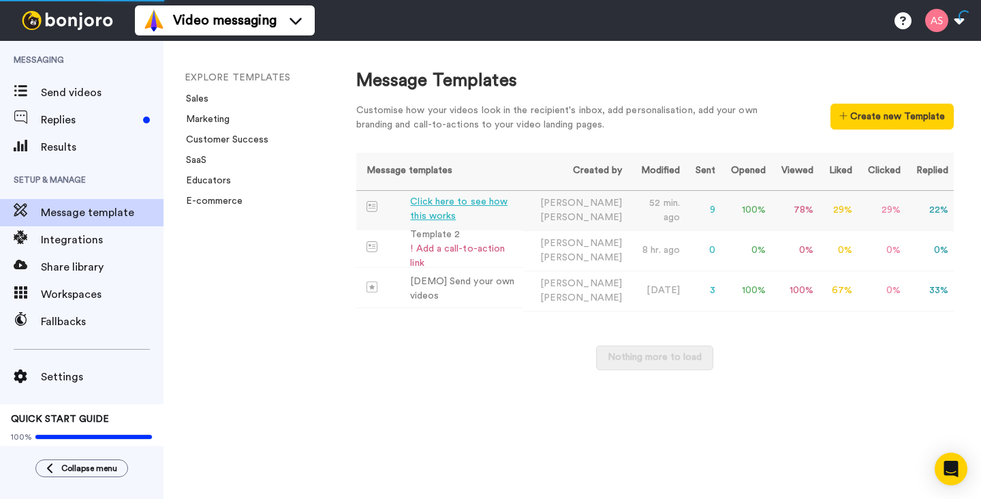
click at [446, 206] on div "Click here to see how this works" at bounding box center [464, 209] width 108 height 29
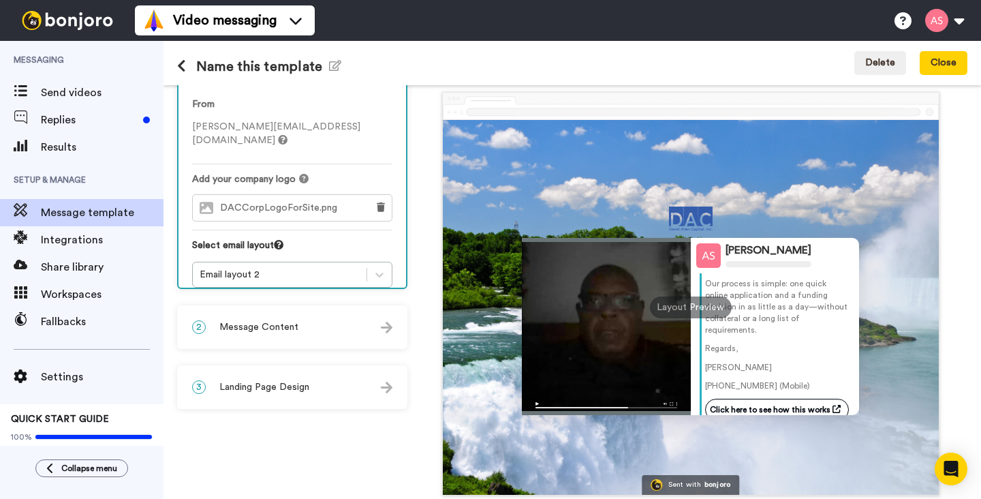
scroll to position [112, 0]
